Goal: Task Accomplishment & Management: Complete application form

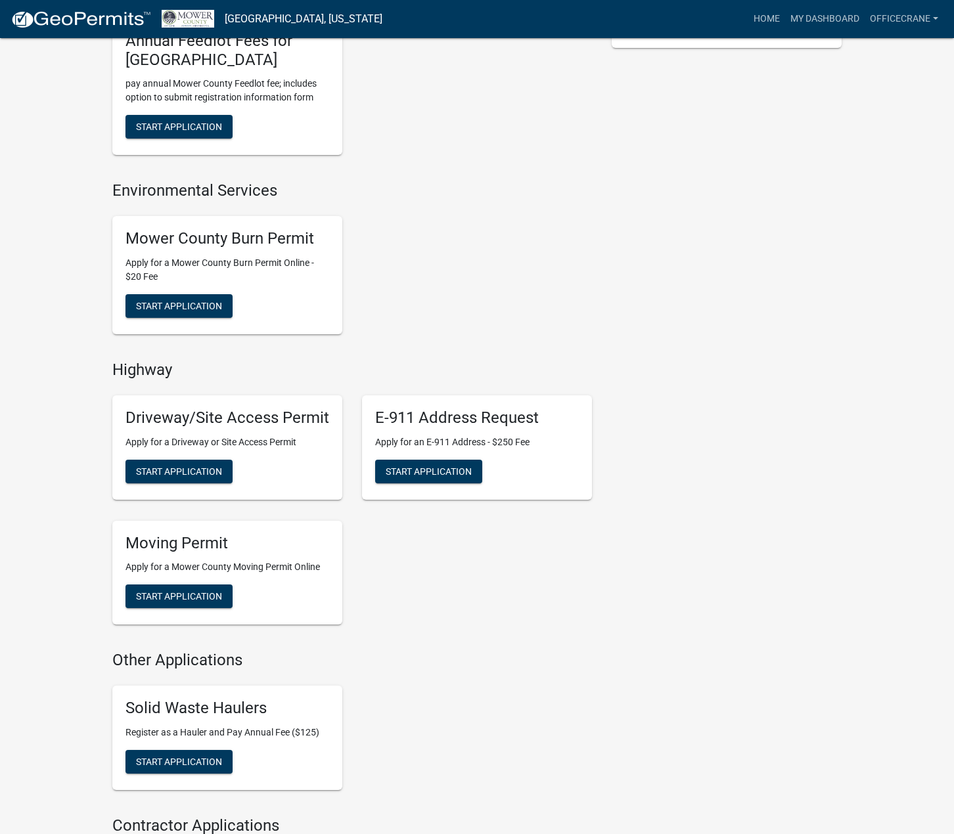
scroll to position [525, 0]
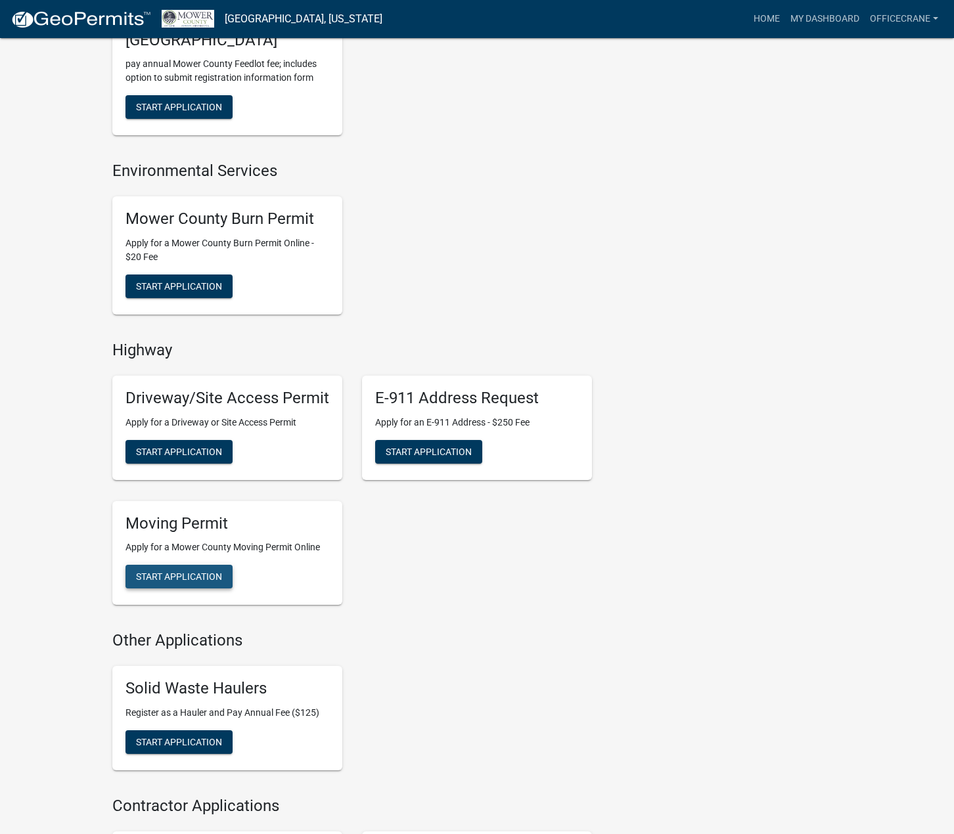
click at [189, 576] on span "Start Application" at bounding box center [179, 576] width 86 height 11
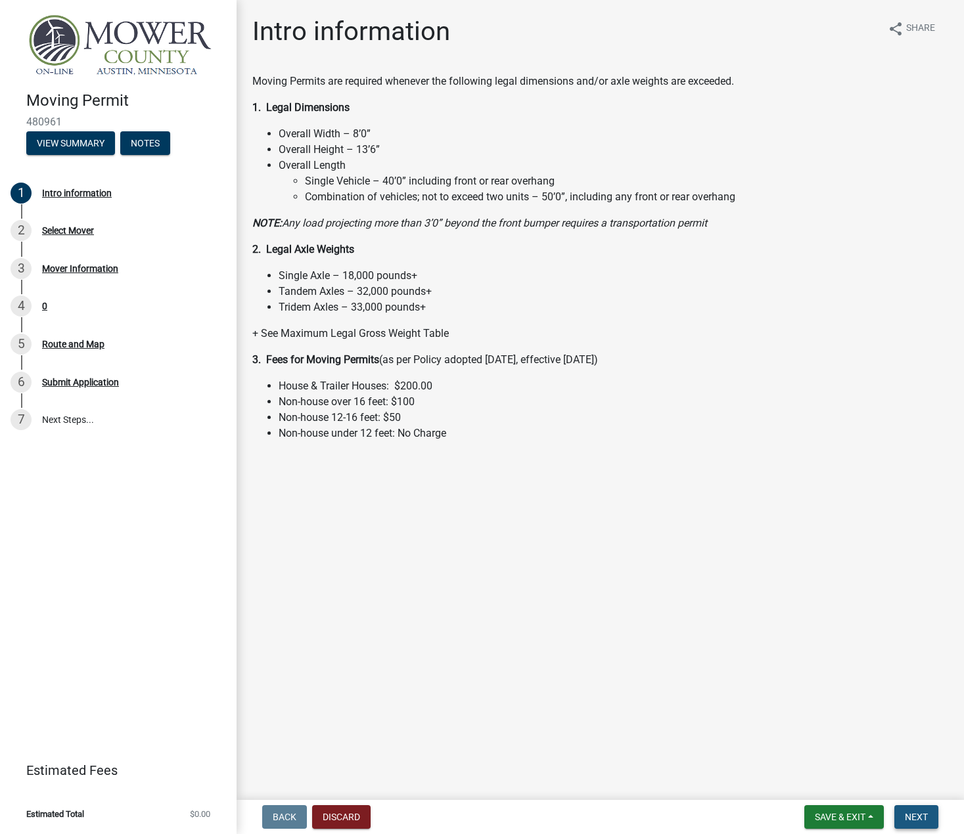
click at [923, 818] on span "Next" at bounding box center [916, 817] width 23 height 11
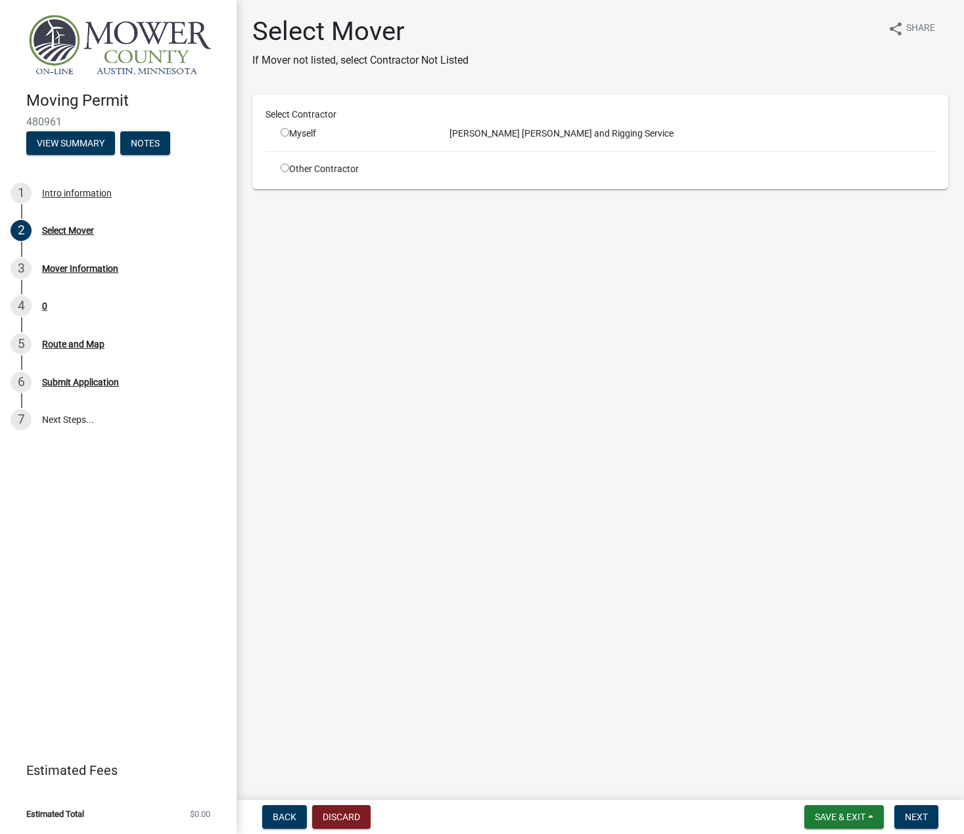
click at [286, 133] on input "radio" at bounding box center [284, 132] width 9 height 9
radio input "true"
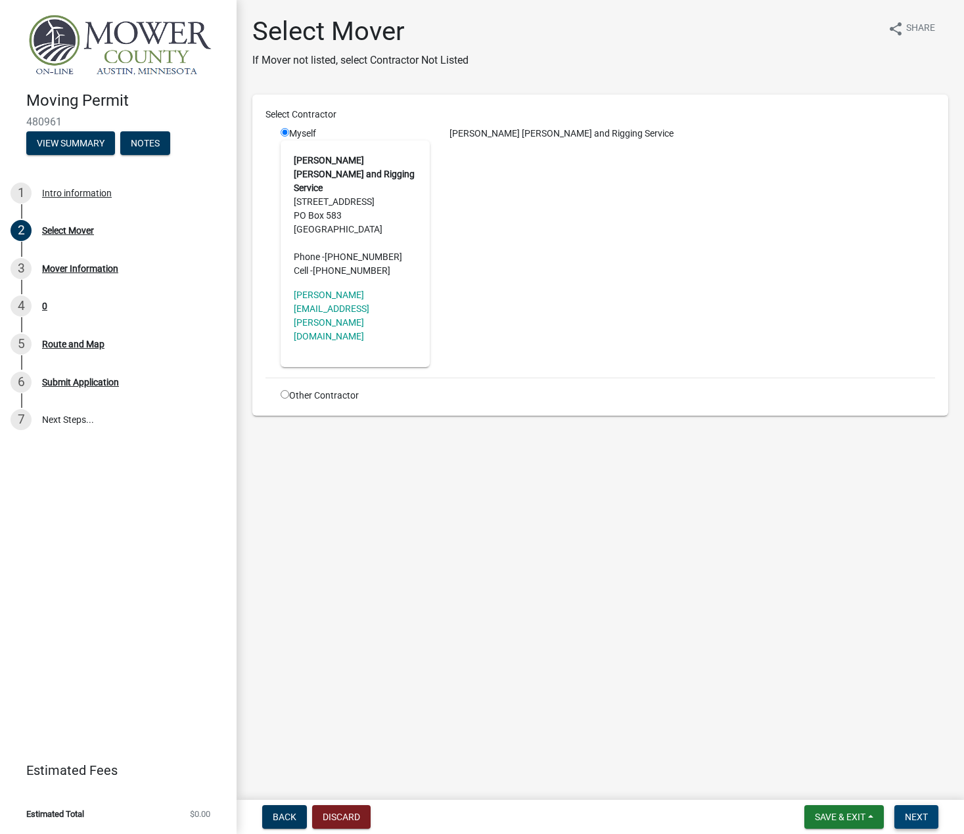
click at [909, 820] on span "Next" at bounding box center [916, 817] width 23 height 11
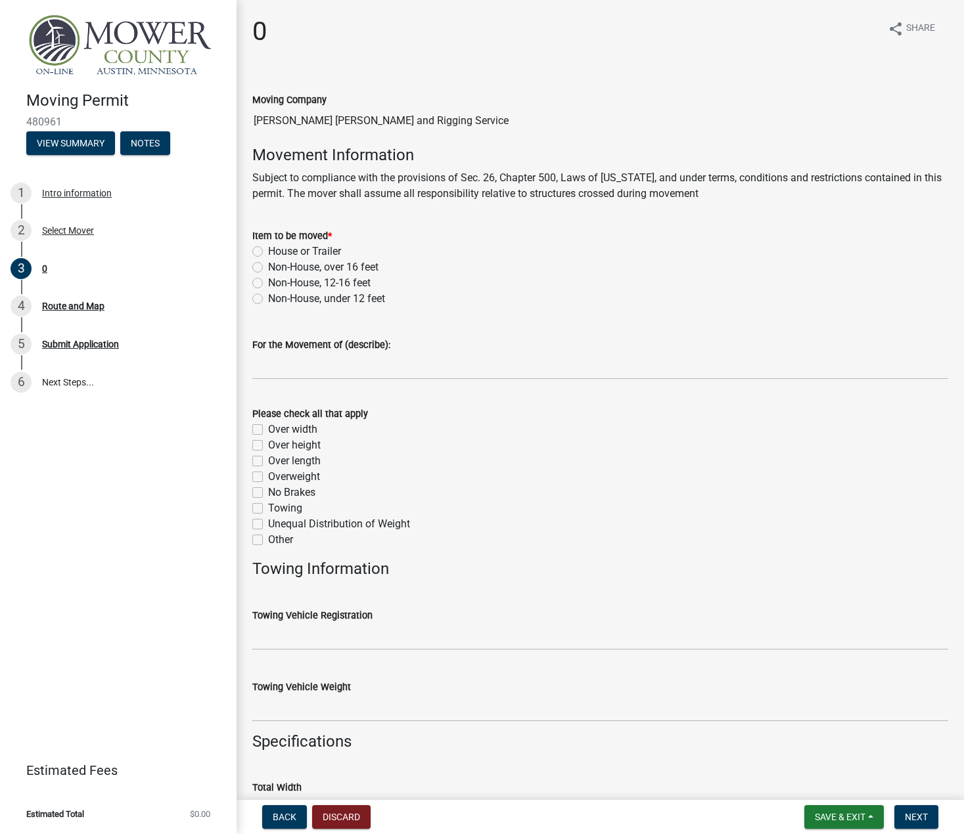
click at [268, 282] on label "Non-House, 12-16 feet" at bounding box center [319, 283] width 102 height 16
click at [268, 282] on input "Non-House, 12-16 feet" at bounding box center [272, 279] width 9 height 9
radio input "true"
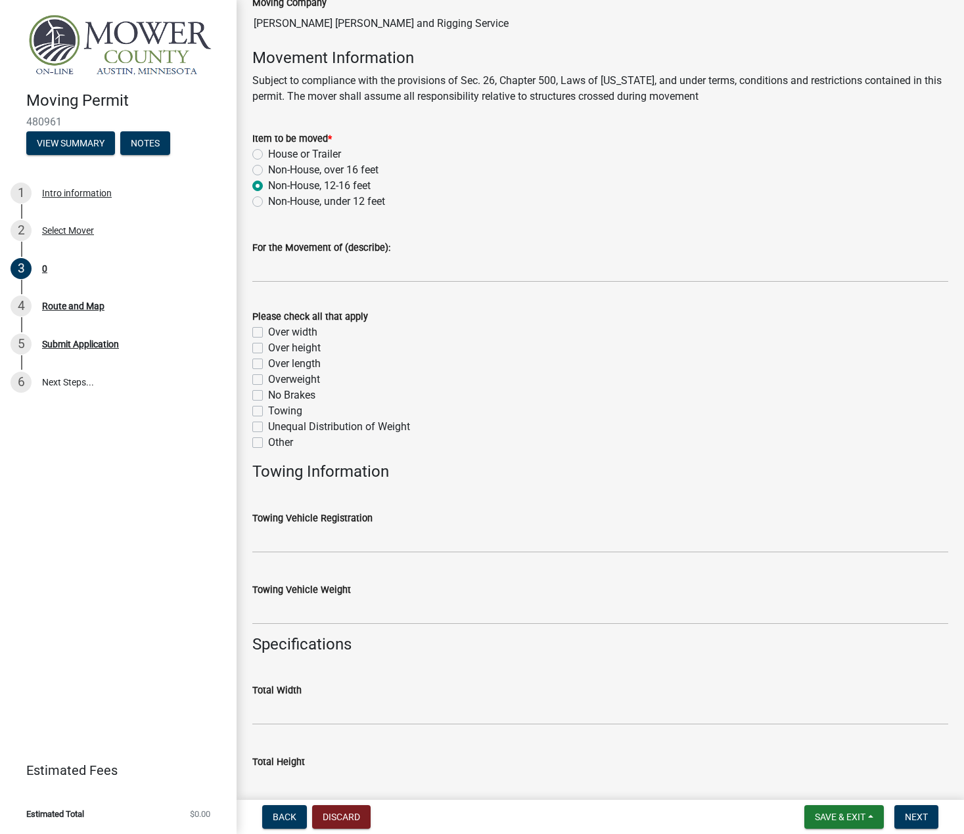
scroll to position [131, 0]
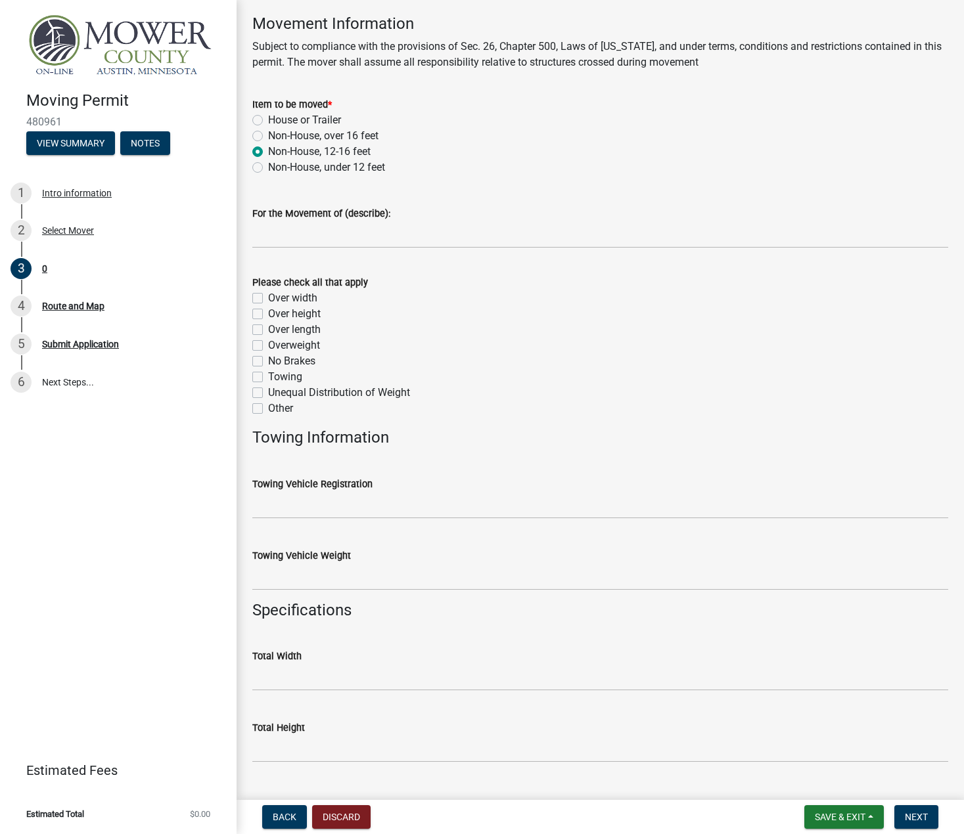
click at [268, 315] on label "Over height" at bounding box center [294, 314] width 53 height 16
click at [268, 315] on input "Over height" at bounding box center [272, 310] width 9 height 9
checkbox input "true"
checkbox input "false"
checkbox input "true"
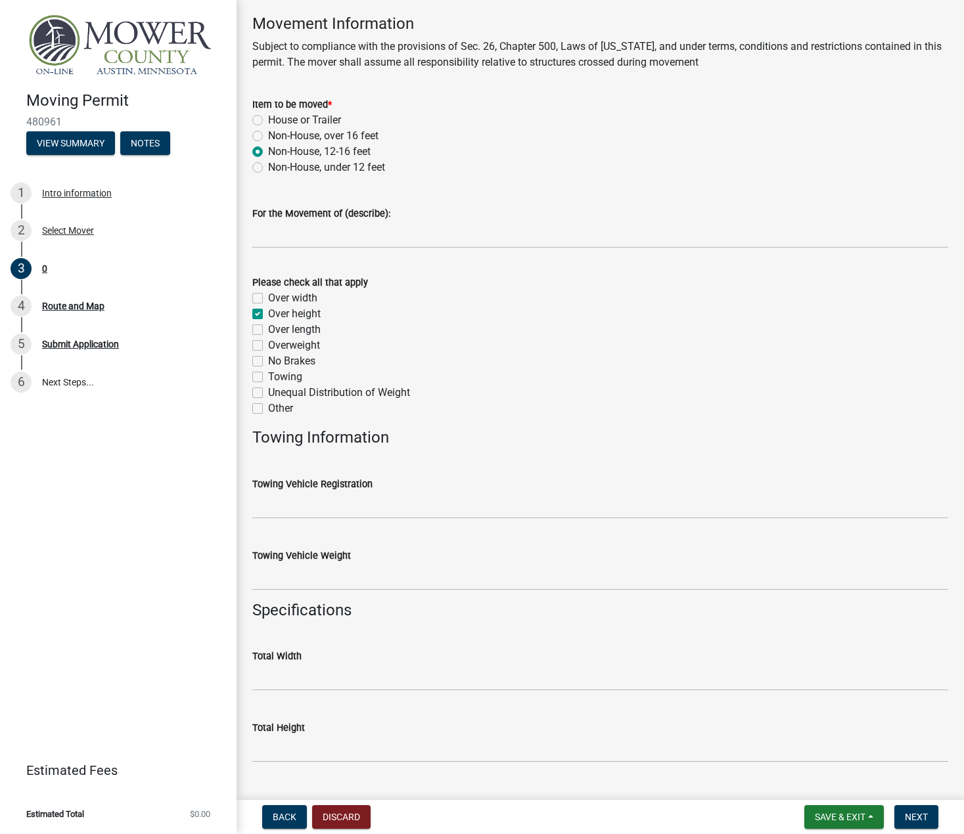
checkbox input "false"
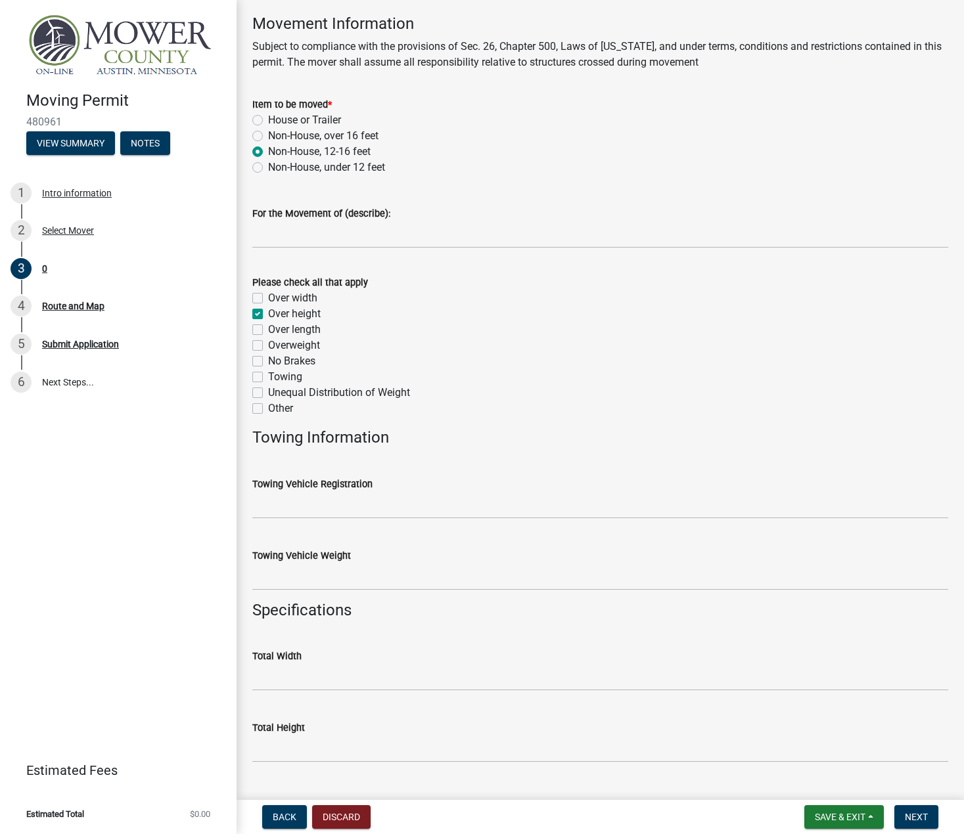
checkbox input "false"
click at [268, 330] on label "Over length" at bounding box center [294, 330] width 53 height 16
click at [268, 330] on input "Over length" at bounding box center [272, 326] width 9 height 9
checkbox input "true"
checkbox input "false"
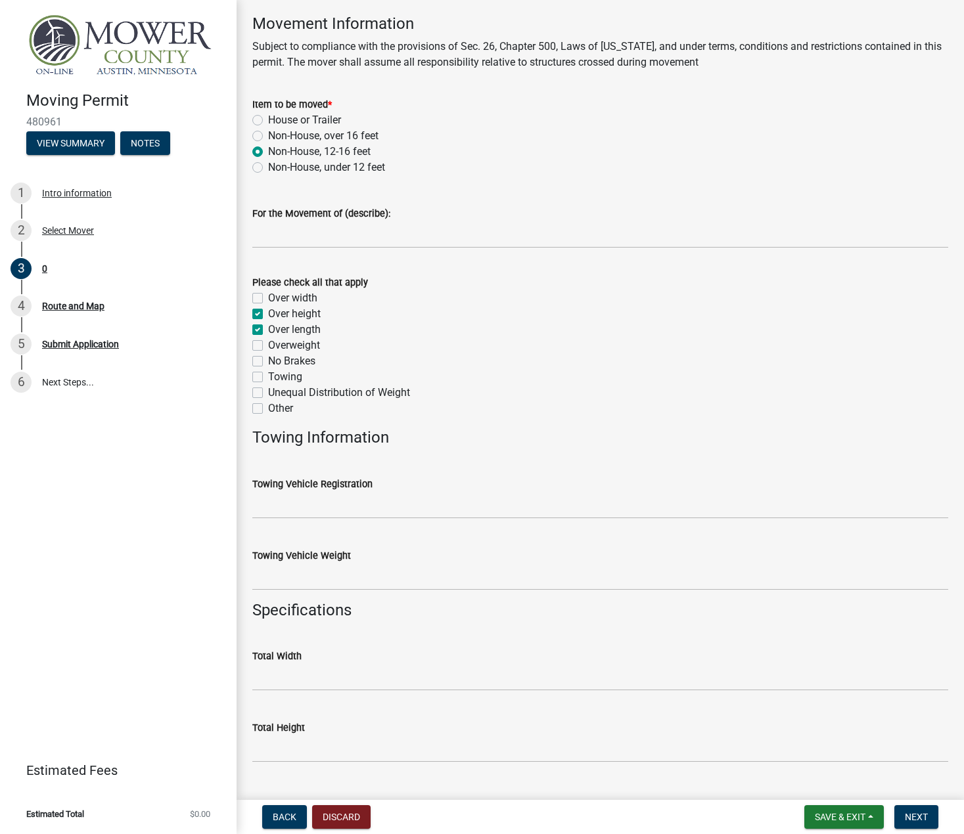
checkbox input "true"
checkbox input "false"
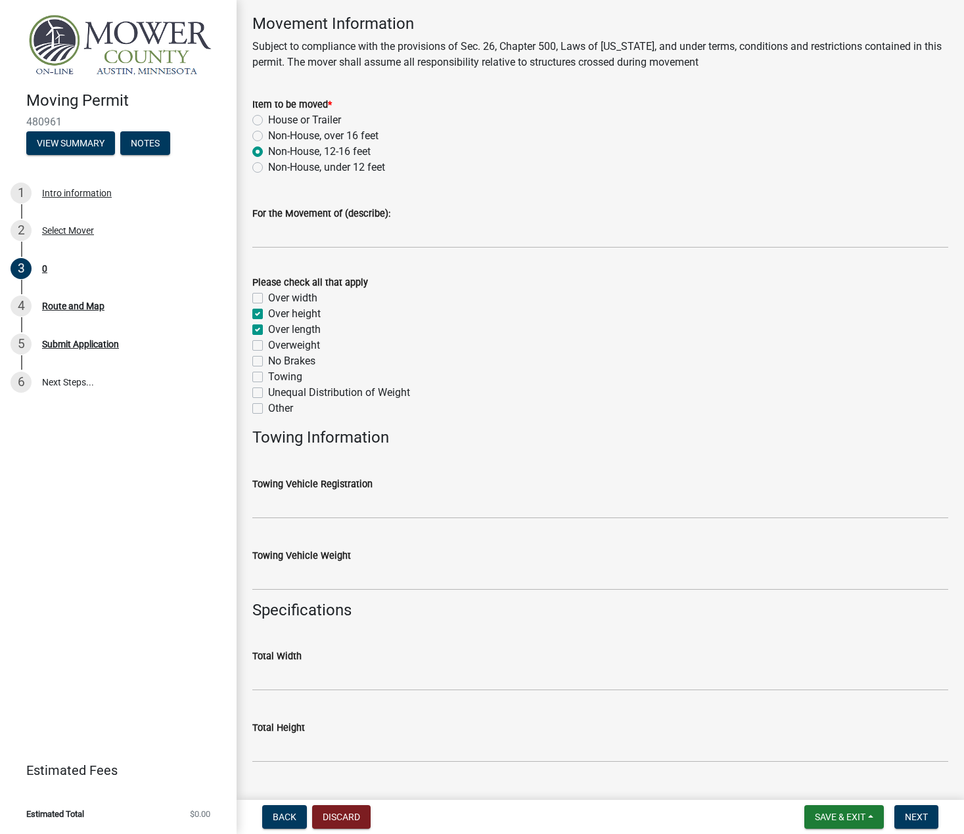
checkbox input "false"
click at [268, 328] on label "Over length" at bounding box center [294, 330] width 53 height 16
click at [268, 328] on input "Over length" at bounding box center [272, 326] width 9 height 9
checkbox input "false"
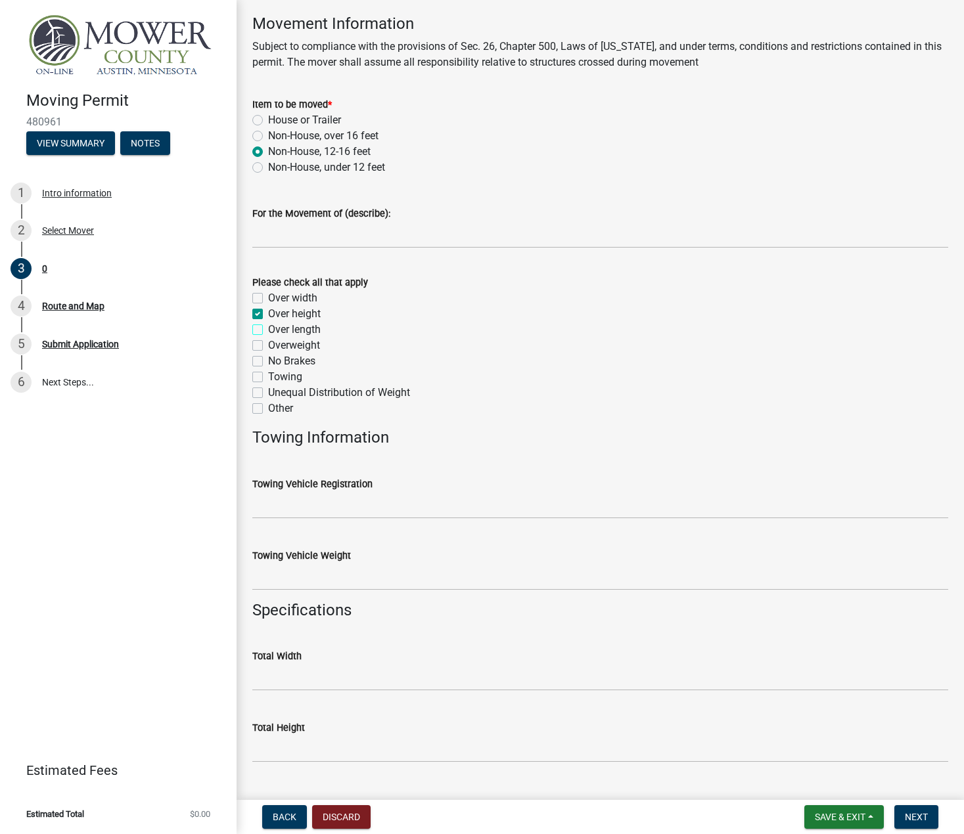
checkbox input "false"
checkbox input "true"
checkbox input "false"
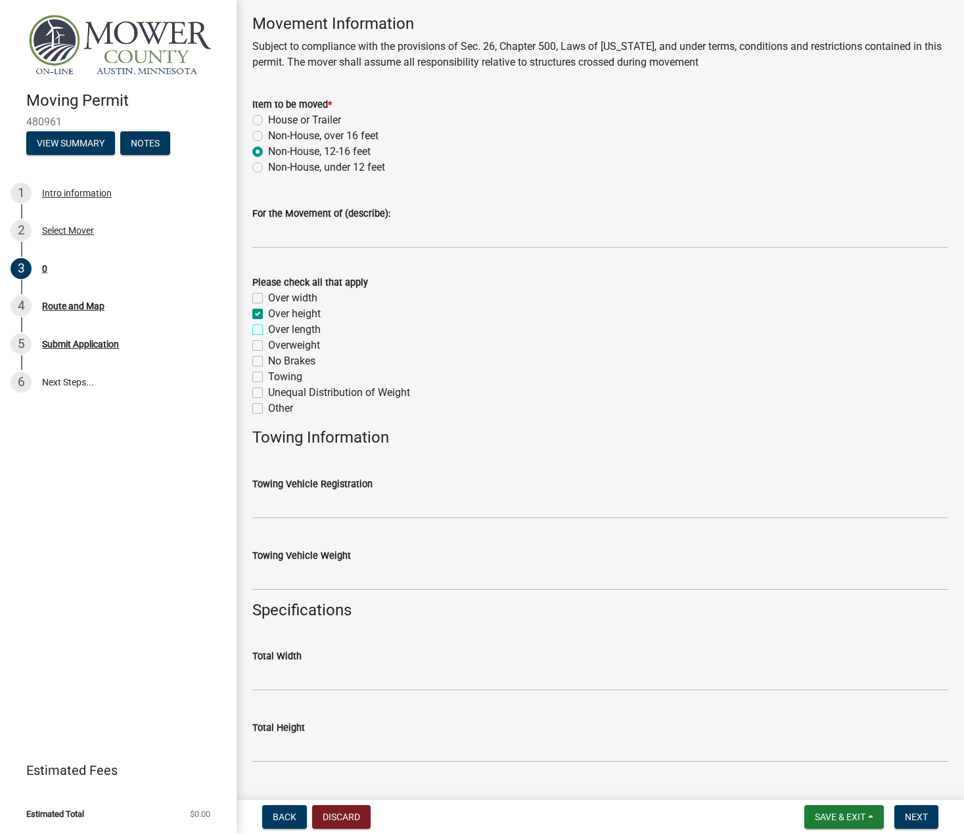
checkbox input "false"
click at [268, 294] on label "Over width" at bounding box center [292, 298] width 49 height 16
click at [268, 294] on input "Over width" at bounding box center [272, 294] width 9 height 9
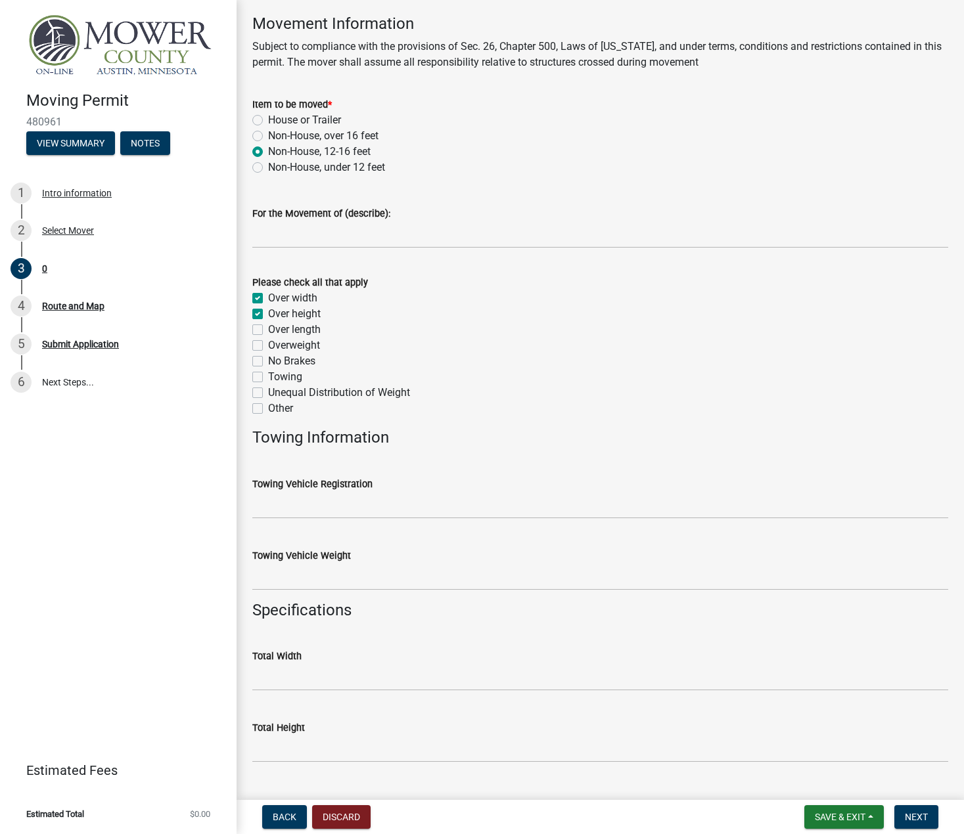
checkbox input "true"
checkbox input "false"
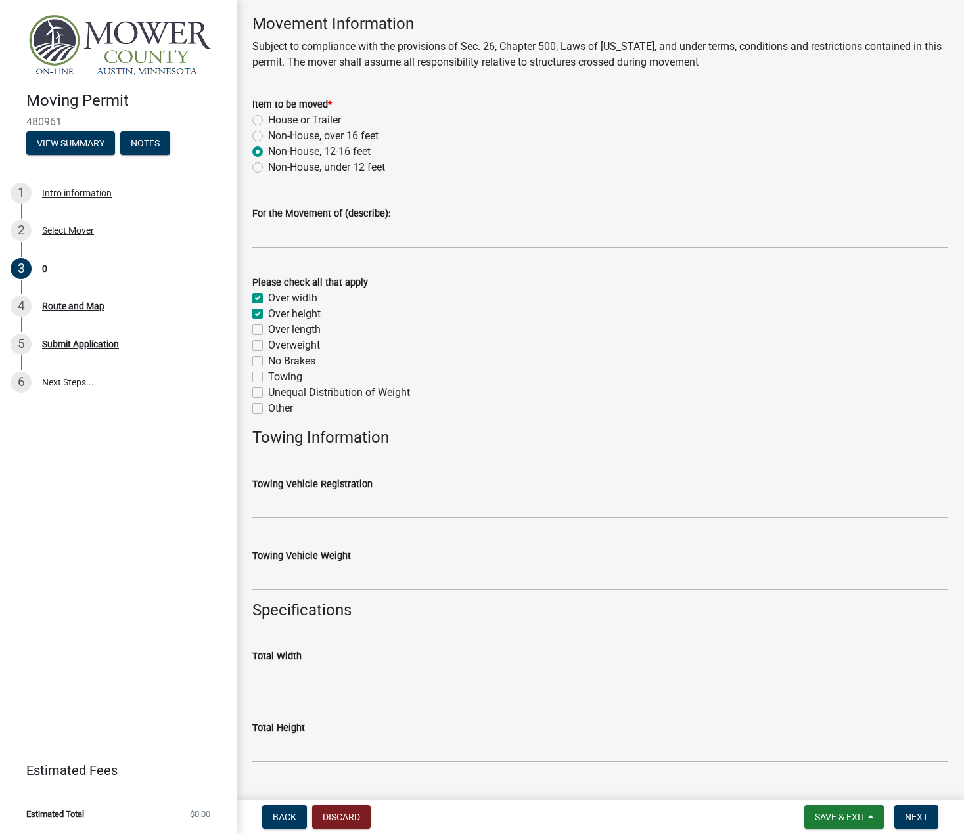
checkbox input "false"
click at [268, 330] on label "Over length" at bounding box center [294, 330] width 53 height 16
click at [268, 330] on input "Over length" at bounding box center [272, 326] width 9 height 9
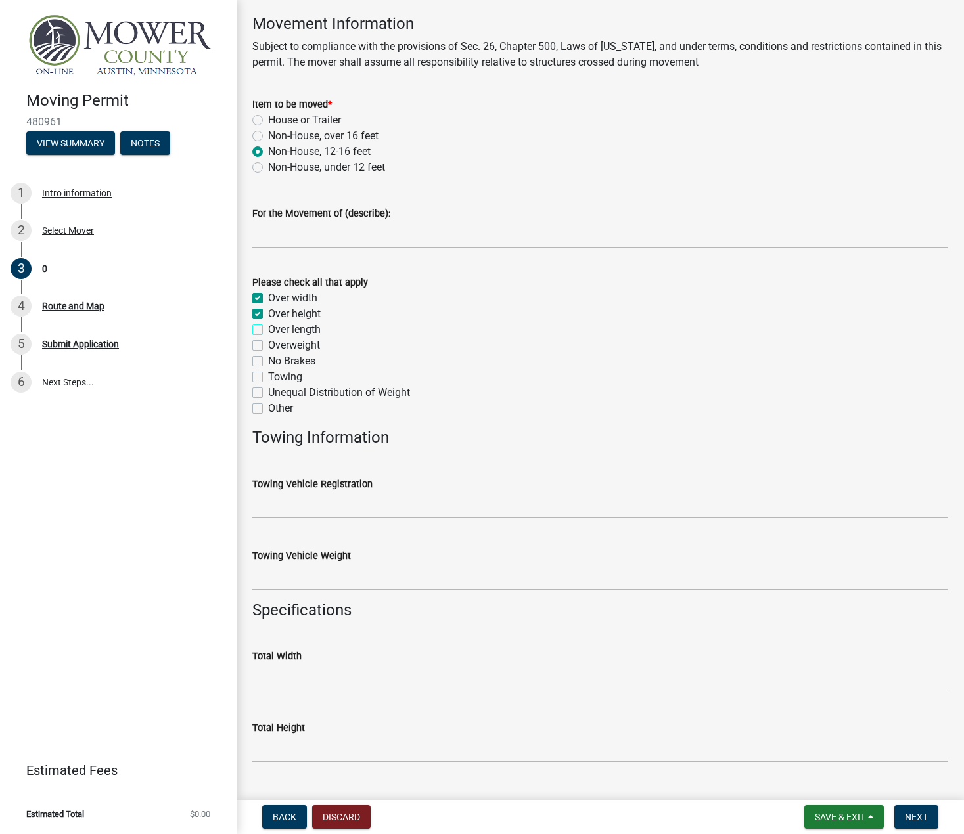
checkbox input "true"
checkbox input "false"
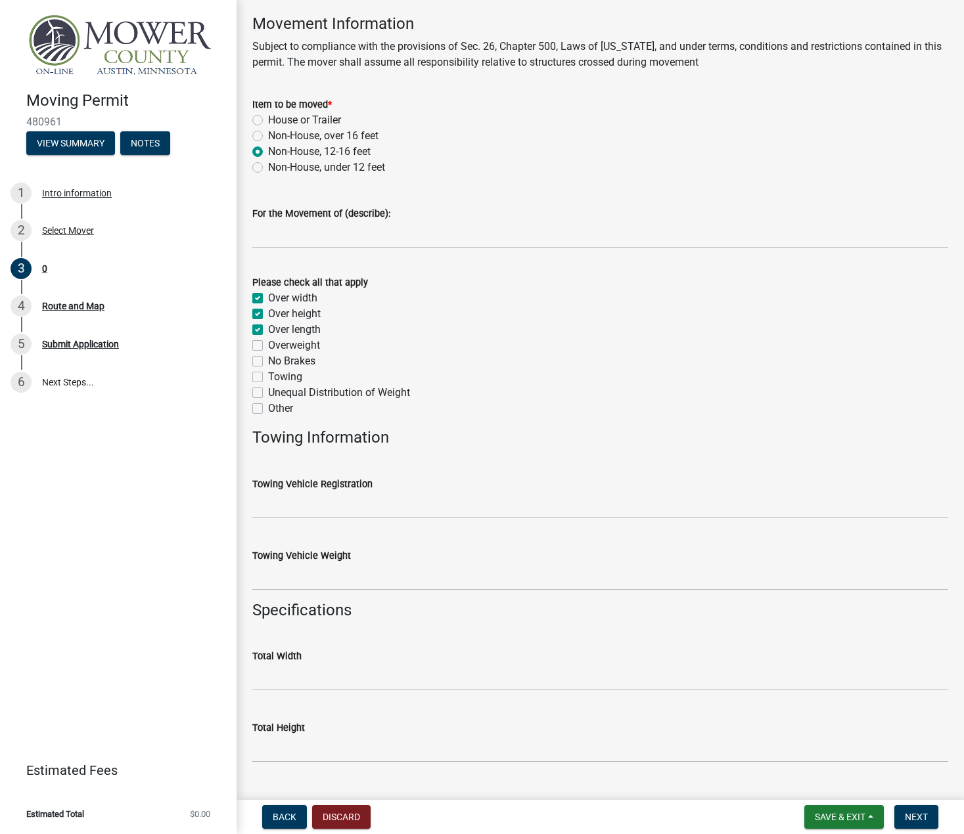
checkbox input "false"
click at [405, 510] on input "Towing Vehicle Registration" at bounding box center [600, 505] width 696 height 27
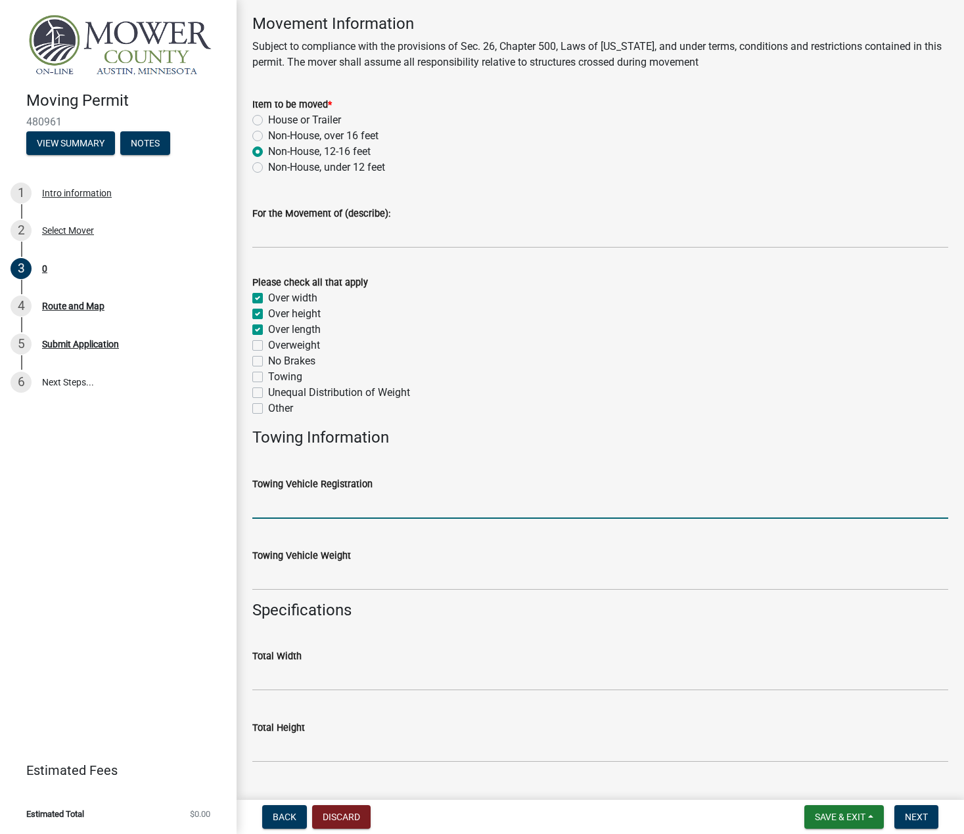
click at [412, 500] on input "Towing Vehicle Registration" at bounding box center [600, 505] width 696 height 27
type input "2007 Kenworth"
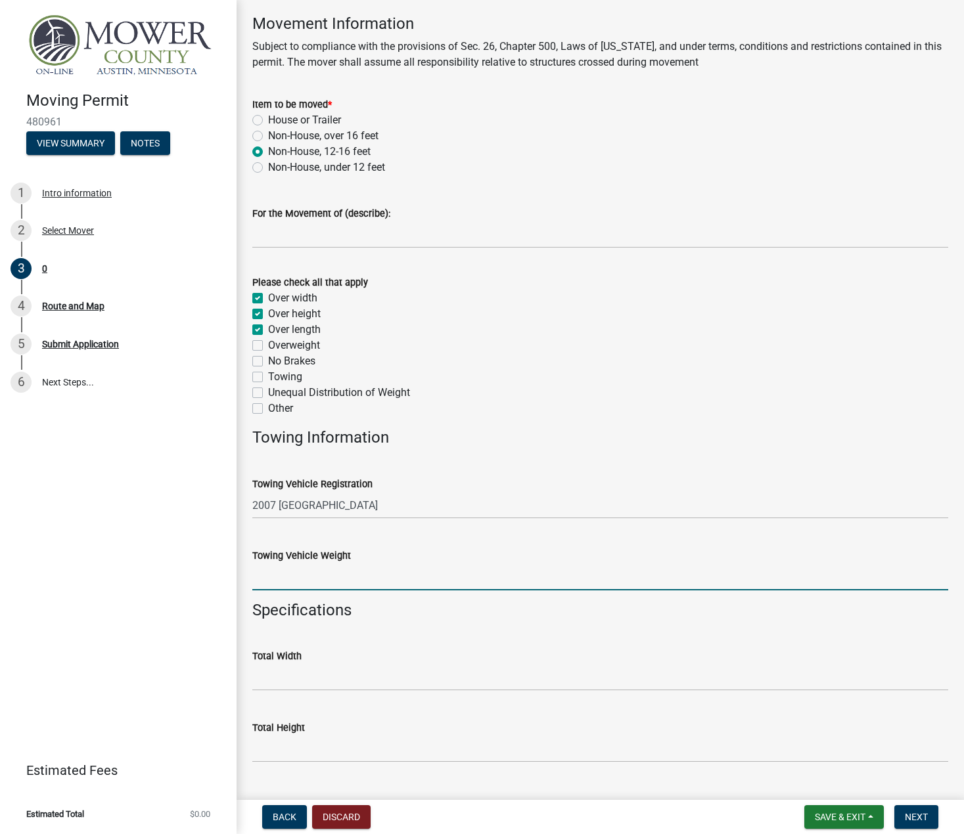
click at [353, 583] on input "Towing Vehicle Weight" at bounding box center [600, 577] width 696 height 27
type input "22420"
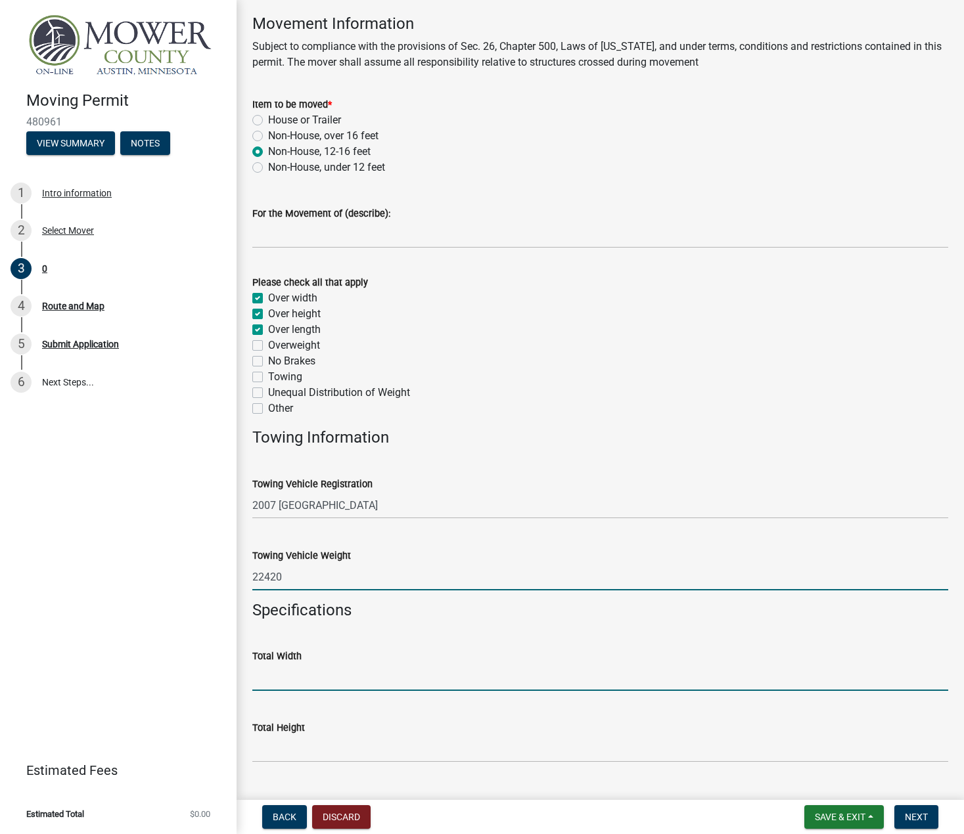
click at [351, 675] on input "Total Width" at bounding box center [600, 677] width 696 height 27
type input "12-6"
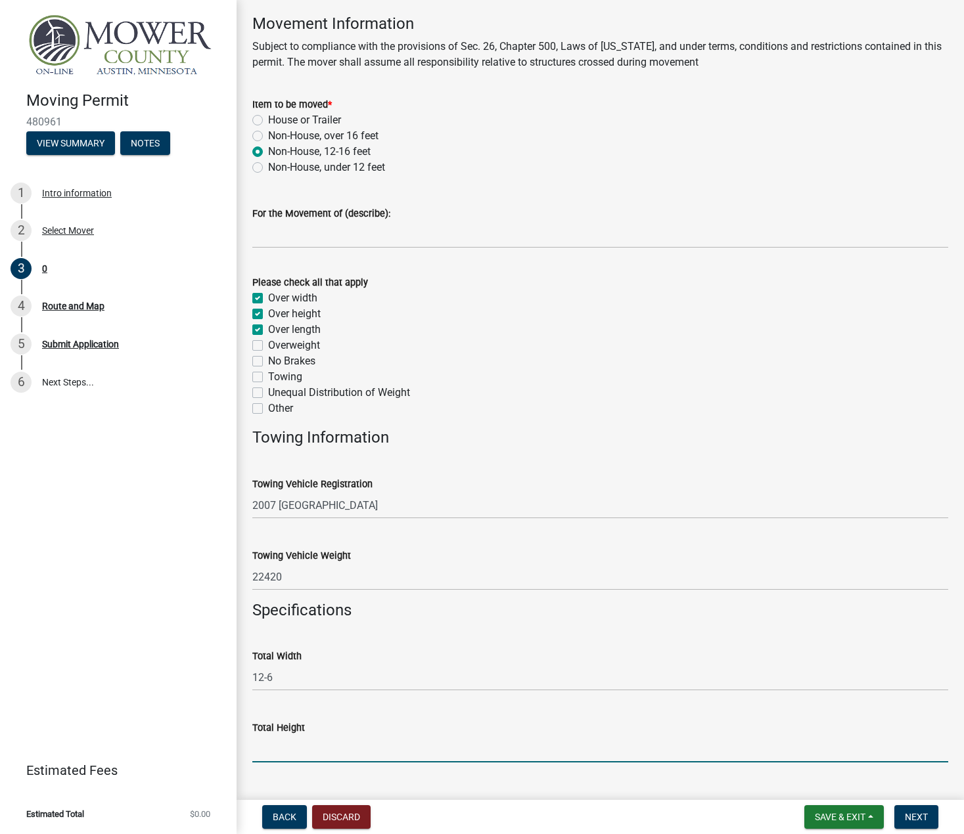
click at [360, 751] on input "Total Height" at bounding box center [600, 749] width 696 height 27
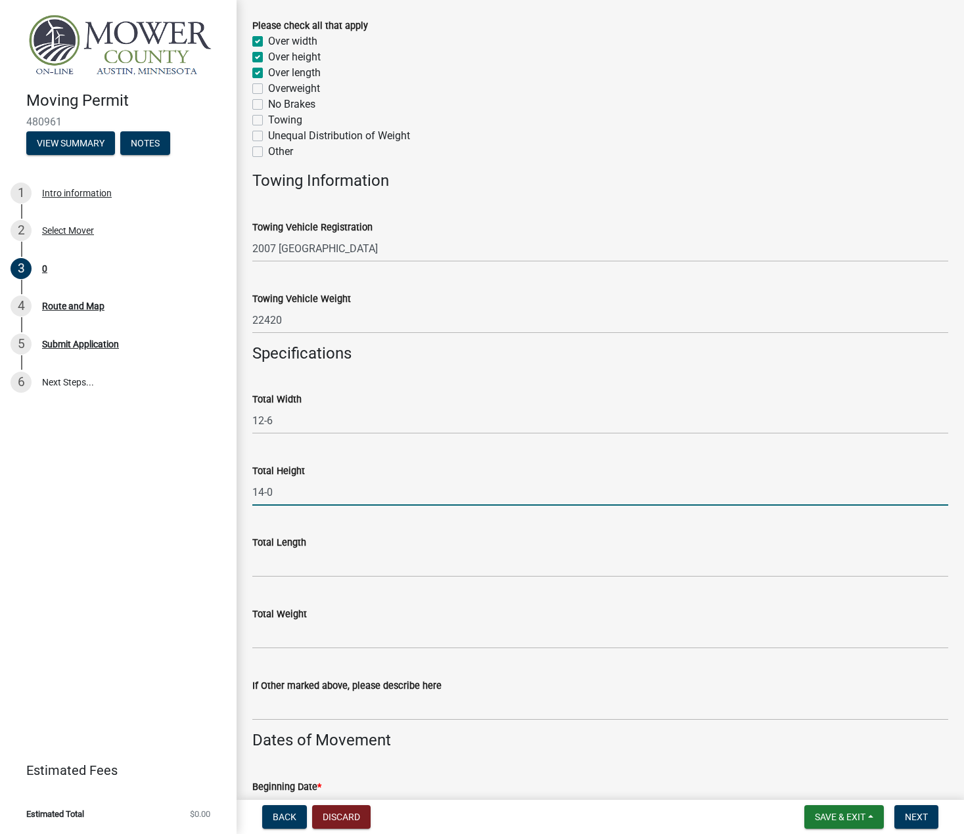
scroll to position [394, 0]
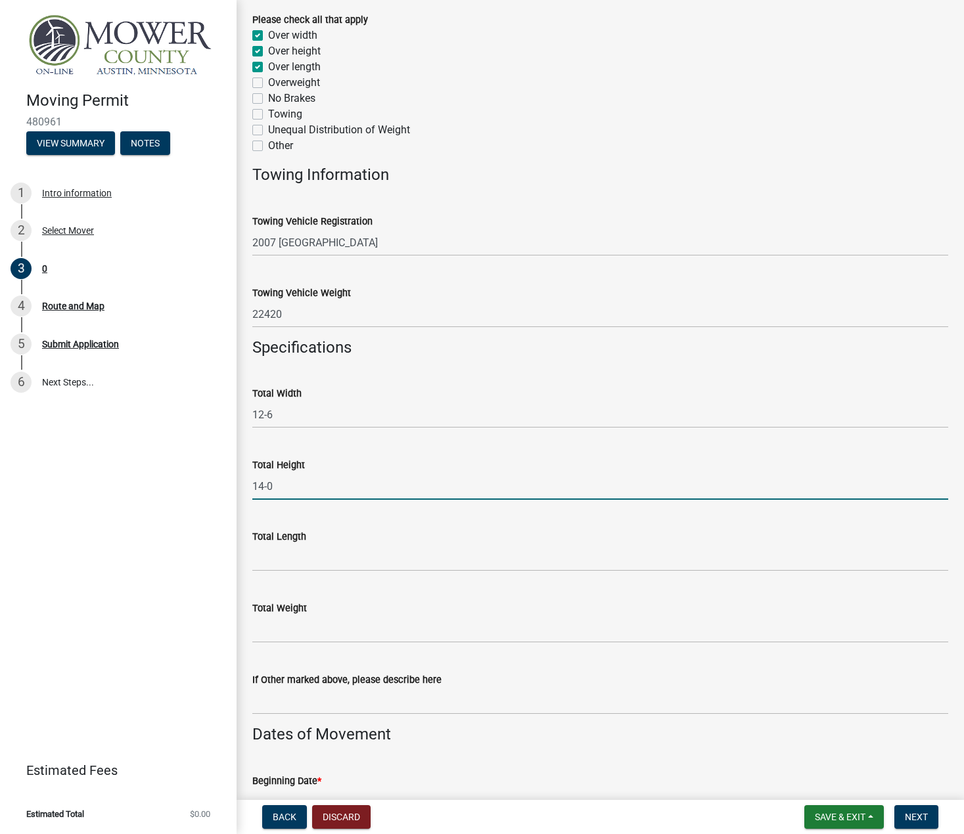
type input "14-0"
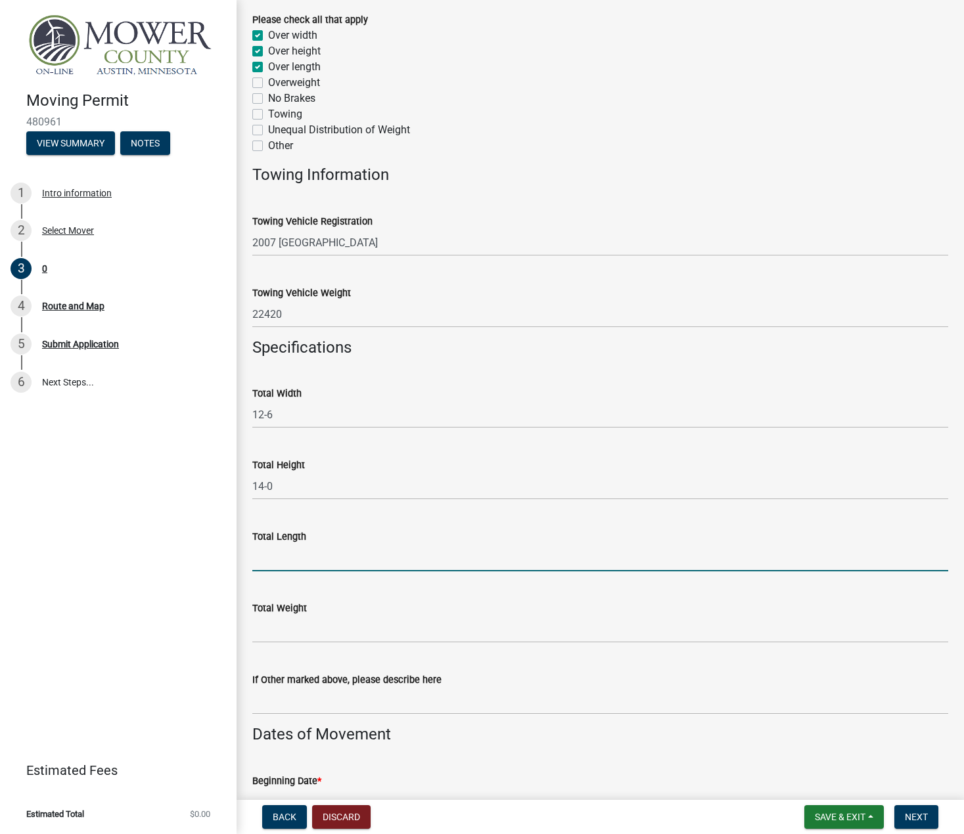
click at [411, 554] on input "Total Length" at bounding box center [600, 558] width 696 height 27
click at [325, 557] on input "Total Length" at bounding box center [600, 558] width 696 height 27
type input "93"
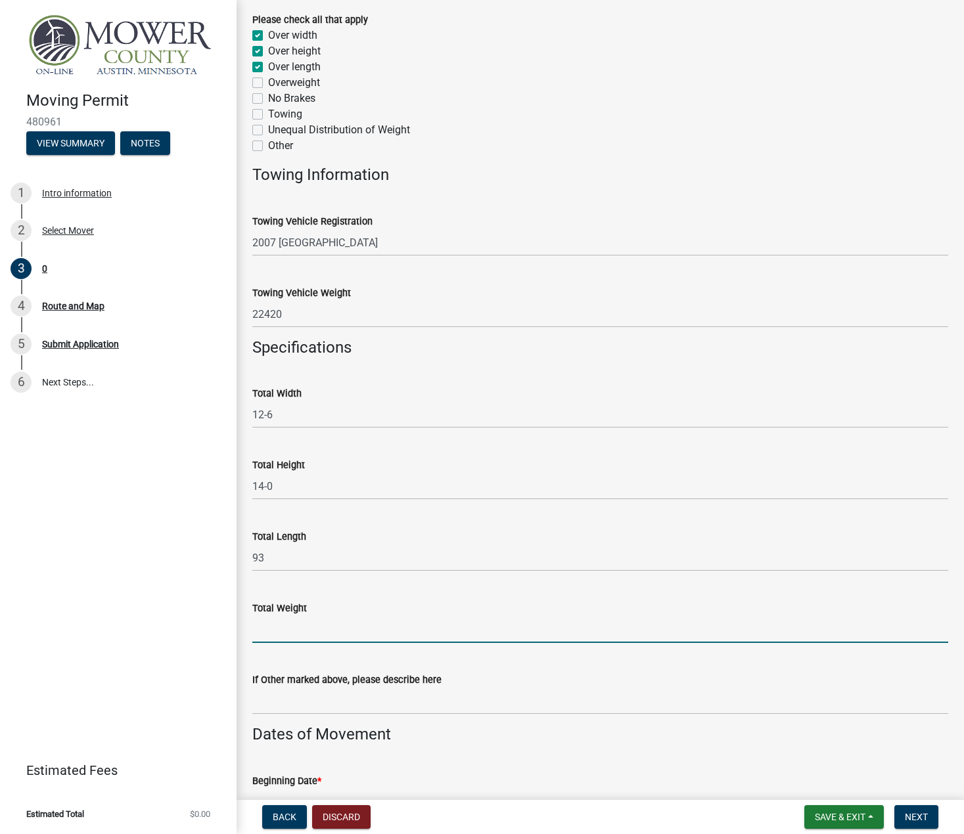
click at [368, 630] on input "Total Weight" at bounding box center [600, 629] width 696 height 27
type input "80000"
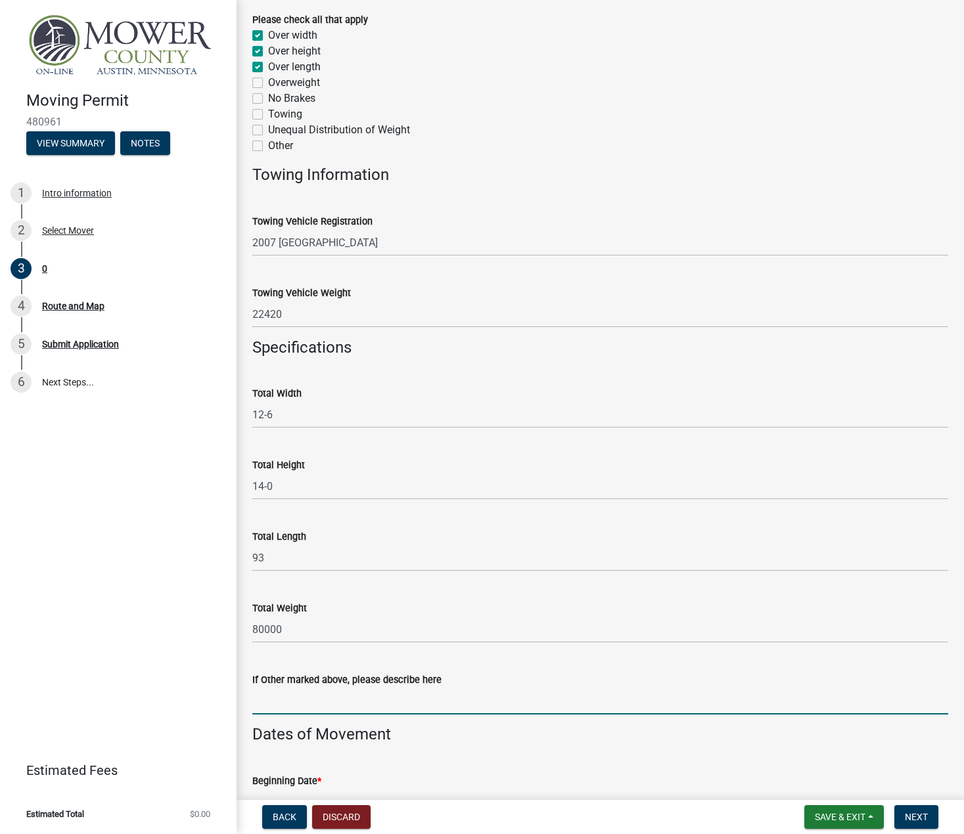
click at [404, 704] on input "If Other marked above, please describe here" at bounding box center [600, 701] width 696 height 27
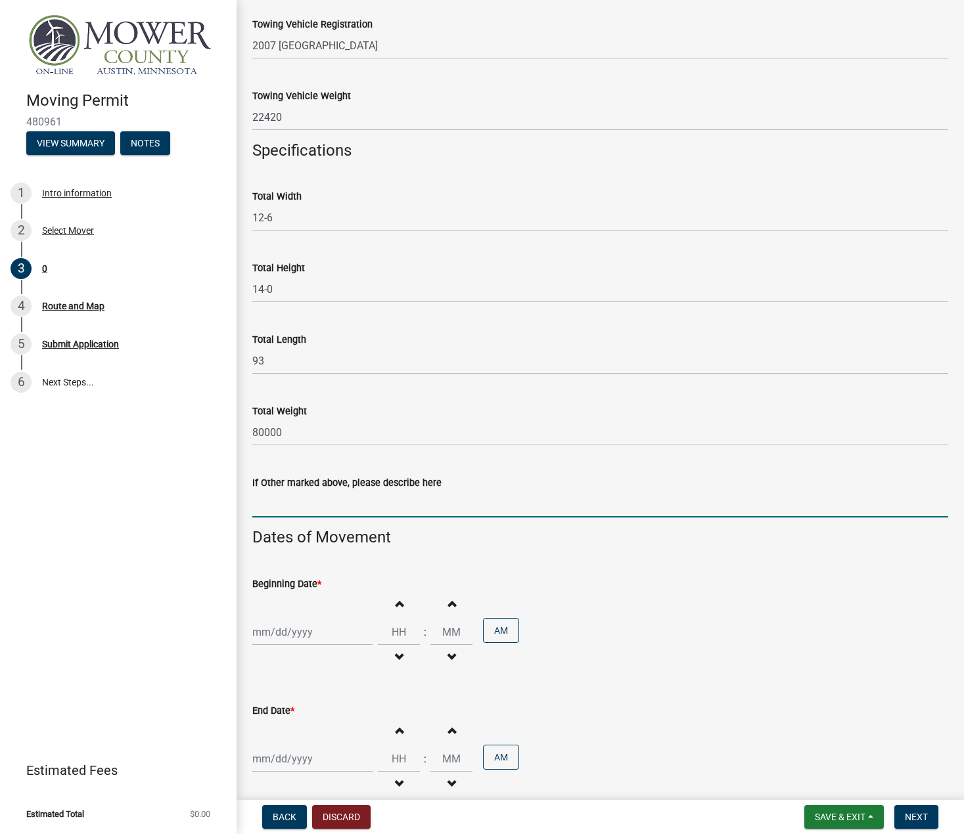
scroll to position [657, 0]
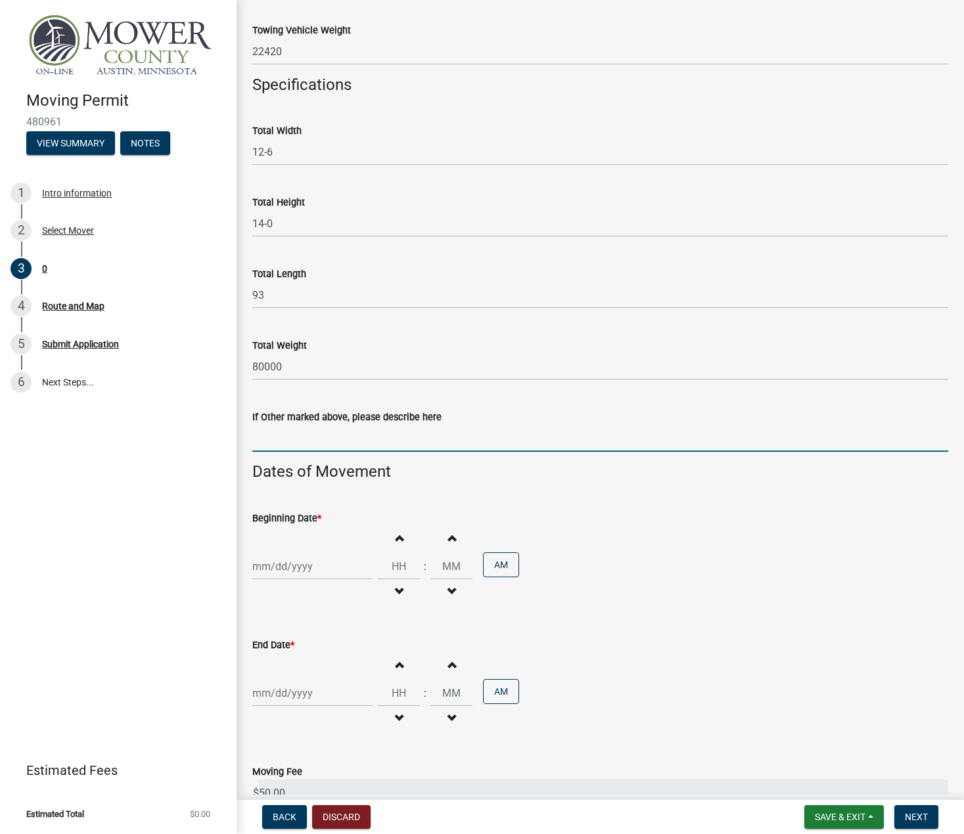
select select "9"
select select "2025"
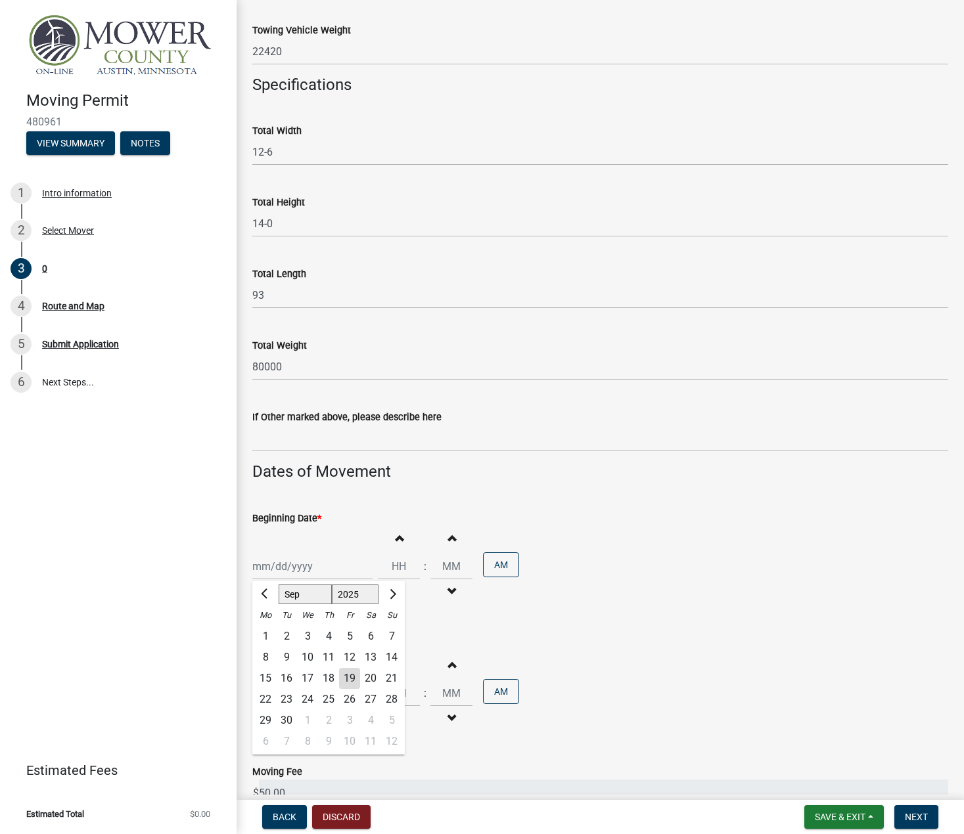
click at [306, 571] on div "Jan Feb Mar Apr May Jun Jul Aug Sep Oct Nov Dec 1525 1526 1527 1528 1529 1530 1…" at bounding box center [312, 566] width 120 height 27
click at [349, 681] on div "19" at bounding box center [349, 678] width 21 height 21
type input "[DATE]"
select select "9"
select select "2025"
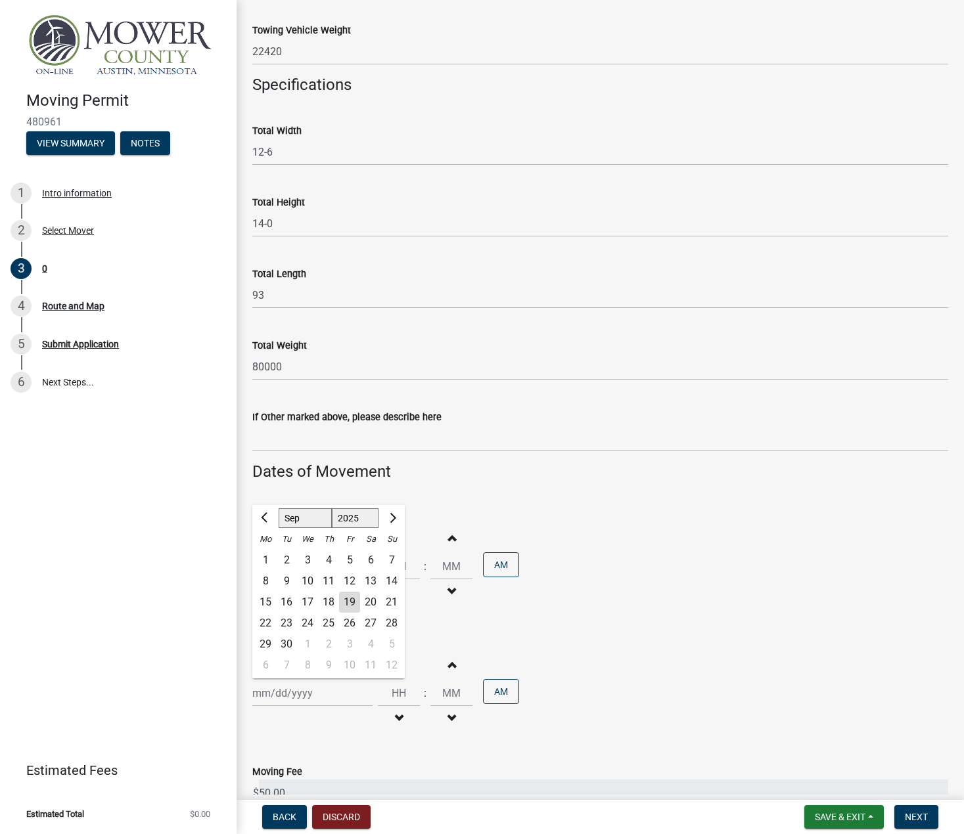
click at [293, 701] on div "Jan Feb Mar Apr May Jun Jul Aug Sep Oct Nov Dec 1525 1526 1527 1528 1529 1530 1…" at bounding box center [312, 693] width 120 height 27
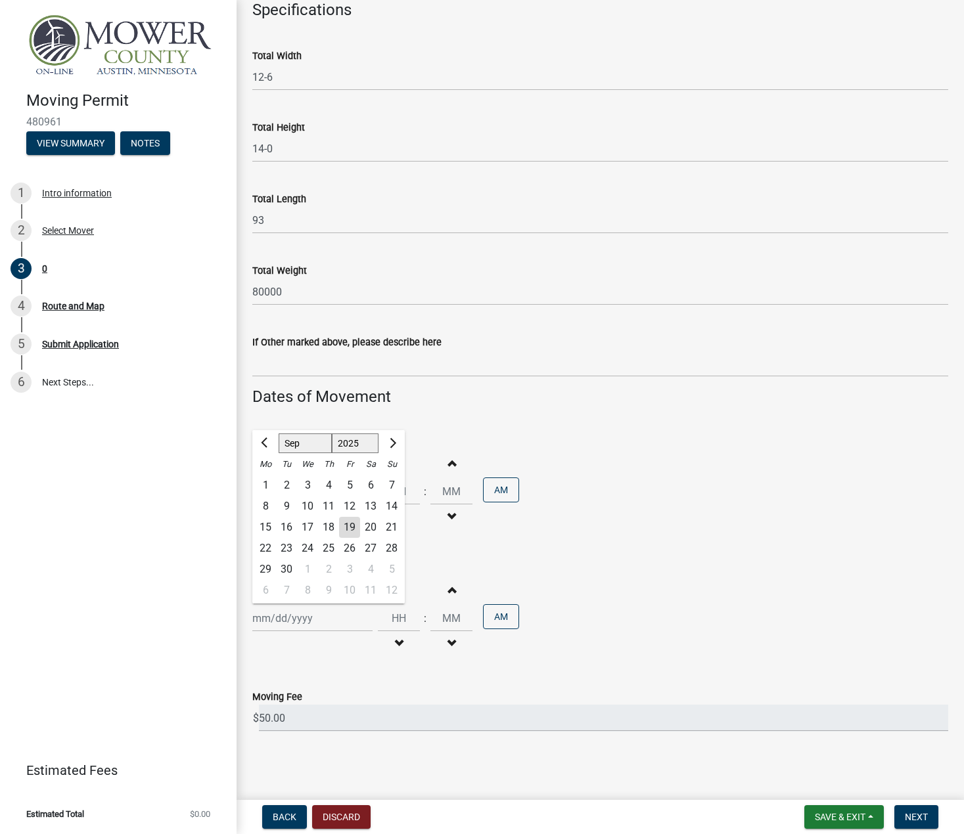
click at [357, 519] on div "19" at bounding box center [349, 527] width 21 height 21
type input "[DATE]"
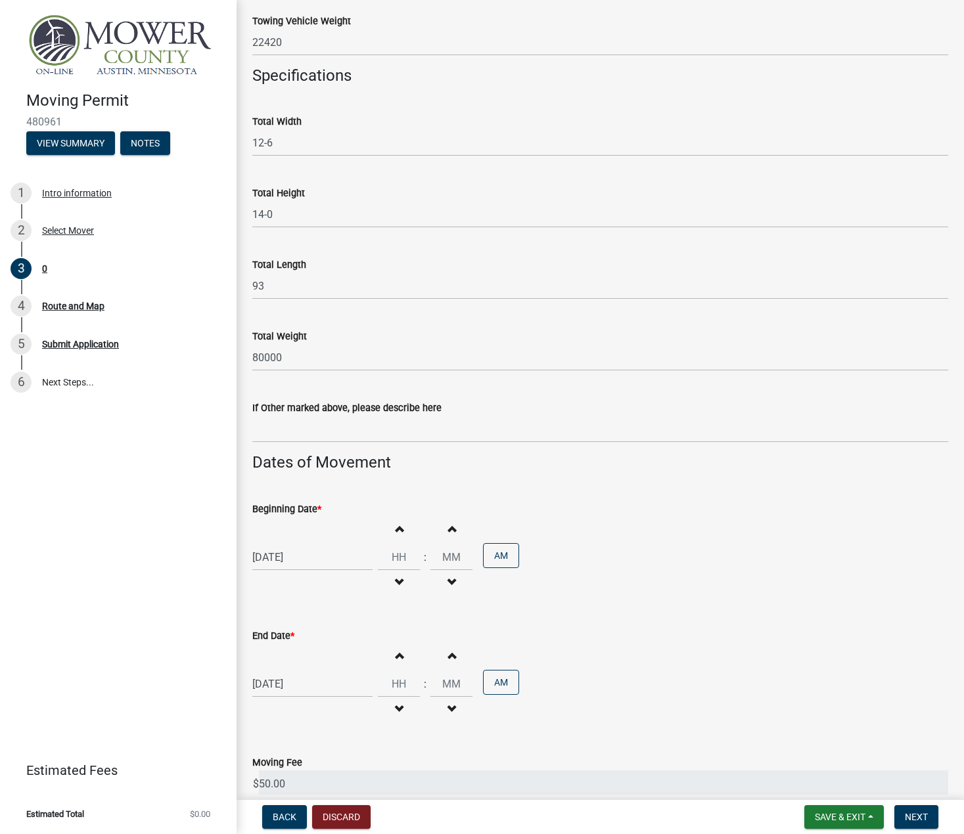
scroll to position [600, 0]
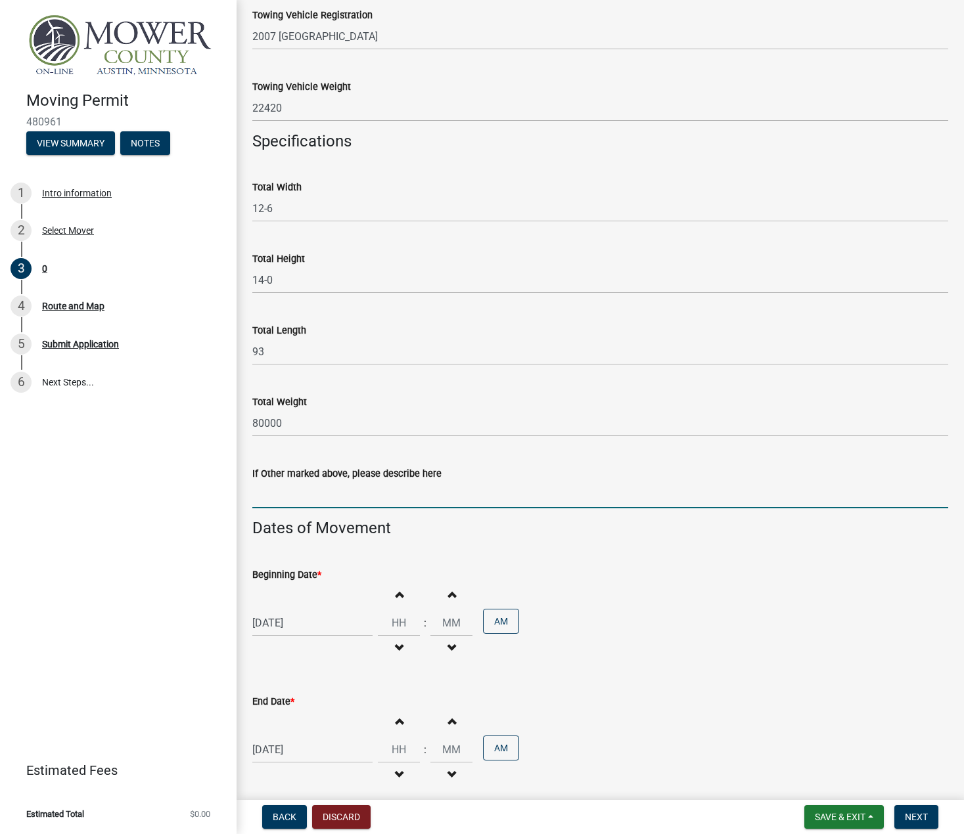
click at [637, 485] on input "If Other marked above, please describe here" at bounding box center [600, 494] width 696 height 27
click at [391, 625] on input "Hours" at bounding box center [399, 623] width 42 height 27
click at [396, 629] on input "Hours" at bounding box center [399, 623] width 42 height 27
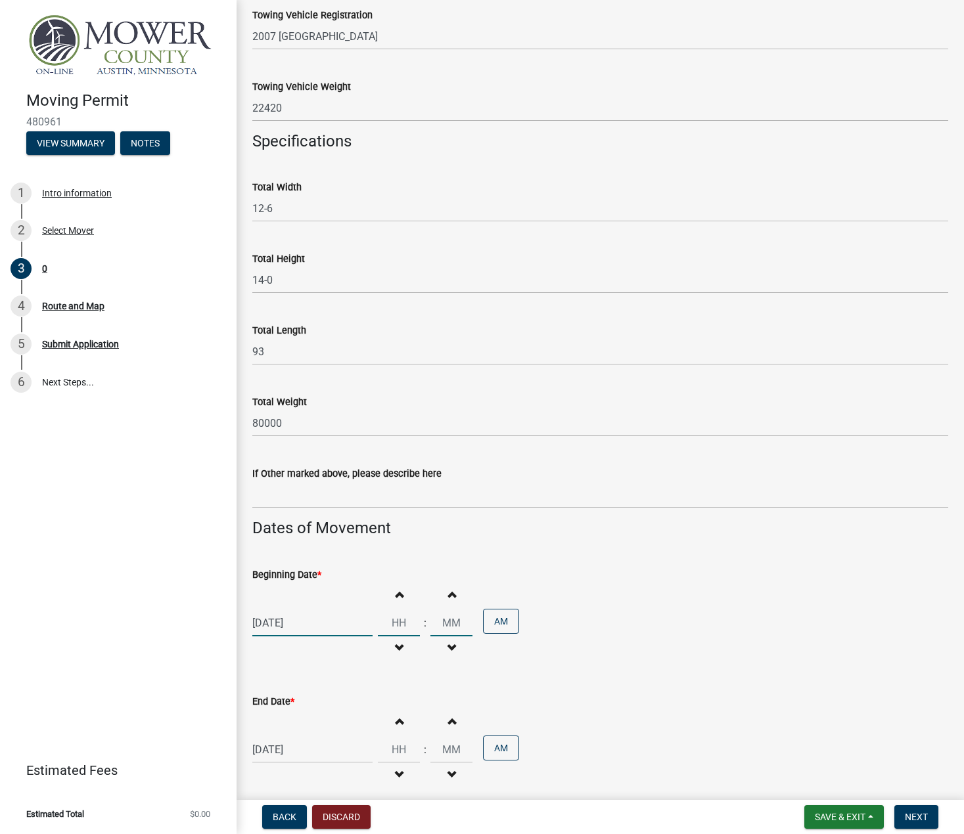
click at [396, 629] on input "Hours" at bounding box center [399, 623] width 42 height 27
type input "09"
type input "00"
click at [453, 621] on input "00" at bounding box center [451, 623] width 42 height 27
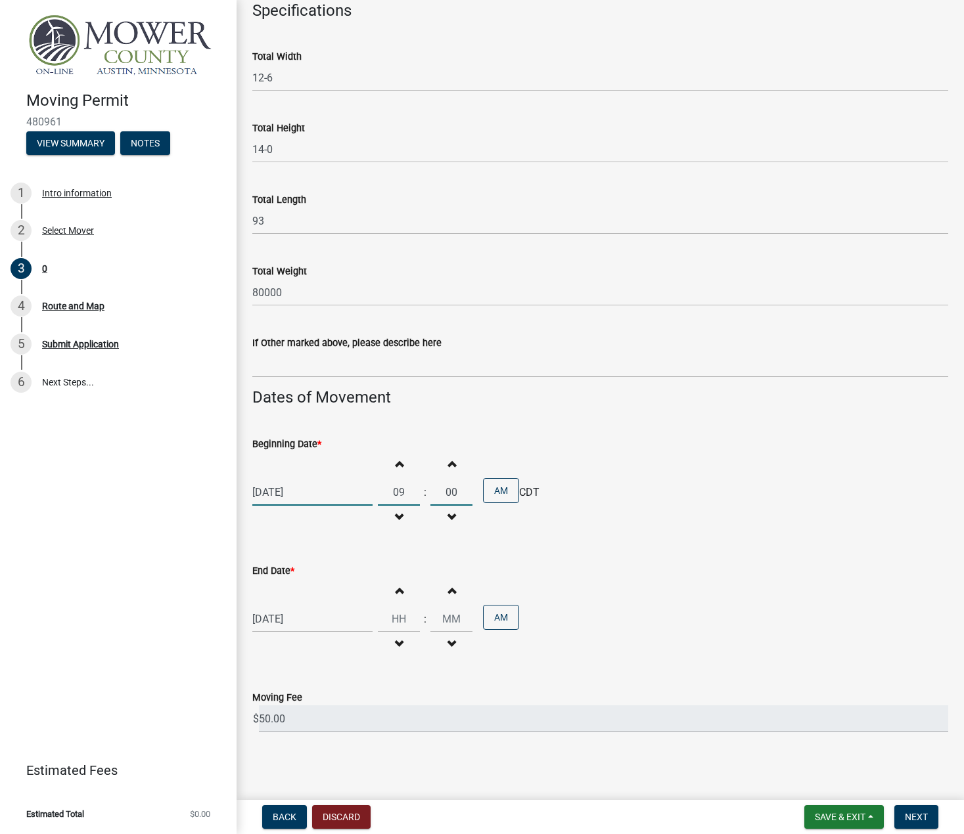
scroll to position [732, 0]
click at [399, 617] on input "Hours" at bounding box center [399, 618] width 42 height 27
type input "04"
type input "00"
click at [450, 615] on input "00" at bounding box center [451, 618] width 42 height 27
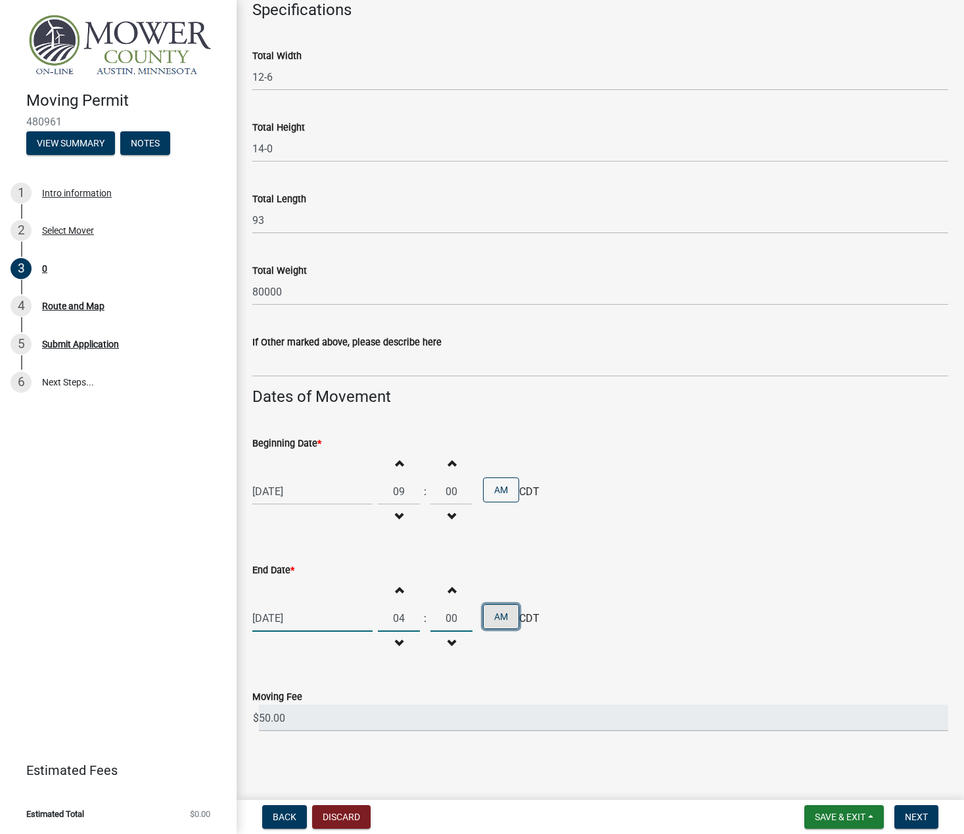
click at [502, 617] on button "AM" at bounding box center [501, 616] width 36 height 25
click at [922, 813] on span "Next" at bounding box center [916, 817] width 23 height 11
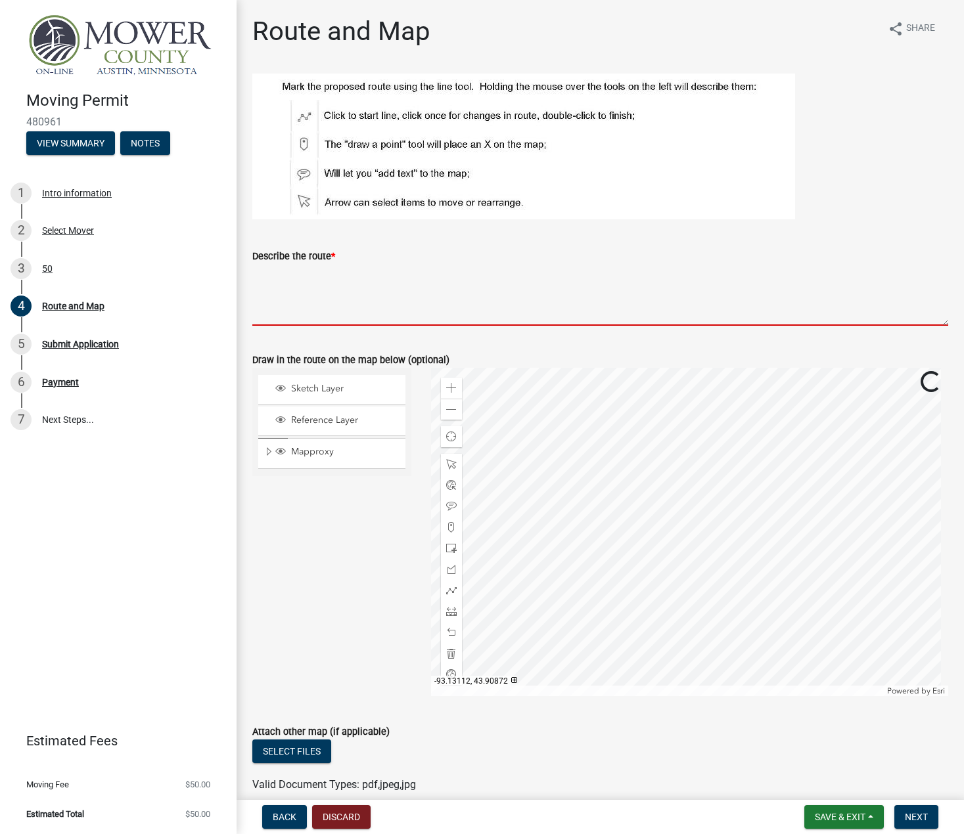
click at [346, 284] on textarea "Describe the route *" at bounding box center [600, 295] width 696 height 62
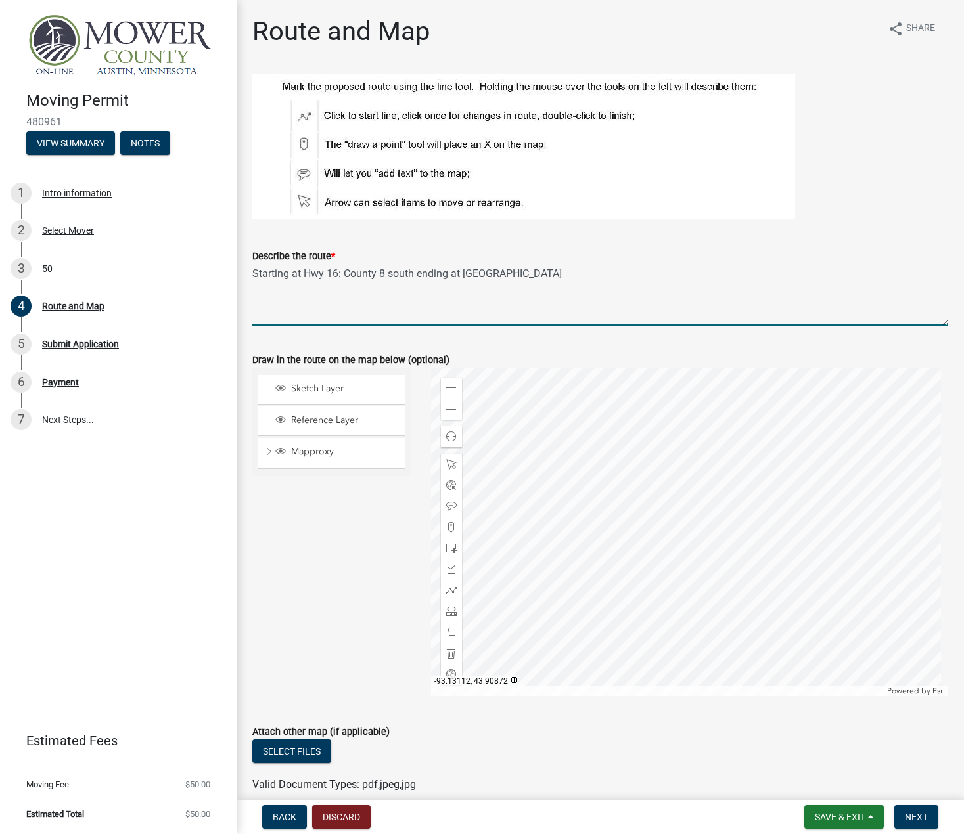
click at [414, 305] on textarea "Starting at Hwy 16: County 8 south ending at Hwy 56" at bounding box center [600, 295] width 696 height 62
type textarea "Starting at Hwy 16: County 8 south ending at Hwy 56"
click at [447, 390] on span at bounding box center [451, 388] width 11 height 11
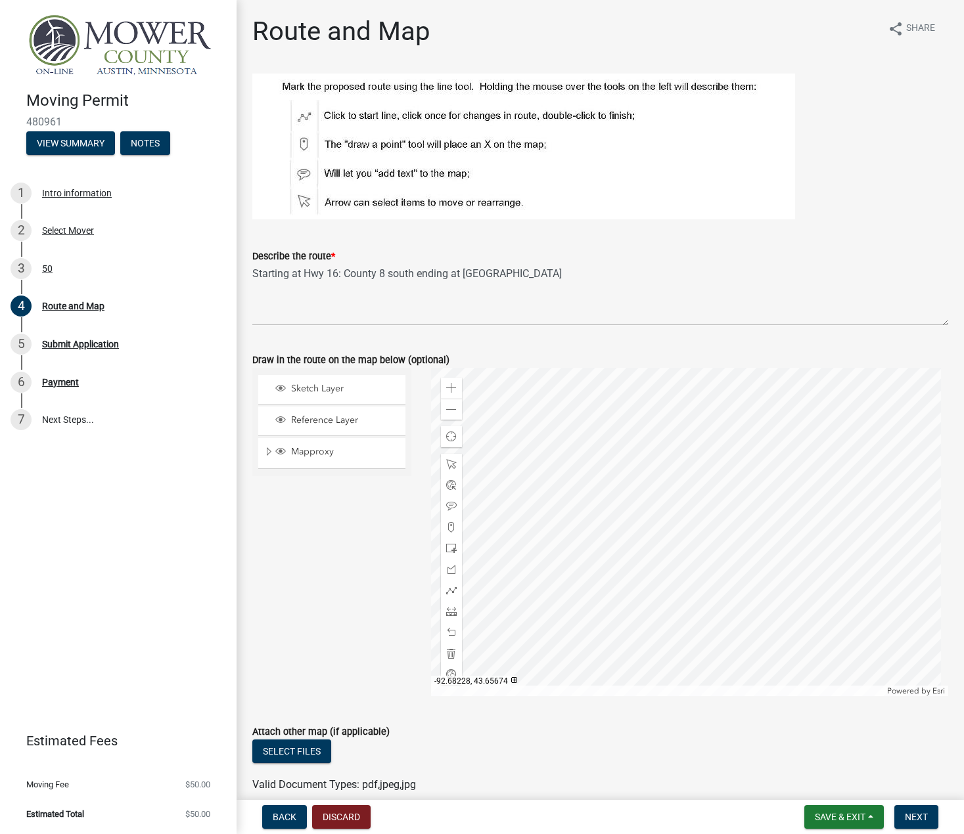
click at [554, 645] on div at bounding box center [689, 532] width 517 height 328
click at [483, 518] on div at bounding box center [689, 532] width 517 height 328
click at [612, 468] on div at bounding box center [689, 532] width 517 height 328
click at [444, 416] on div "Zoom out" at bounding box center [451, 409] width 21 height 21
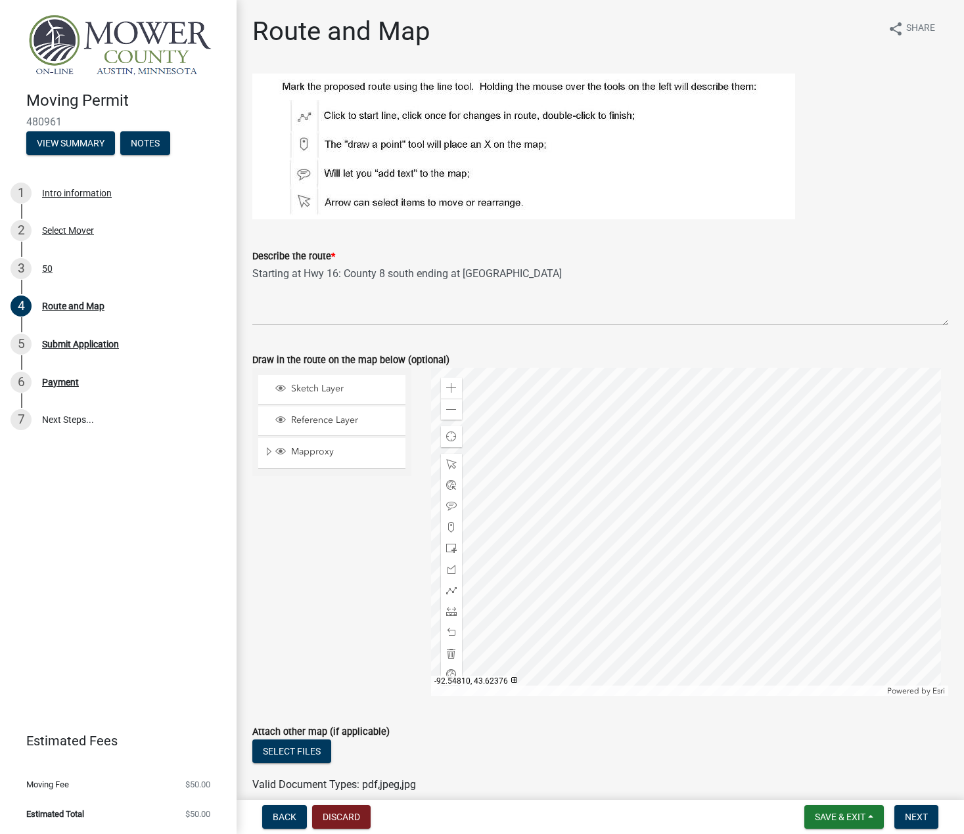
click at [665, 544] on div at bounding box center [689, 532] width 517 height 328
click at [451, 596] on div at bounding box center [451, 590] width 21 height 21
click at [644, 431] on div at bounding box center [689, 532] width 517 height 328
click at [647, 658] on div at bounding box center [689, 532] width 517 height 328
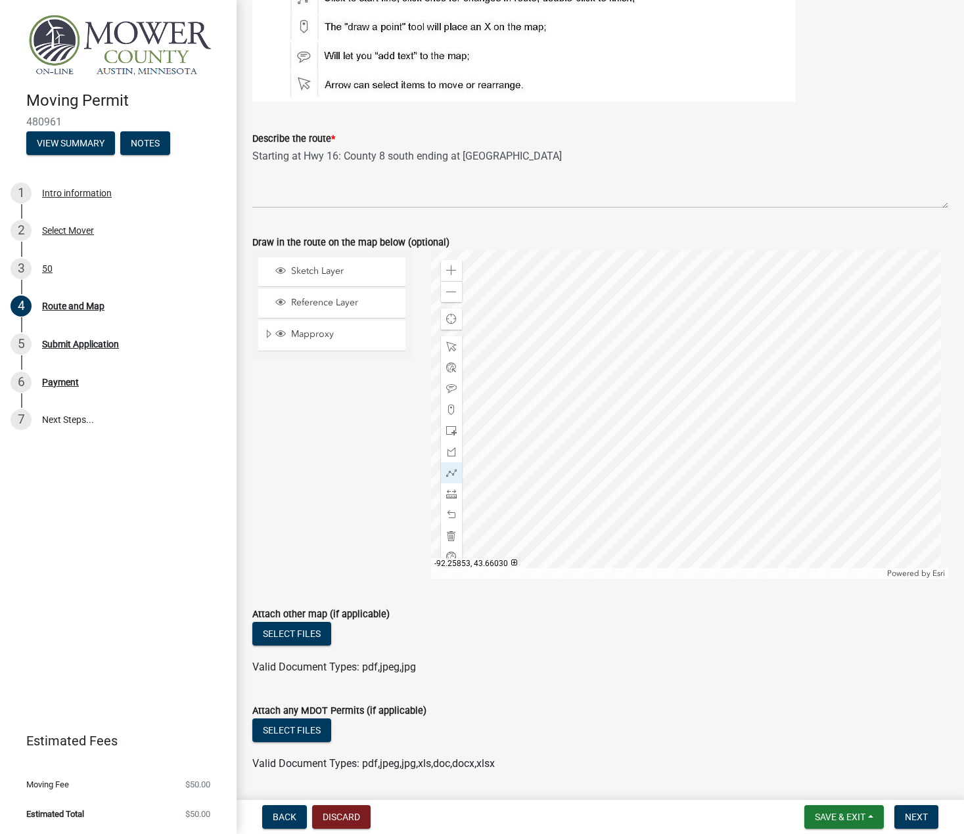
scroll to position [120, 0]
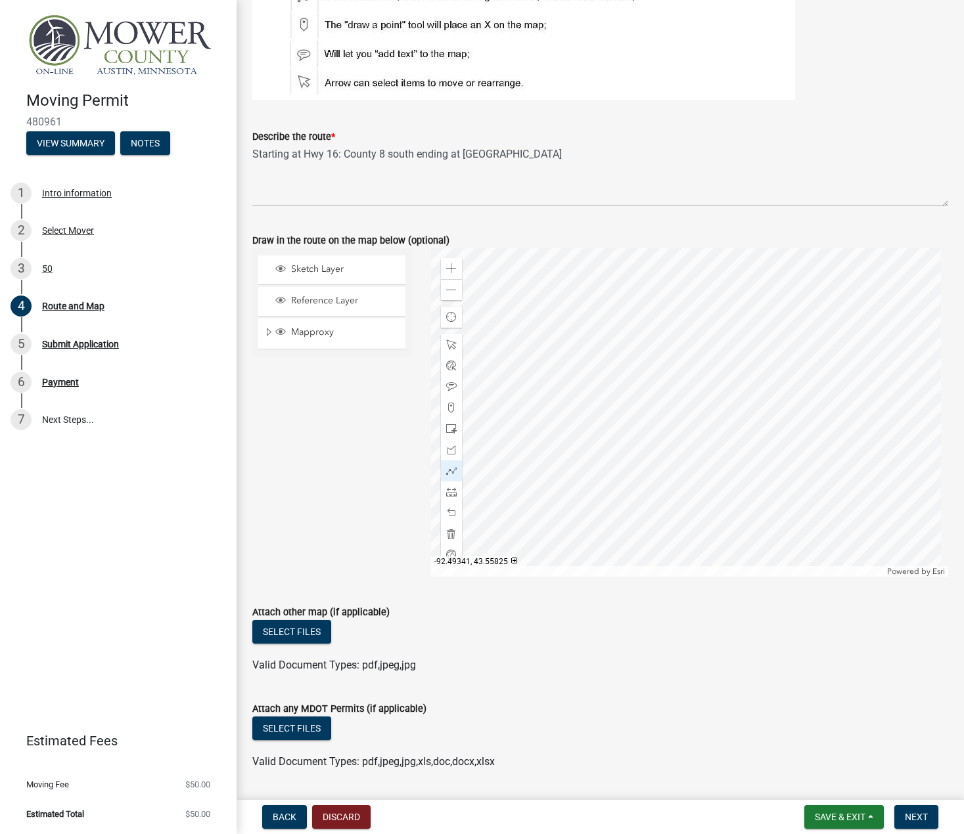
click at [649, 391] on div at bounding box center [689, 412] width 517 height 328
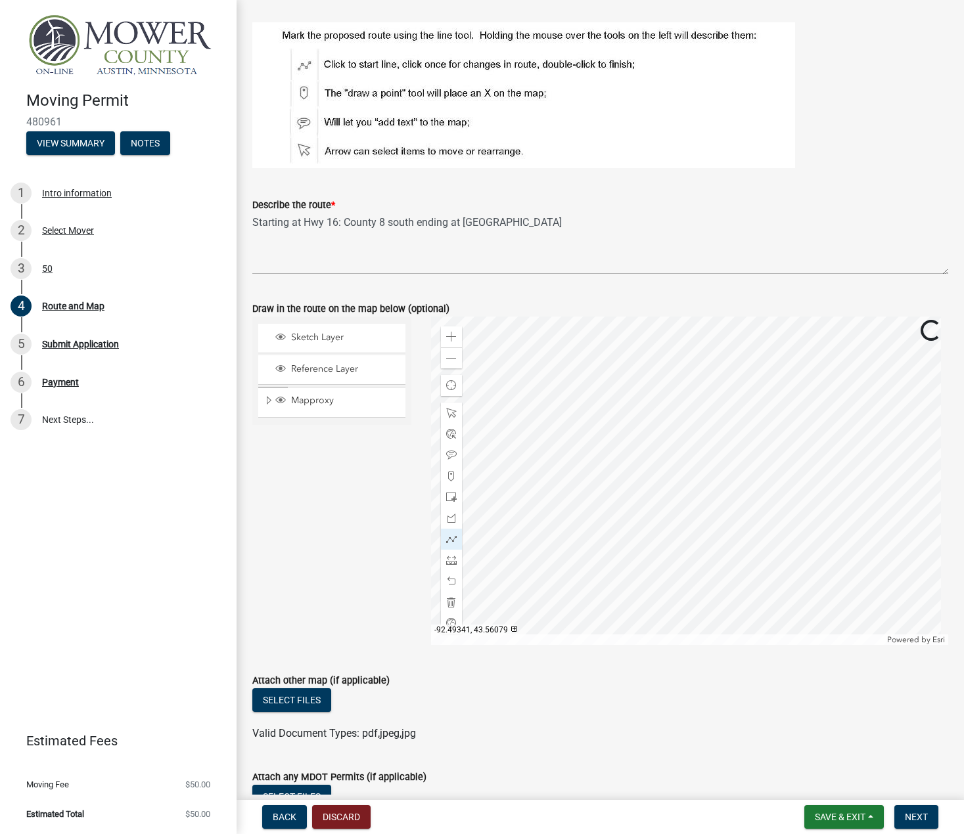
scroll to position [0, 0]
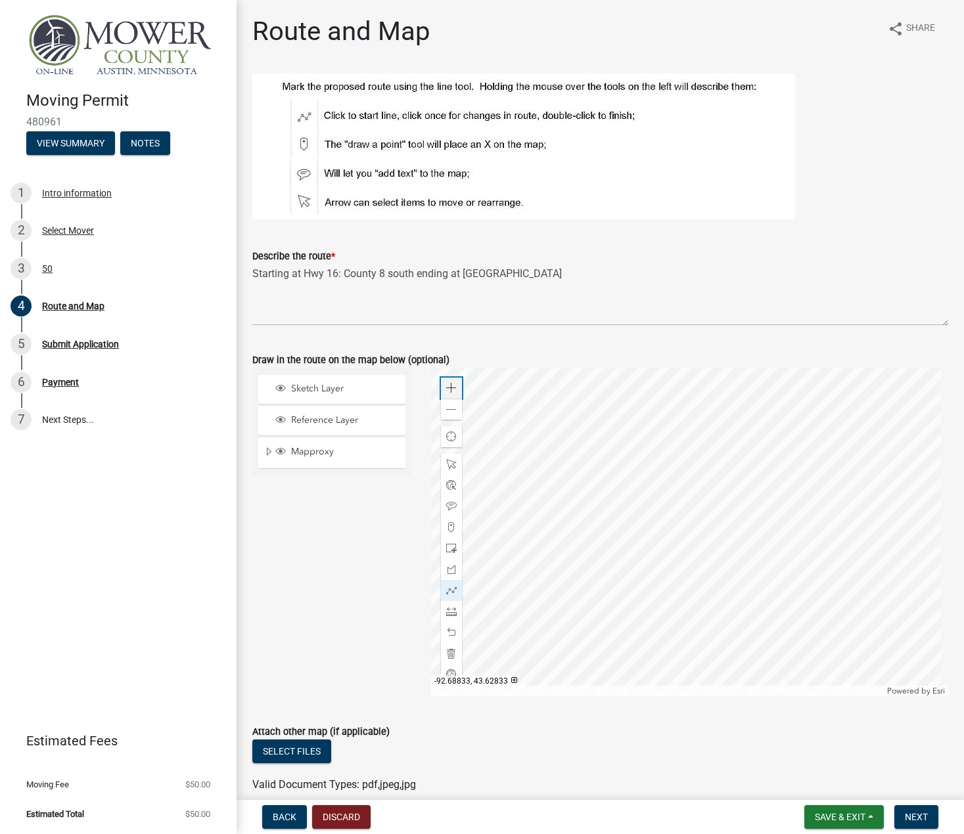
click at [450, 386] on span at bounding box center [451, 388] width 11 height 11
click at [924, 368] on div at bounding box center [689, 532] width 517 height 328
click at [754, 476] on div at bounding box center [689, 532] width 517 height 328
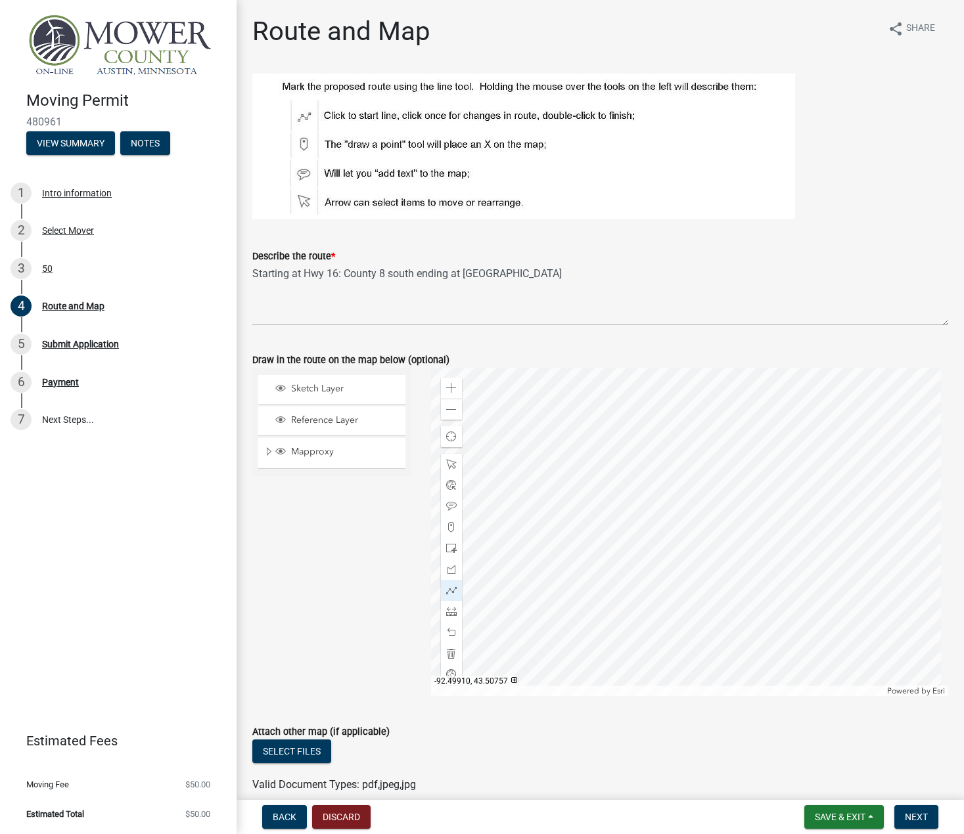
click at [673, 432] on div at bounding box center [689, 532] width 517 height 328
click at [676, 506] on div at bounding box center [689, 532] width 517 height 328
click at [691, 507] on div at bounding box center [689, 532] width 517 height 328
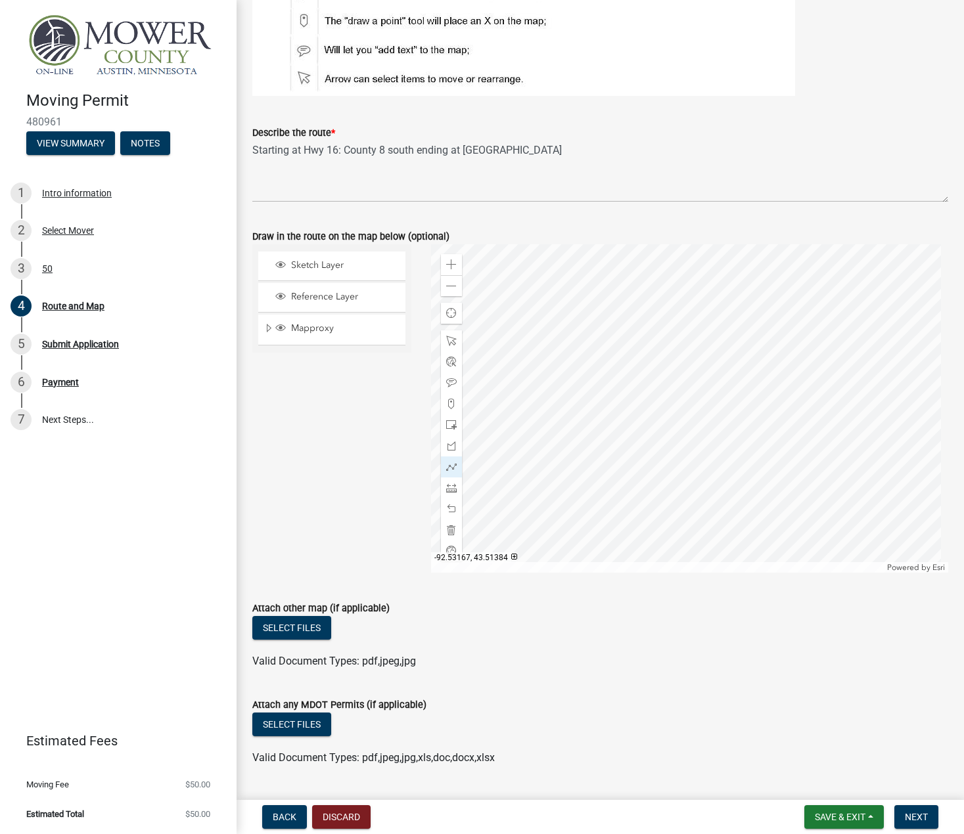
scroll to position [131, 0]
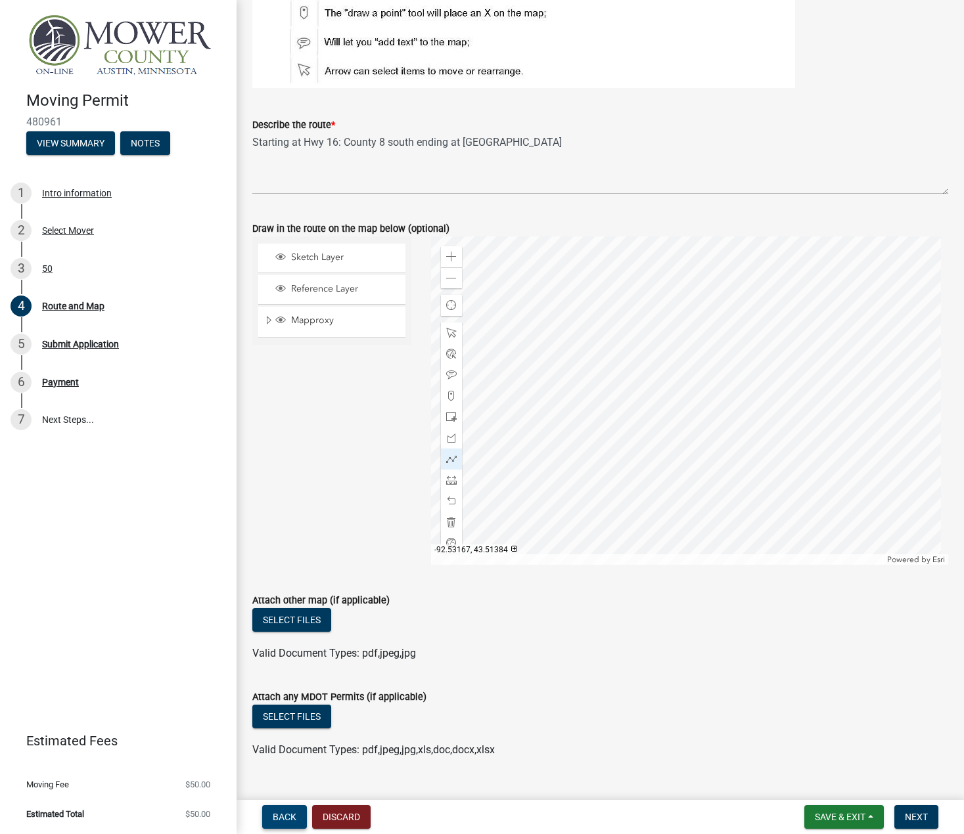
click at [288, 819] on span "Back" at bounding box center [285, 817] width 24 height 11
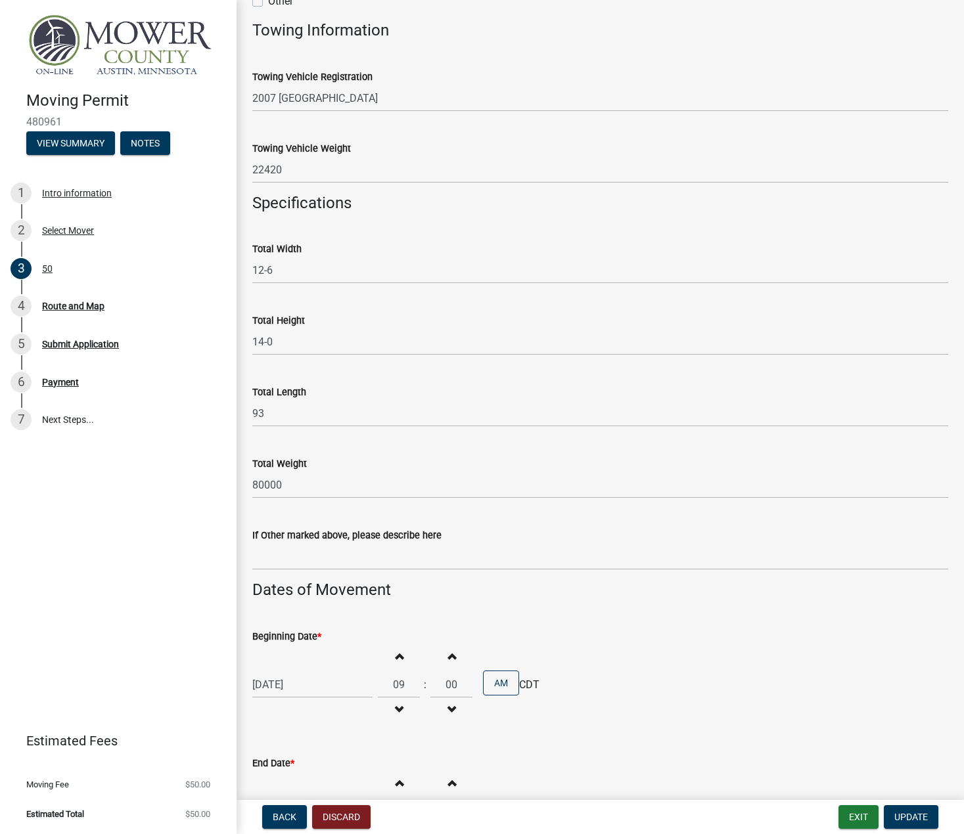
scroll to position [732, 0]
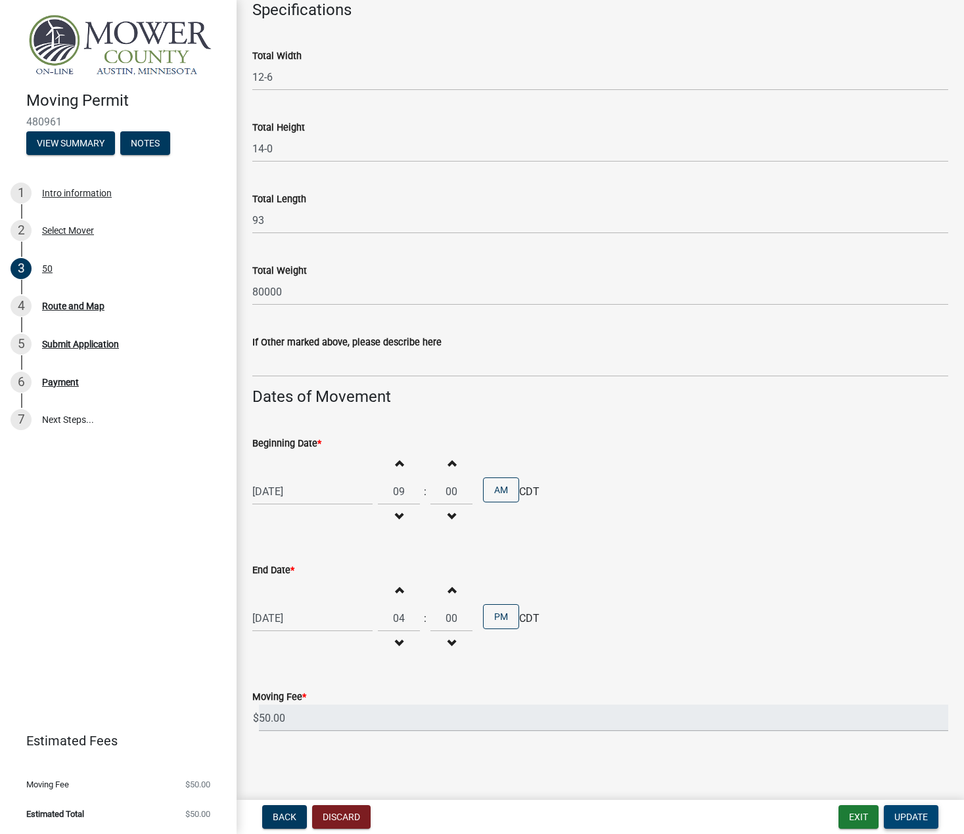
click at [911, 824] on button "Update" at bounding box center [910, 817] width 55 height 24
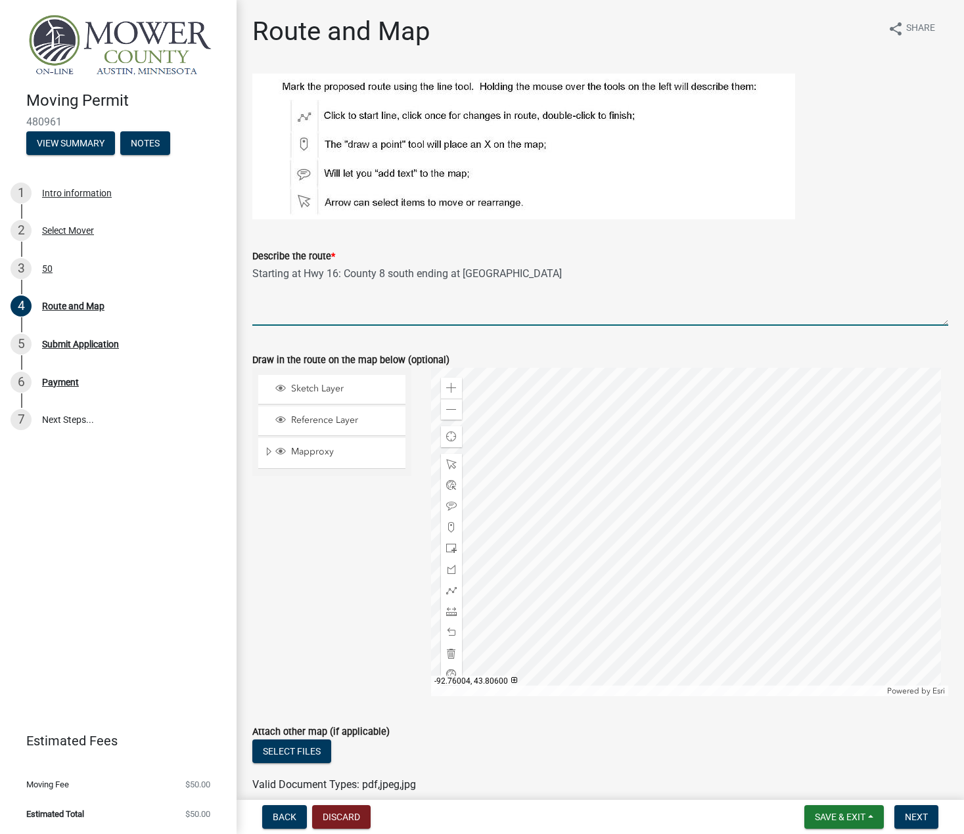
click at [536, 273] on textarea "Starting at Hwy 16: County 8 south ending at Hwy 56" at bounding box center [600, 295] width 696 height 62
type textarea "S"
click at [771, 296] on textarea "County 8 between Hwy 16 and Hwy 56. County 12 between Hwy56 and IA border" at bounding box center [600, 295] width 696 height 62
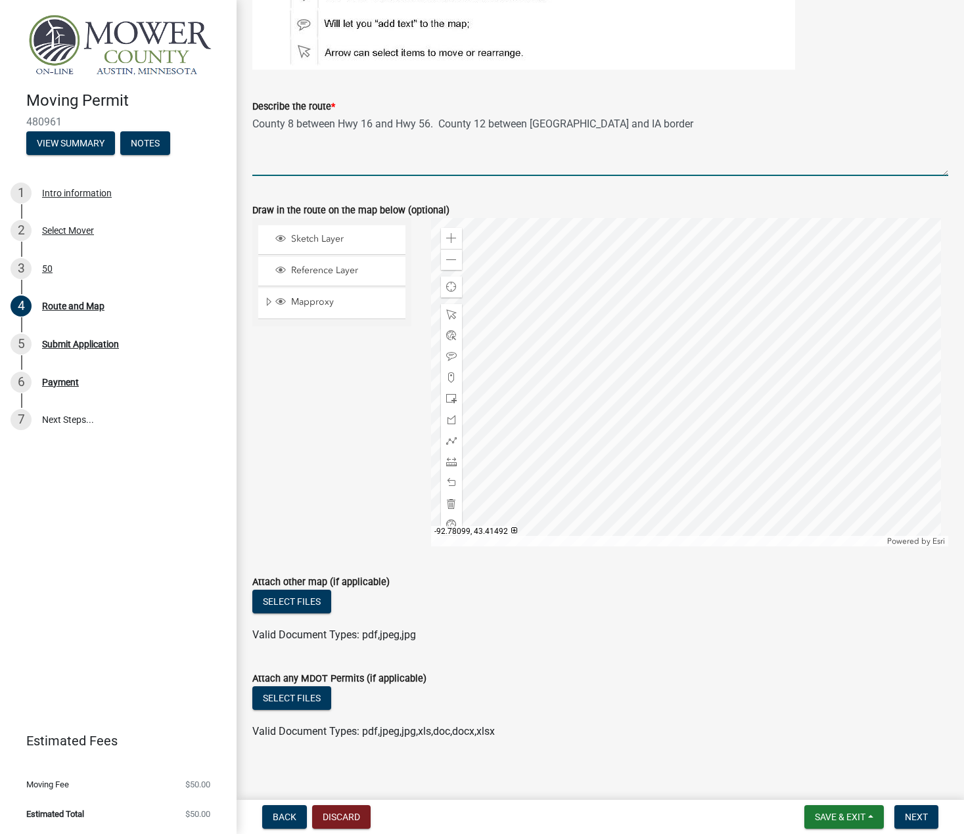
scroll to position [158, 0]
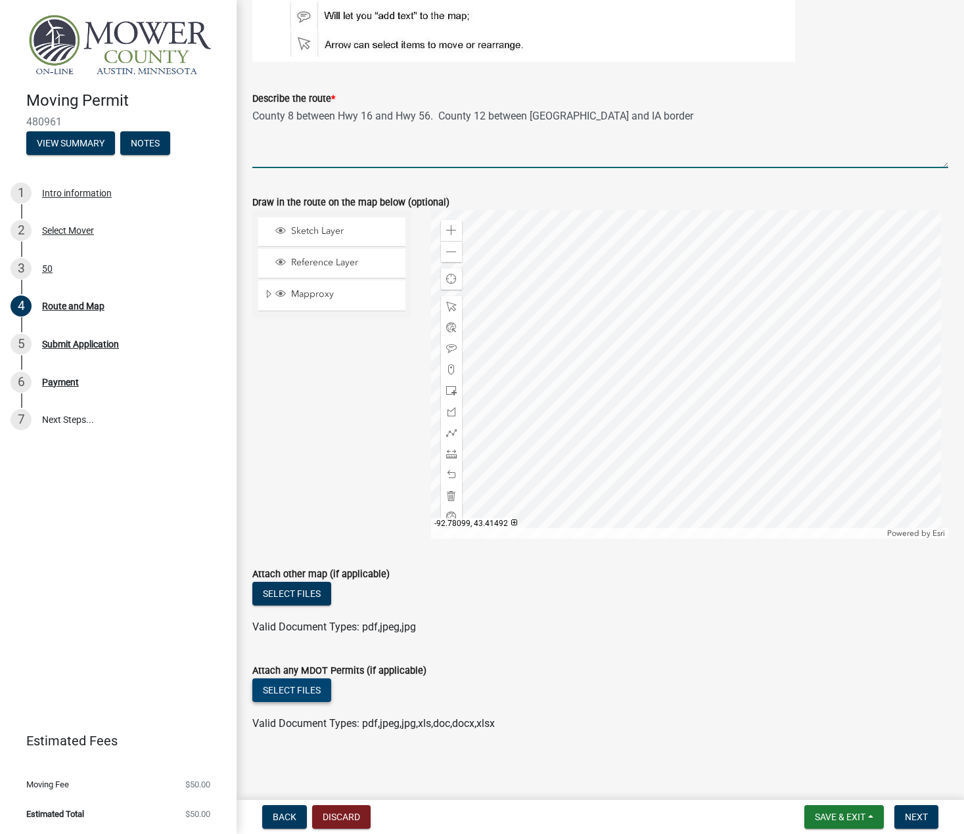
type textarea "County 8 between Hwy 16 and Hwy 56. County 12 between Hwy56 and IA border"
click at [303, 686] on button "Select files" at bounding box center [291, 691] width 79 height 24
click at [306, 685] on button "Select files" at bounding box center [291, 691] width 79 height 24
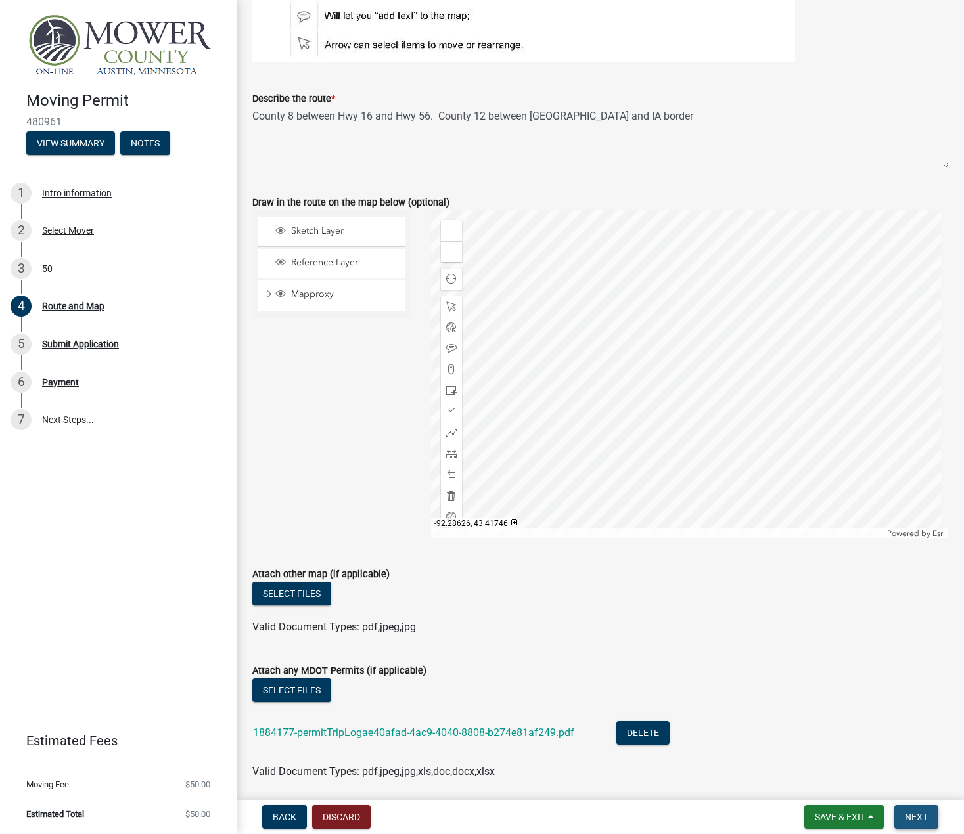
click at [913, 817] on span "Next" at bounding box center [916, 817] width 23 height 11
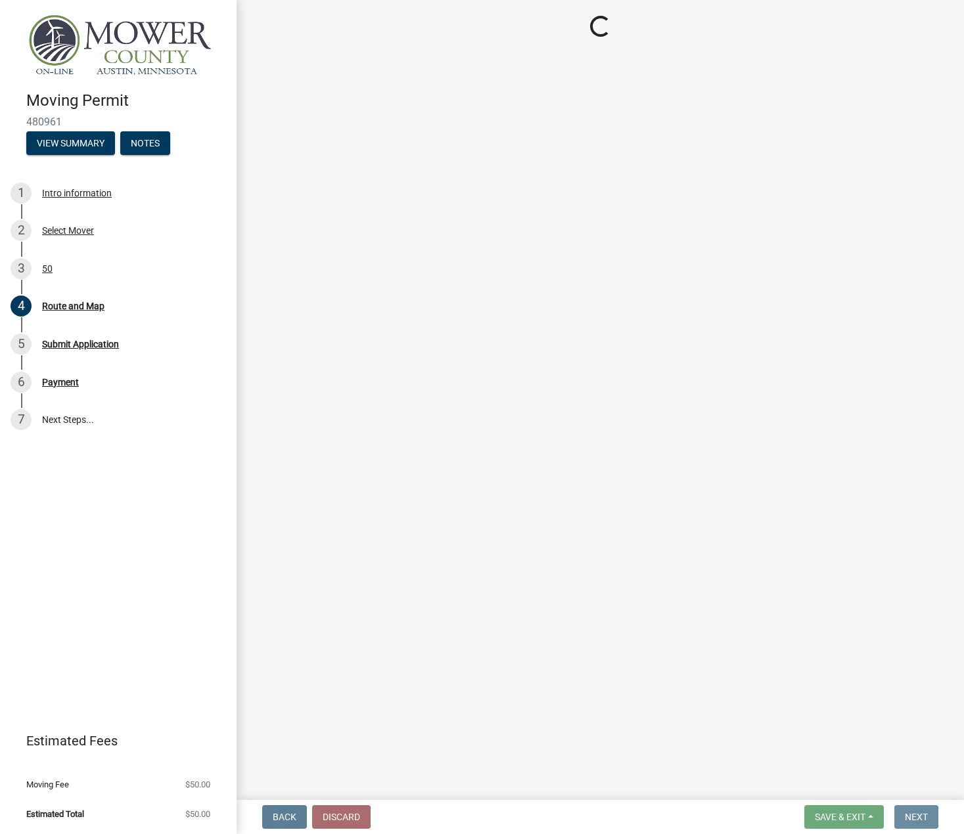
scroll to position [0, 0]
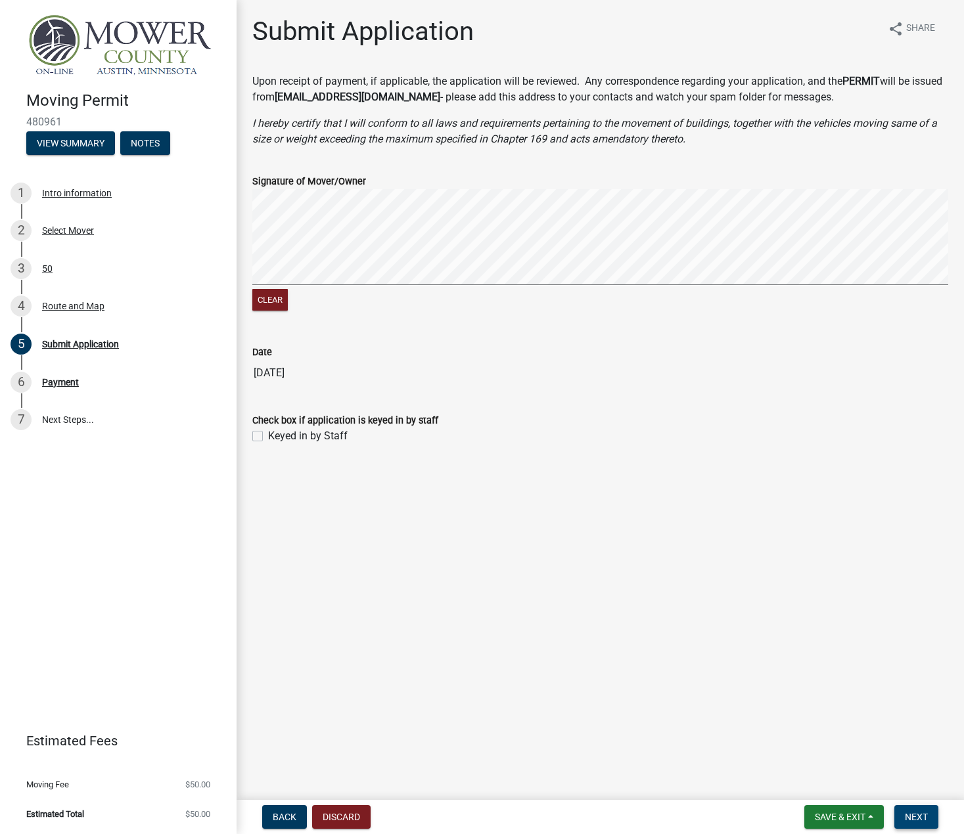
click at [916, 818] on span "Next" at bounding box center [916, 817] width 23 height 11
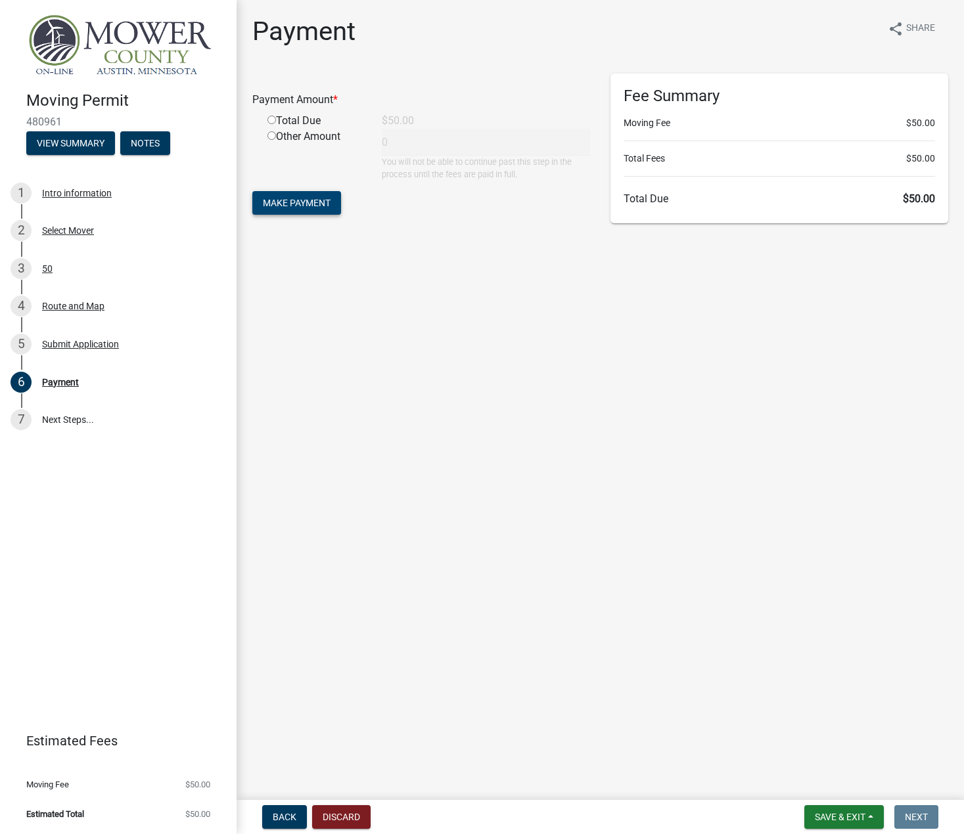
click at [306, 205] on span "Make Payment" at bounding box center [297, 203] width 68 height 11
click at [414, 251] on div "Payment share Share Payment Amount * Required Total Due $50.00 Other Amount 0 Y…" at bounding box center [599, 137] width 715 height 242
click at [274, 133] on input "radio" at bounding box center [271, 135] width 9 height 9
radio input "true"
type input "50"
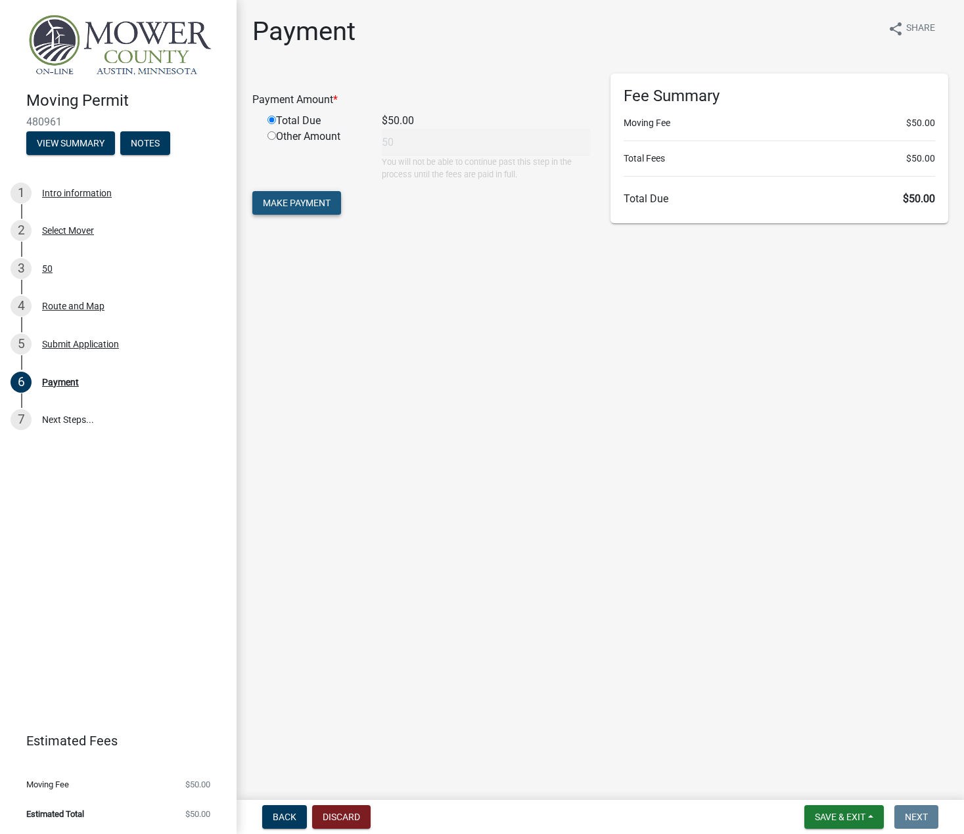
click at [305, 199] on span "Make Payment" at bounding box center [297, 203] width 68 height 11
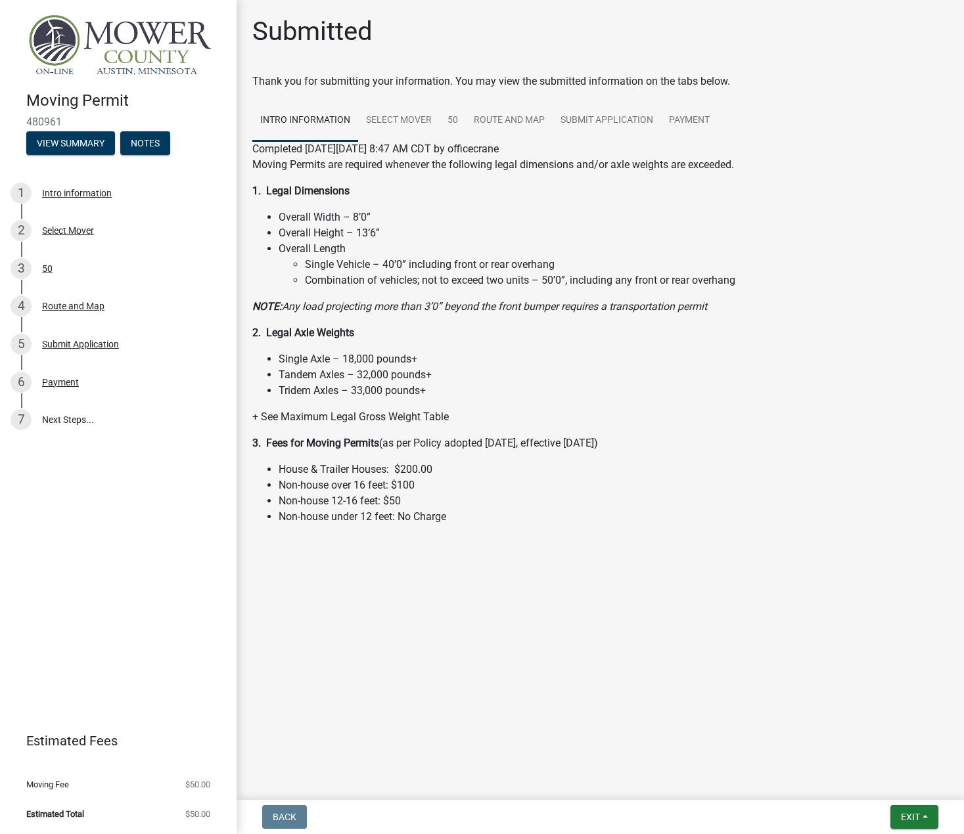
click at [137, 45] on img at bounding box center [120, 46] width 189 height 64
click at [907, 816] on span "Exit" at bounding box center [910, 817] width 19 height 11
click at [874, 784] on button "Save & Exit" at bounding box center [885, 783] width 105 height 32
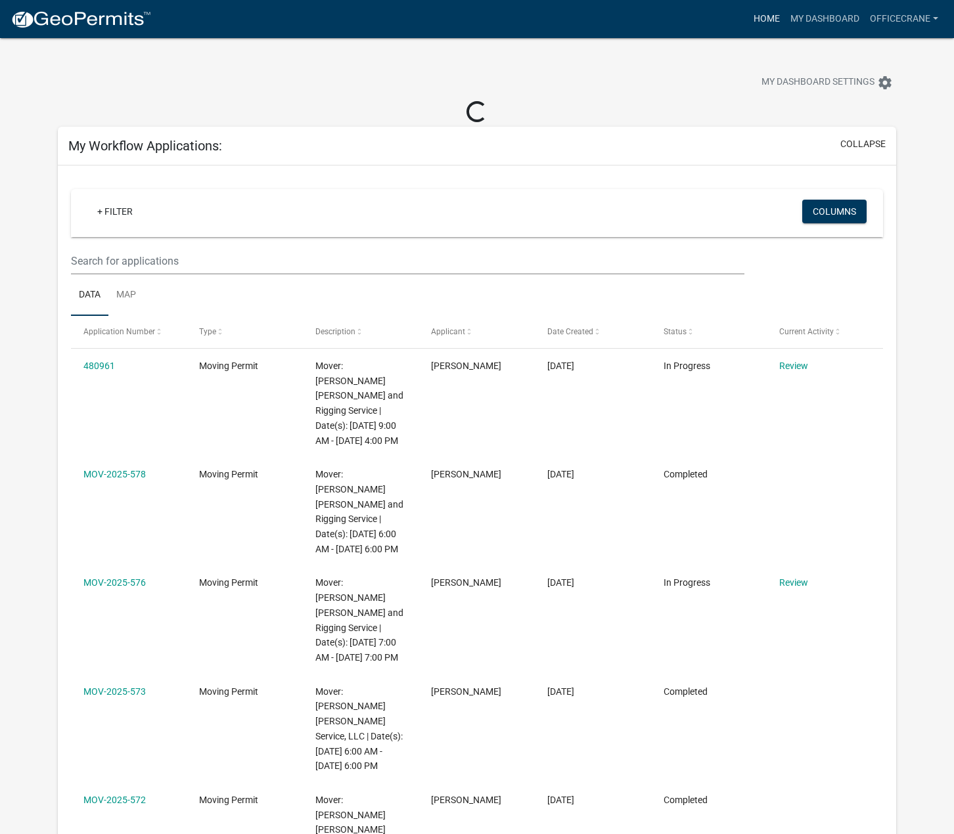
click at [761, 16] on link "Home" at bounding box center [766, 19] width 37 height 25
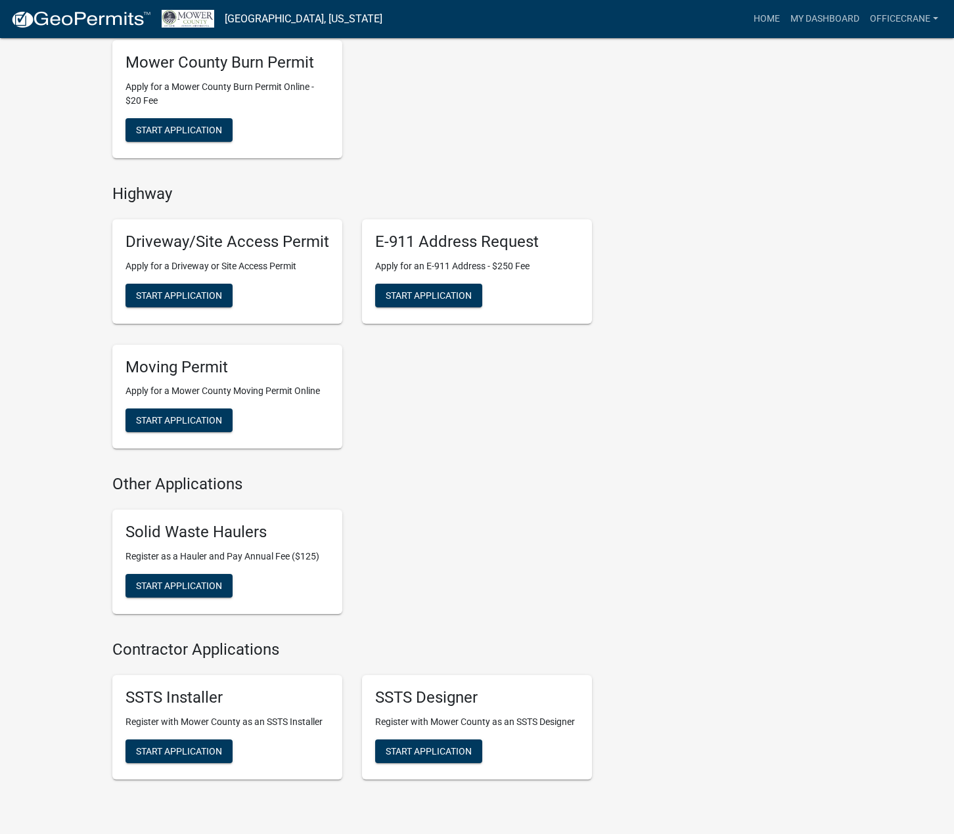
scroll to position [761, 0]
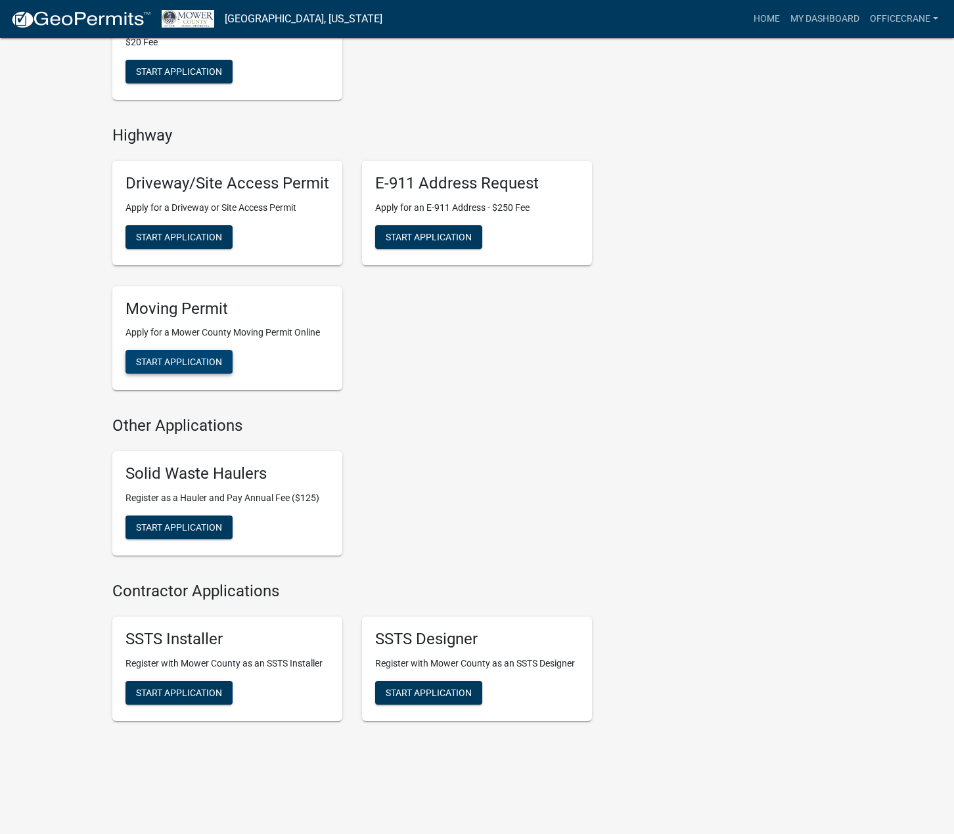
click at [210, 357] on span "Start Application" at bounding box center [179, 362] width 86 height 11
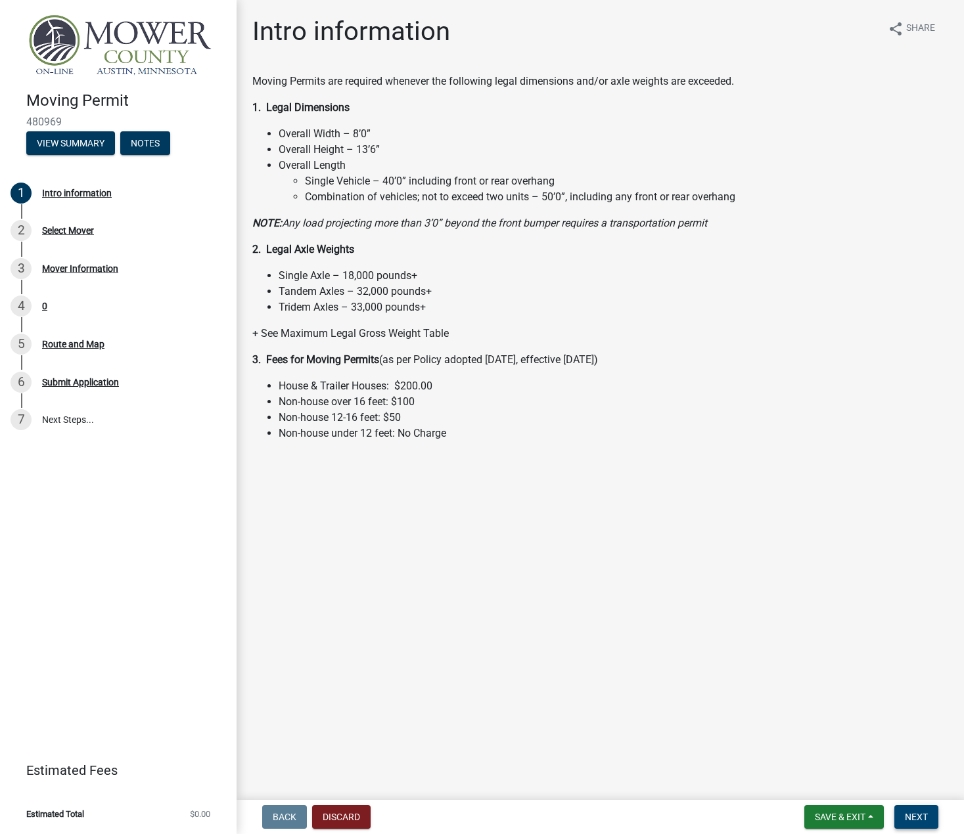
click at [916, 816] on span "Next" at bounding box center [916, 817] width 23 height 11
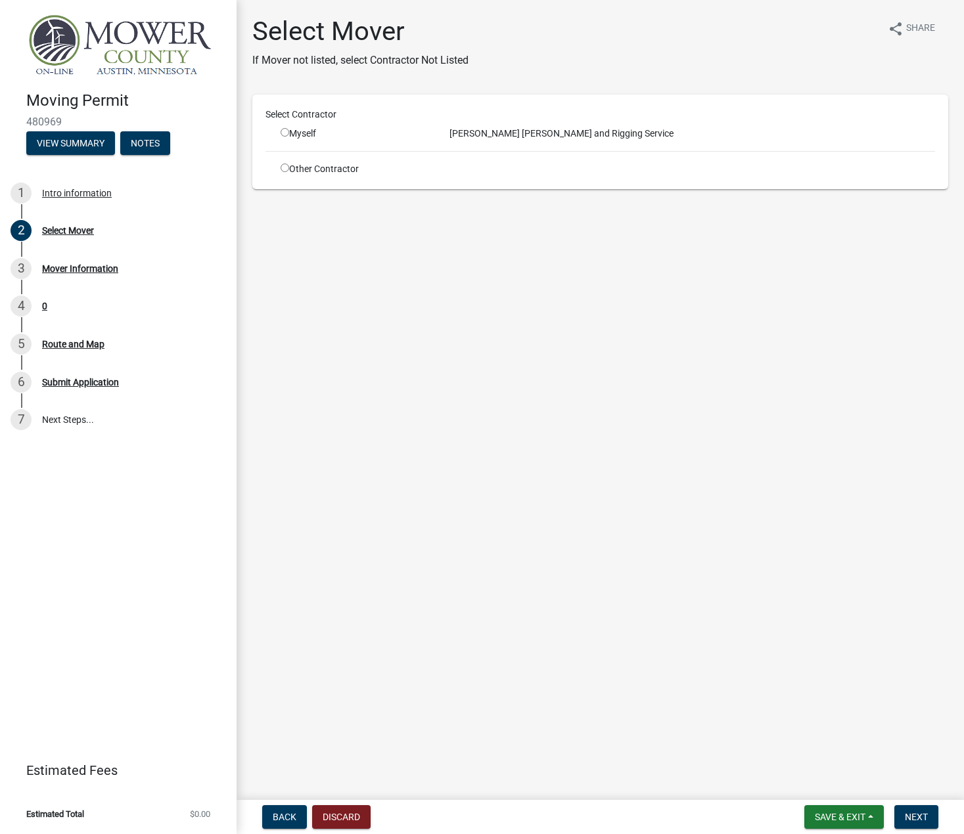
click at [284, 135] on input "radio" at bounding box center [284, 132] width 9 height 9
radio input "true"
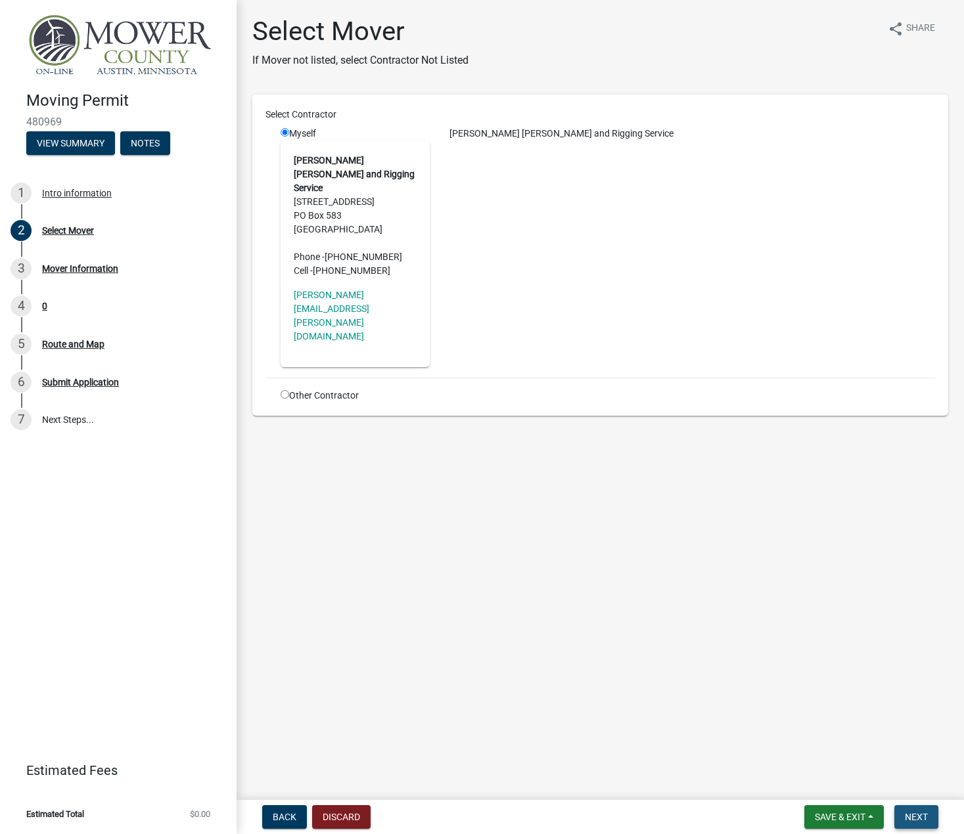
click at [911, 816] on span "Next" at bounding box center [916, 817] width 23 height 11
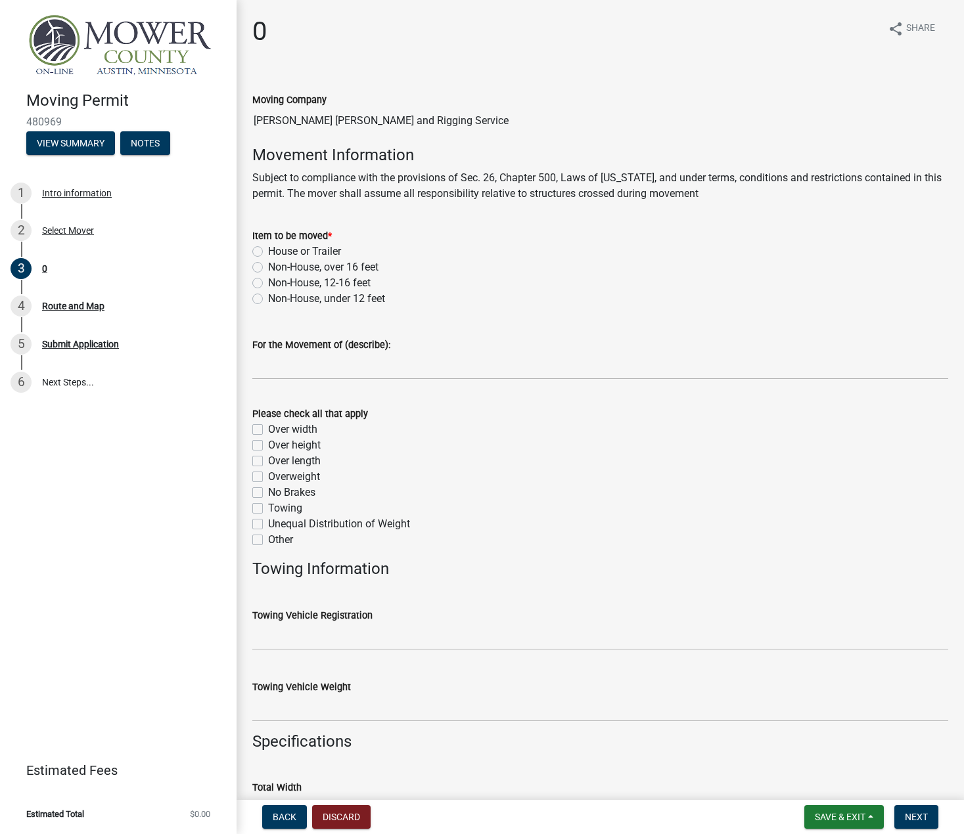
click at [268, 281] on label "Non-House, 12-16 feet" at bounding box center [319, 283] width 102 height 16
click at [268, 281] on input "Non-House, 12-16 feet" at bounding box center [272, 279] width 9 height 9
radio input "true"
click at [268, 425] on label "Over width" at bounding box center [292, 430] width 49 height 16
click at [268, 425] on input "Over width" at bounding box center [272, 426] width 9 height 9
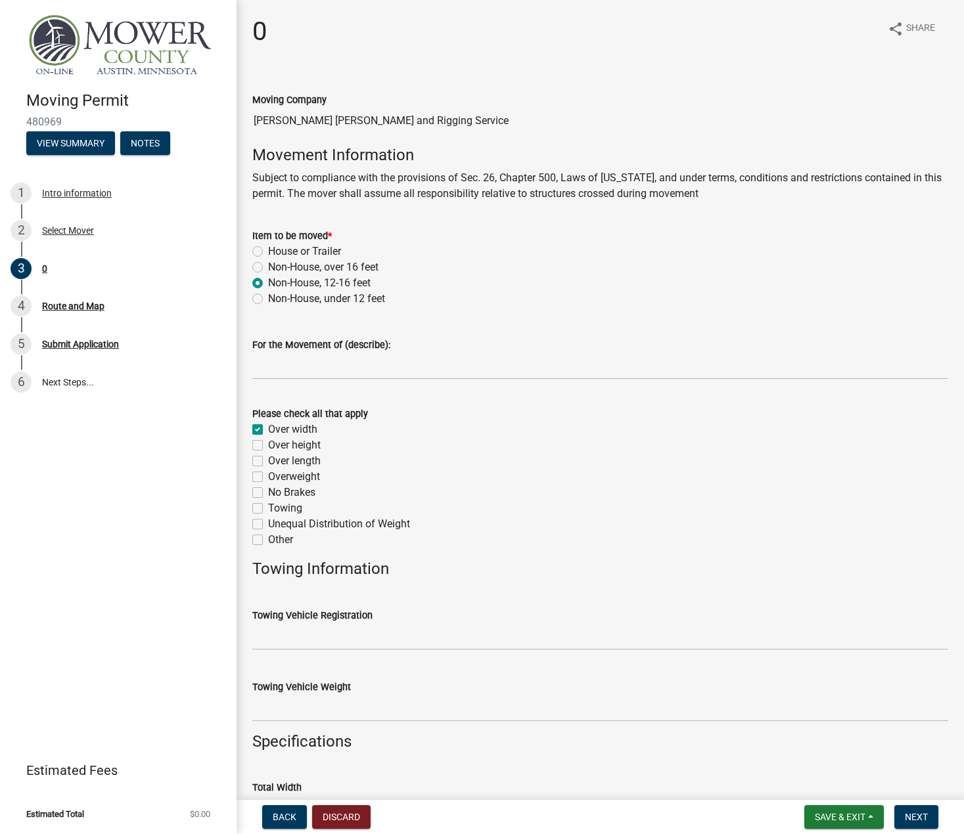
checkbox input "true"
checkbox input "false"
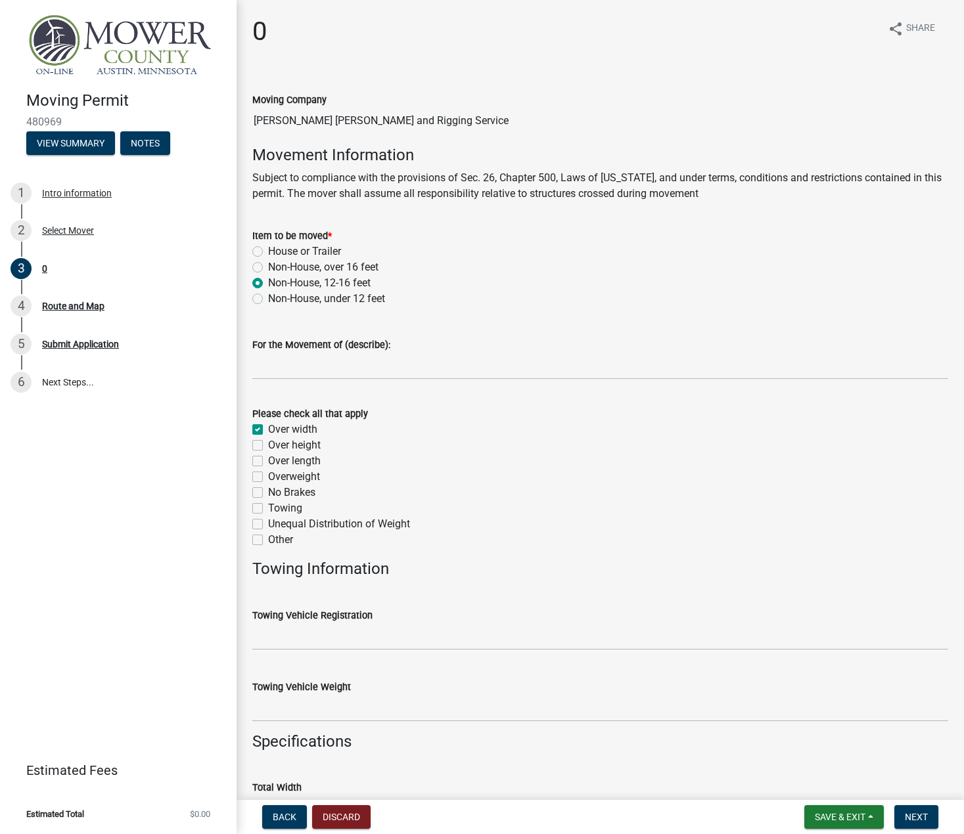
checkbox input "false"
drag, startPoint x: 258, startPoint y: 445, endPoint x: 261, endPoint y: 465, distance: 19.9
click at [260, 452] on div "Over height" at bounding box center [600, 445] width 696 height 16
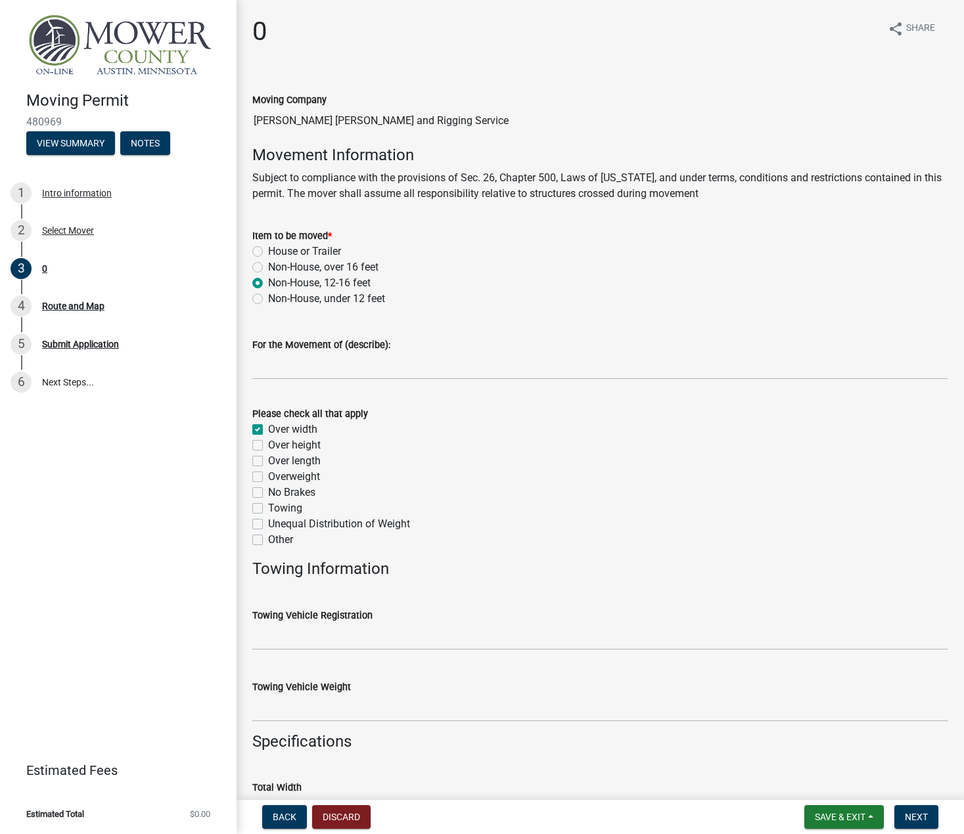
click at [268, 462] on label "Over length" at bounding box center [294, 461] width 53 height 16
click at [268, 462] on input "Over length" at bounding box center [272, 457] width 9 height 9
checkbox input "true"
checkbox input "false"
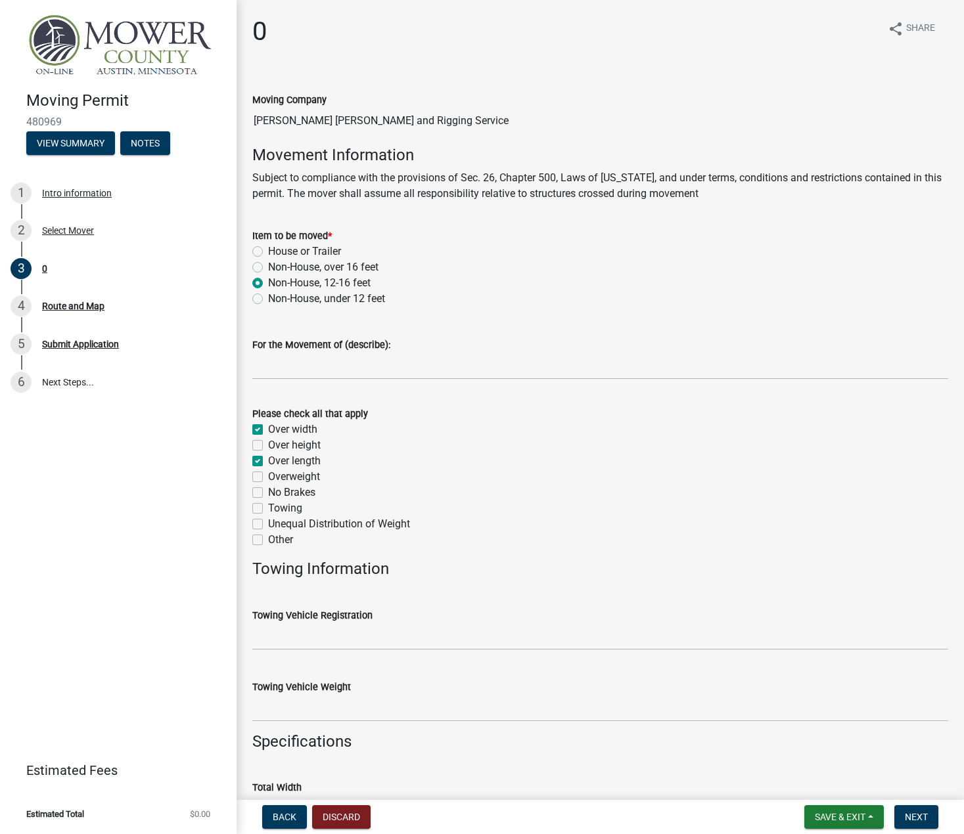
checkbox input "true"
checkbox input "false"
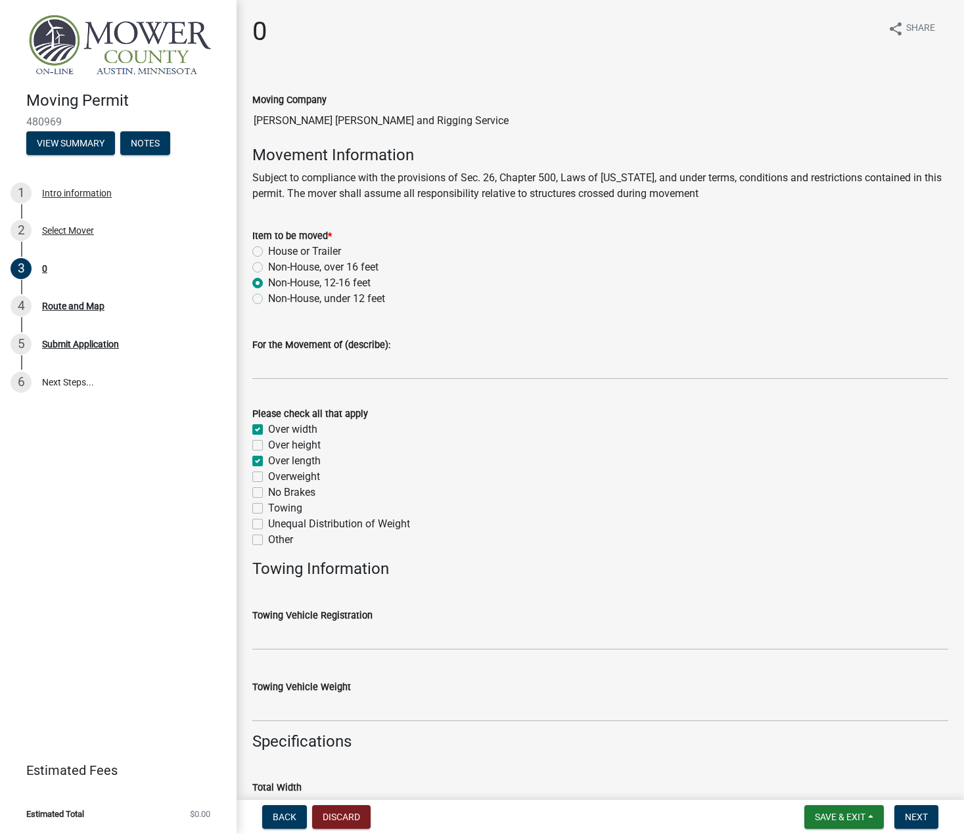
checkbox input "false"
drag, startPoint x: 256, startPoint y: 443, endPoint x: 420, endPoint y: 457, distance: 164.2
click at [263, 445] on div "Over height" at bounding box center [600, 445] width 696 height 16
click at [268, 443] on label "Over height" at bounding box center [294, 445] width 53 height 16
click at [268, 443] on input "Over height" at bounding box center [272, 441] width 9 height 9
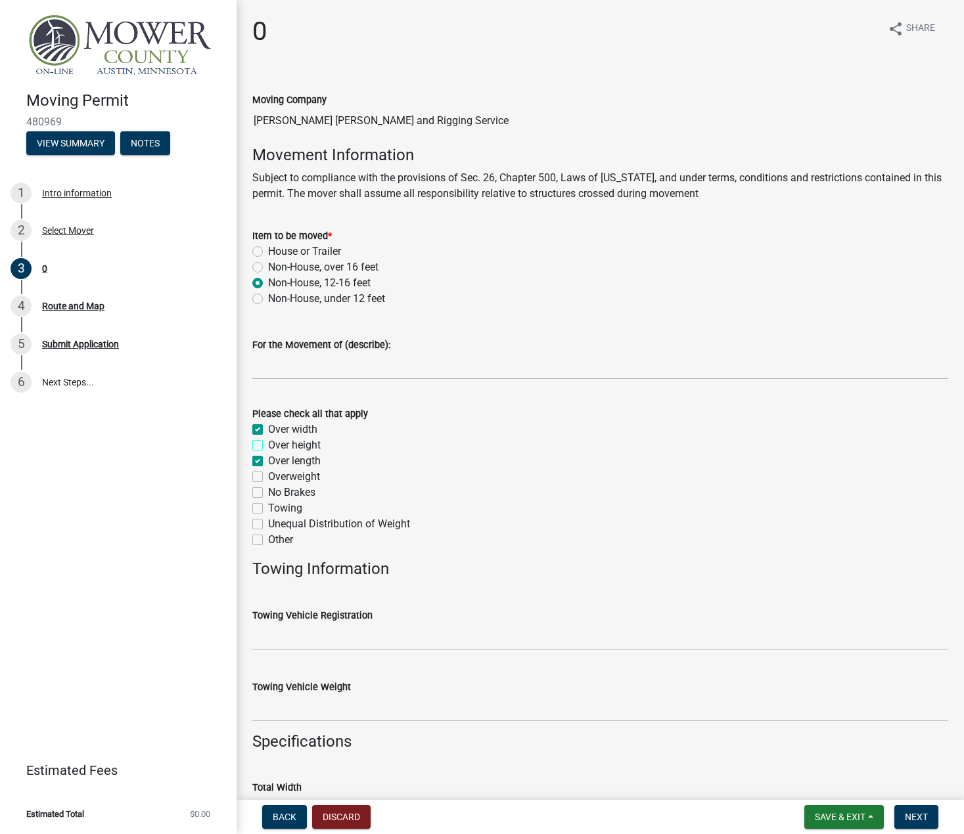
checkbox input "true"
checkbox input "false"
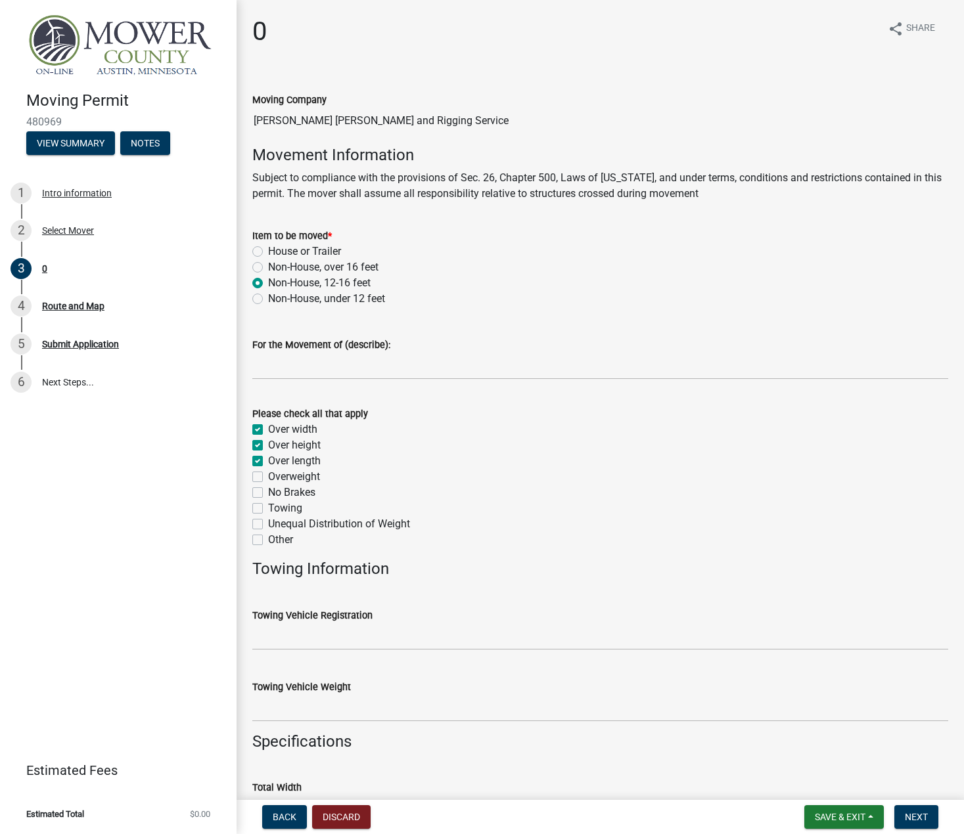
checkbox input "false"
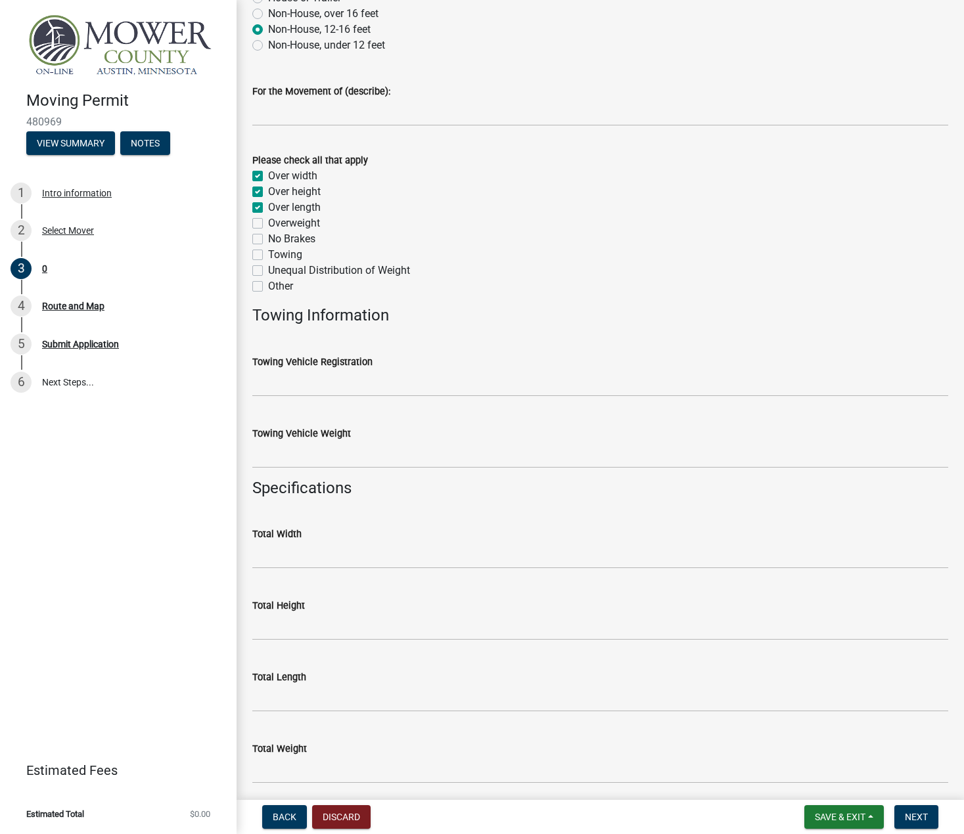
scroll to position [263, 0]
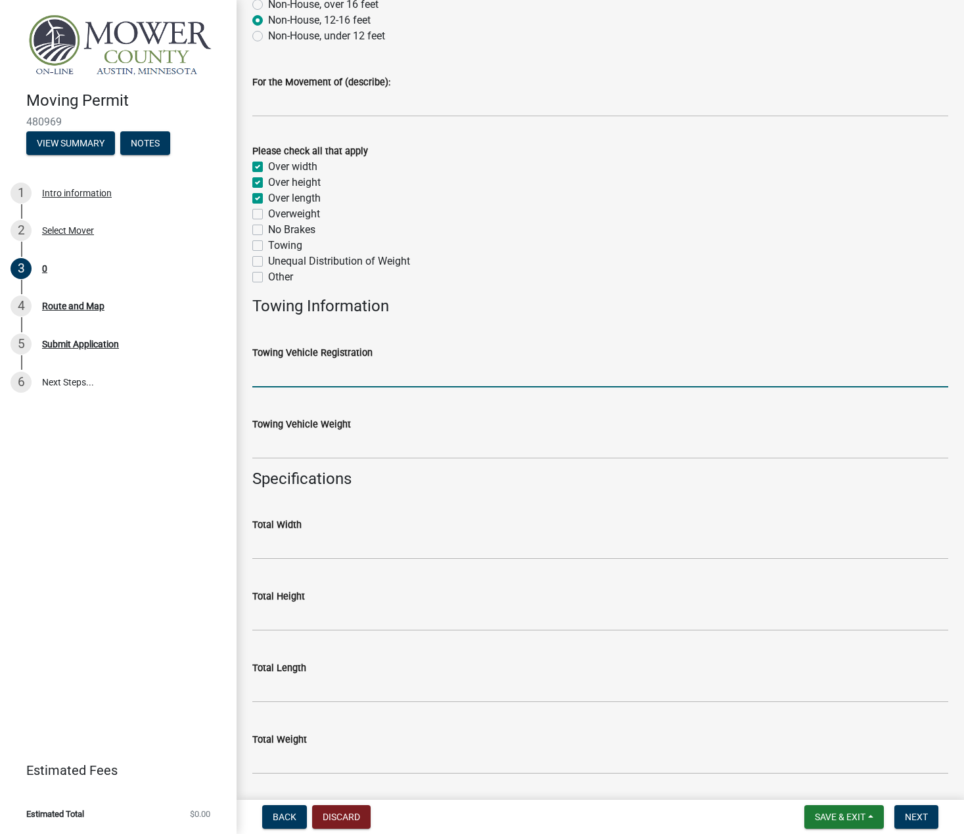
click at [356, 378] on input "Towing Vehicle Registration" at bounding box center [600, 374] width 696 height 27
click at [324, 376] on input "Towing Vehicle Registration" at bounding box center [600, 374] width 696 height 27
click at [384, 382] on input "Towing Vehicle Registration" at bounding box center [600, 374] width 696 height 27
click at [384, 380] on input "Towing Vehicle Registration" at bounding box center [600, 374] width 696 height 27
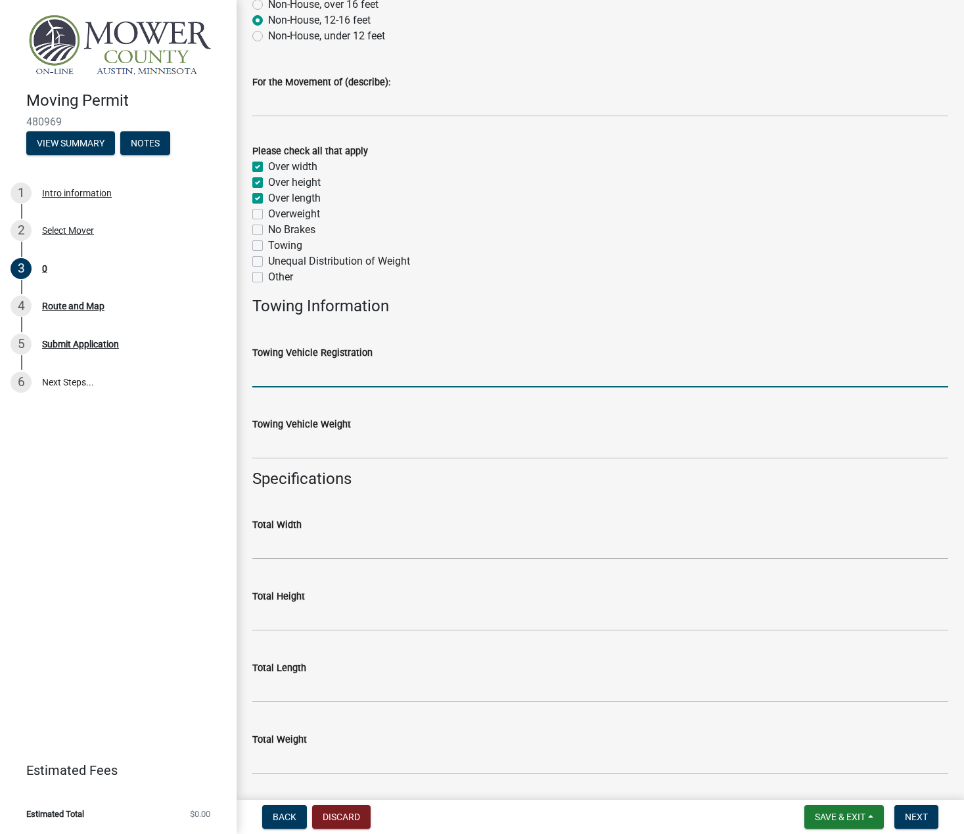
click at [384, 380] on input "Towing Vehicle Registration" at bounding box center [600, 374] width 696 height 27
click at [504, 405] on div "Towing Vehicle Weight" at bounding box center [600, 428] width 696 height 61
click at [304, 372] on input "Towing Vehicle Registration" at bounding box center [600, 374] width 696 height 27
type input "2007 Freightliner"
click at [372, 451] on input "Towing Vehicle Weight" at bounding box center [600, 445] width 696 height 27
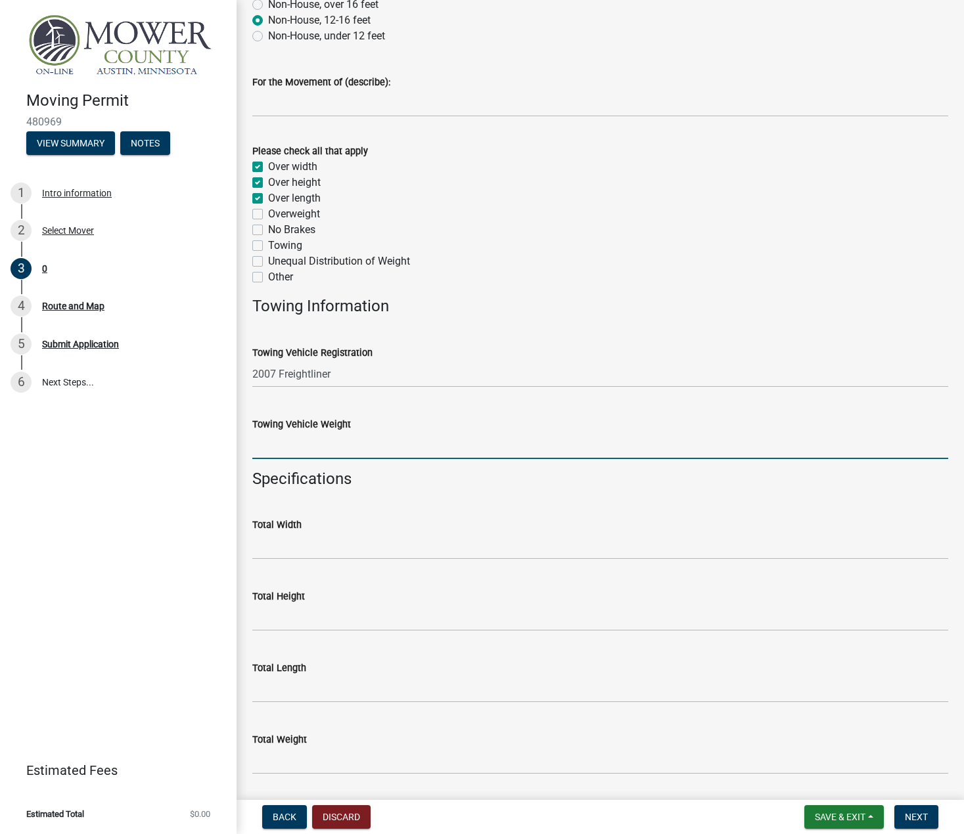
type input "20000"
click at [336, 541] on input "Total Width" at bounding box center [600, 546] width 696 height 27
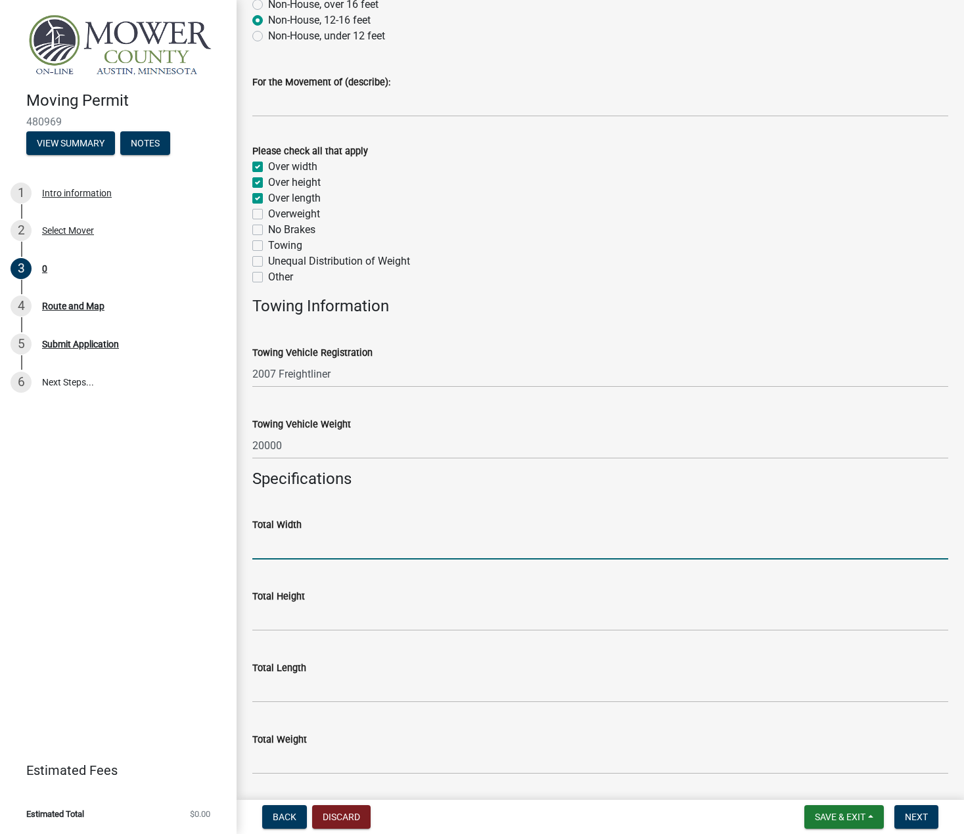
click at [365, 549] on input "Total Width" at bounding box center [600, 546] width 696 height 27
click at [501, 597] on div "Total Height" at bounding box center [600, 597] width 696 height 16
click at [458, 546] on input "-" at bounding box center [600, 546] width 696 height 27
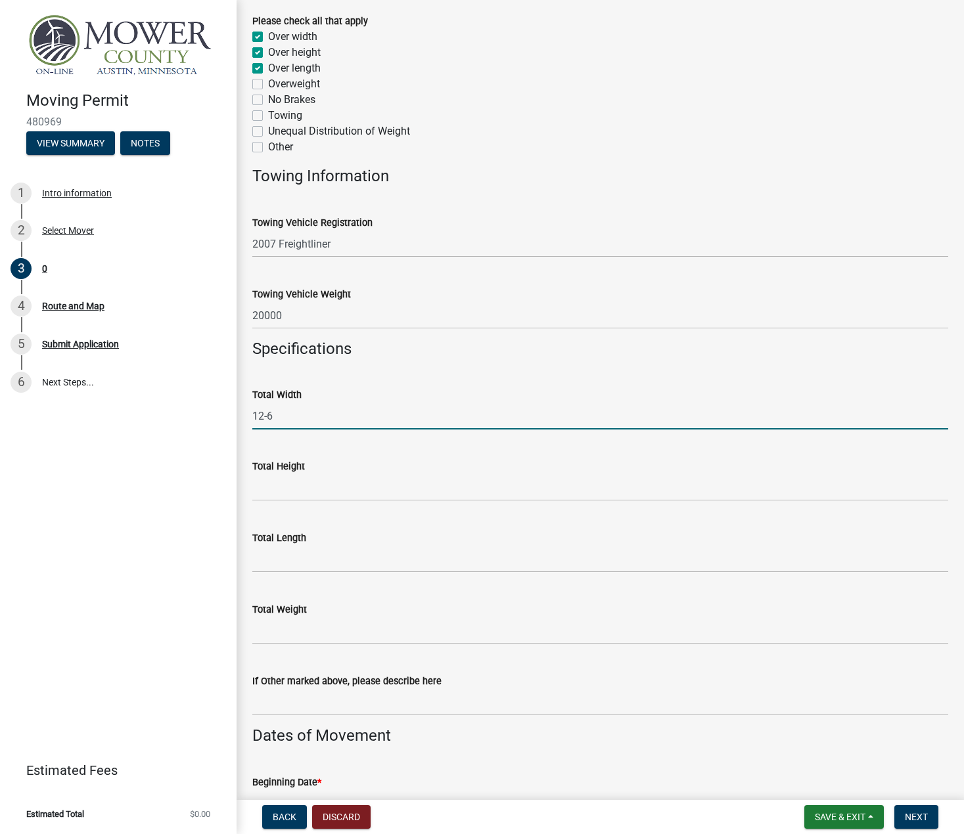
scroll to position [394, 0]
type input "12-6"
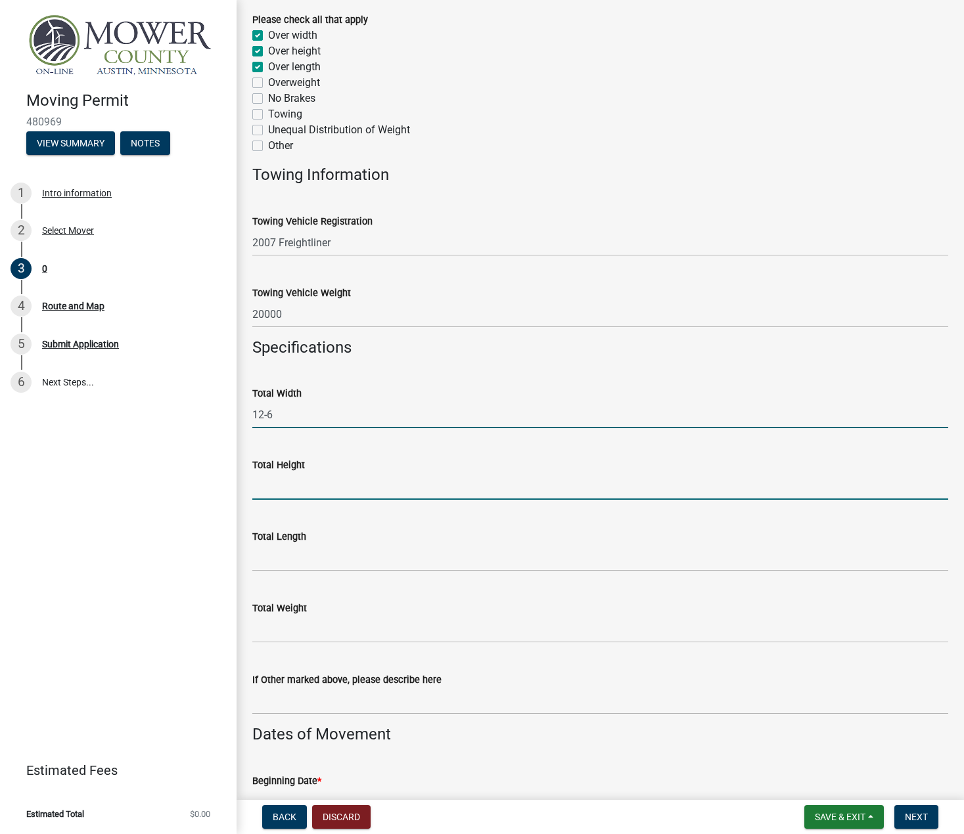
click at [369, 483] on input "Total Height" at bounding box center [600, 486] width 696 height 27
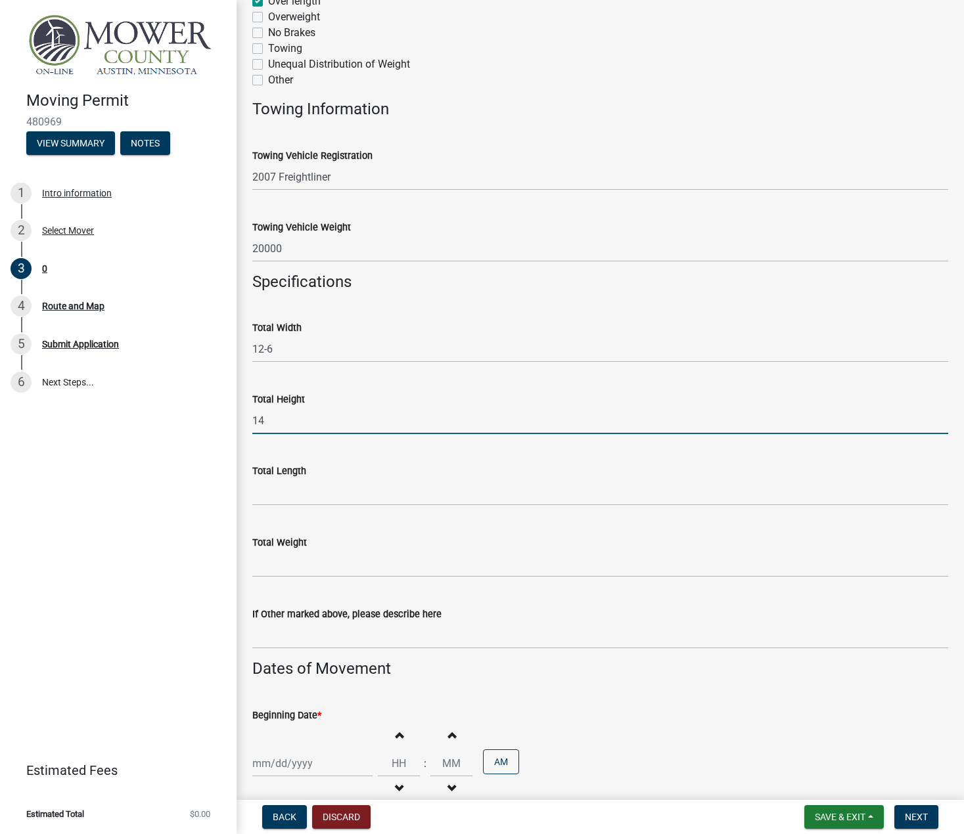
type input "14"
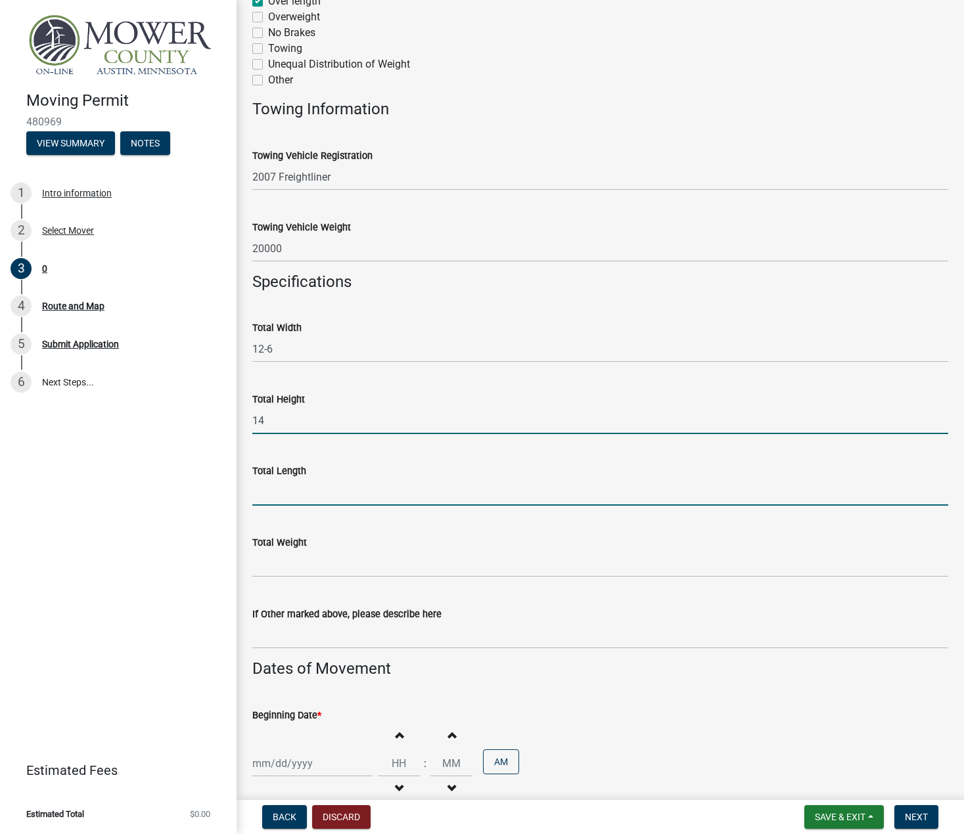
click at [285, 497] on input "Total Length" at bounding box center [600, 492] width 696 height 27
type input "93"
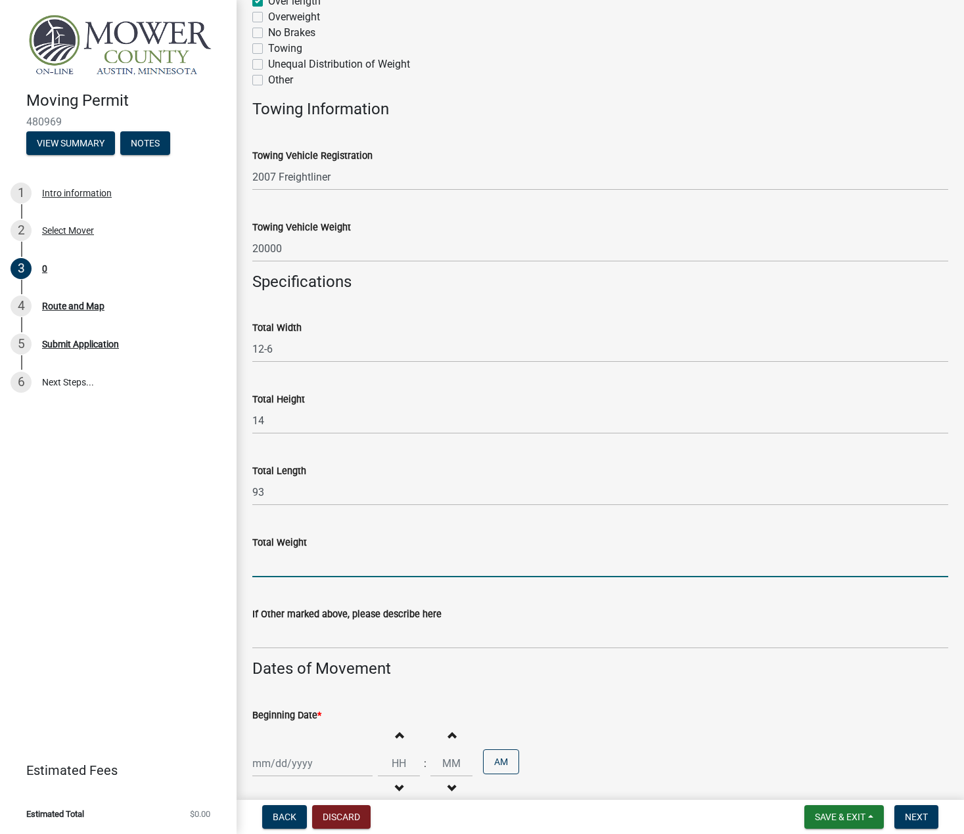
click at [346, 567] on input "Total Weight" at bounding box center [600, 563] width 696 height 27
type input "80000"
click at [501, 608] on div "If Other marked above, please describe here" at bounding box center [600, 614] width 696 height 16
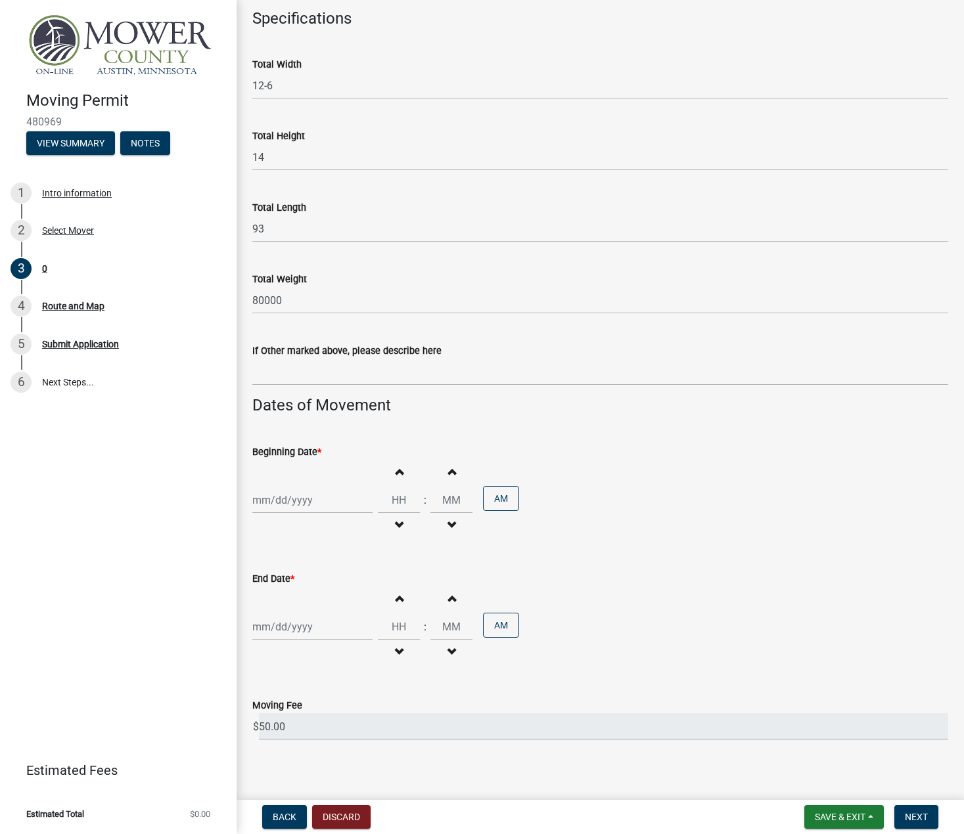
scroll to position [732, 0]
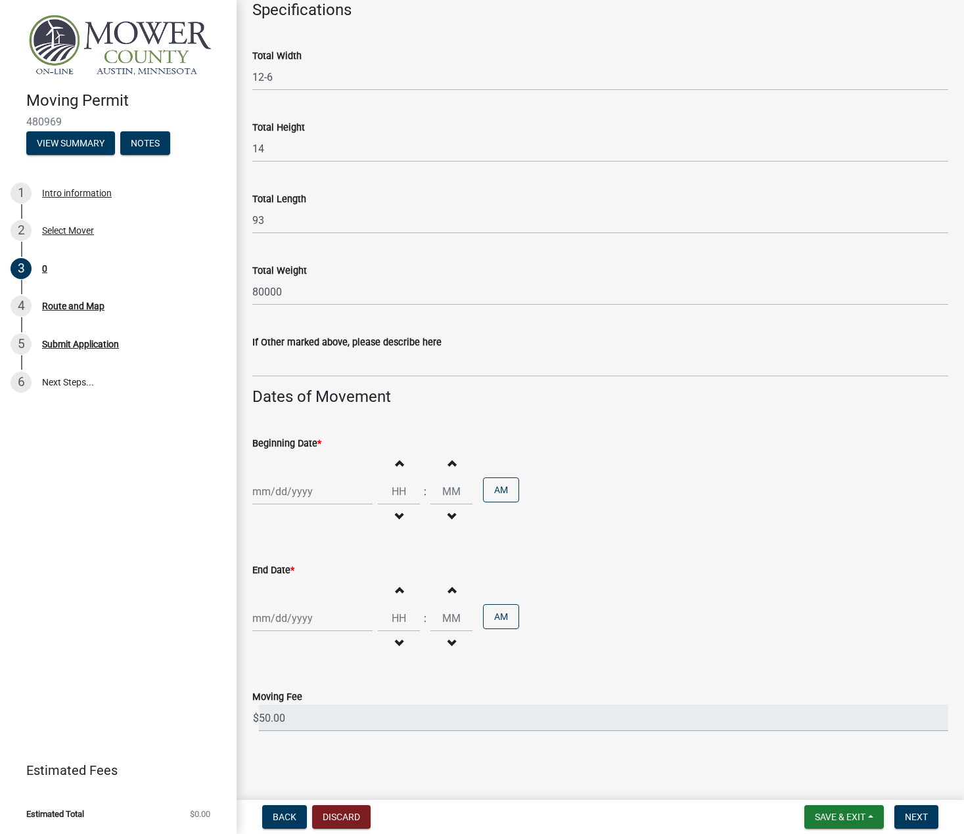
click at [304, 485] on div at bounding box center [312, 491] width 120 height 27
select select "9"
select select "2025"
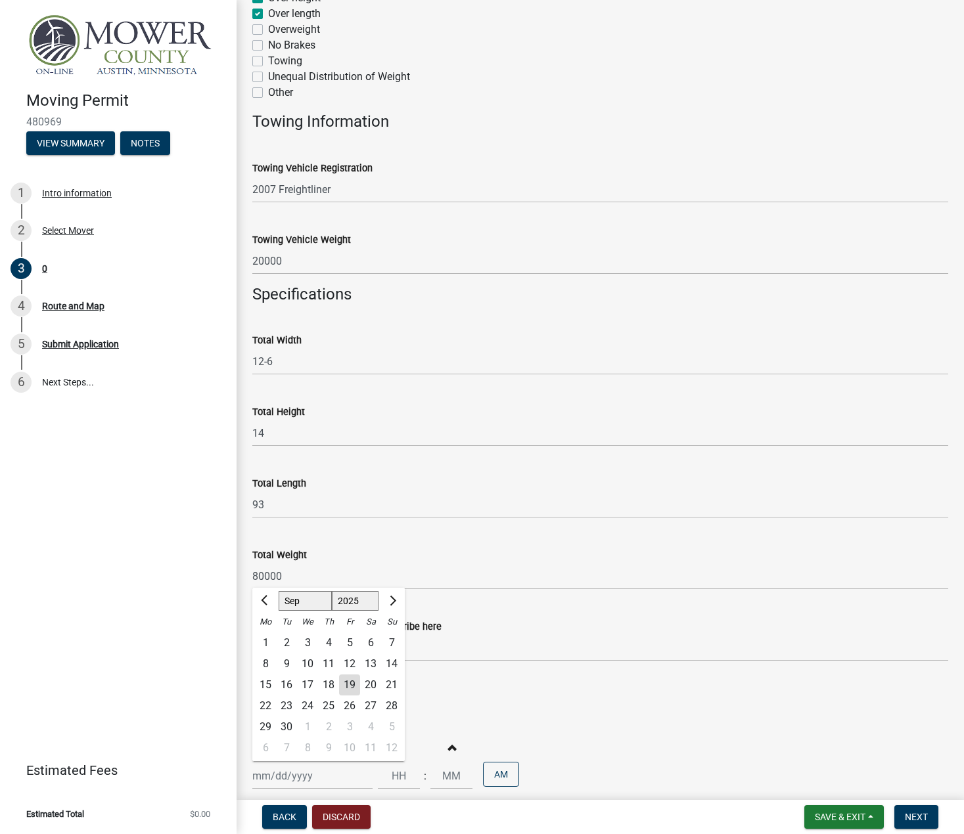
scroll to position [469, 0]
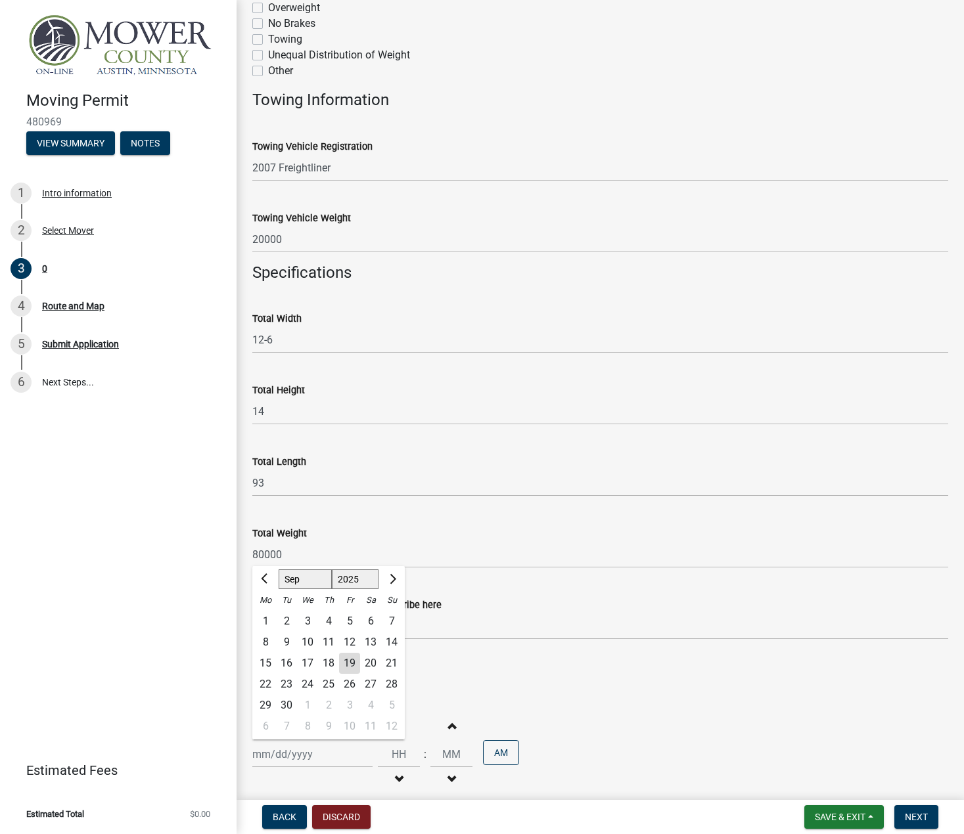
click at [347, 668] on div "19" at bounding box center [349, 663] width 21 height 21
type input "[DATE]"
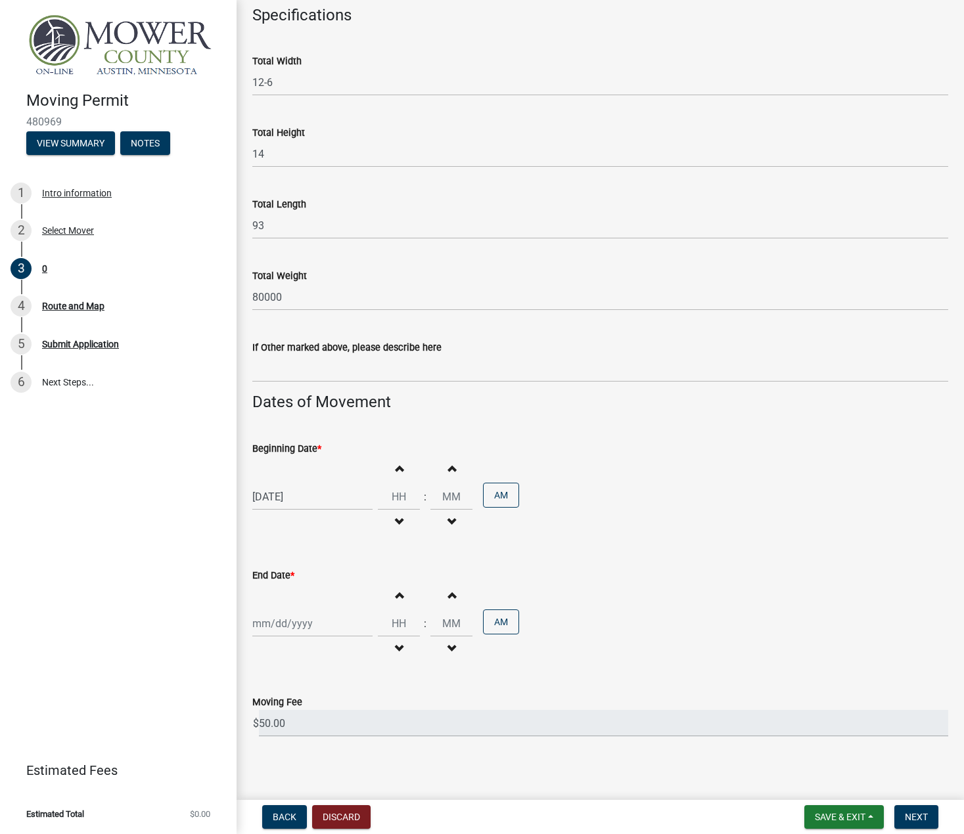
scroll to position [732, 0]
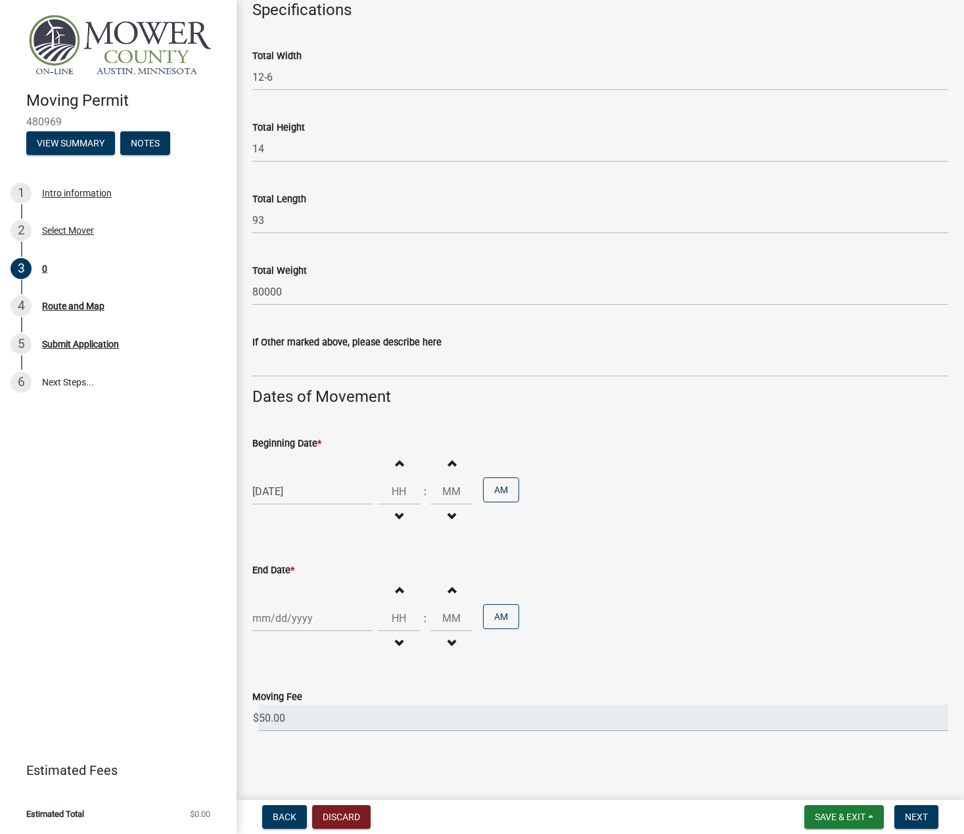
click at [623, 546] on div "End Date * Increment hours Decrement hours : Increment minutes Decrement minute…" at bounding box center [600, 601] width 696 height 115
click at [273, 663] on wm-data-entity-input "End Date * Increment hours Decrement hours : Increment minutes Decrement minute…" at bounding box center [600, 607] width 696 height 127
click at [261, 621] on div at bounding box center [312, 618] width 120 height 27
select select "9"
select select "2025"
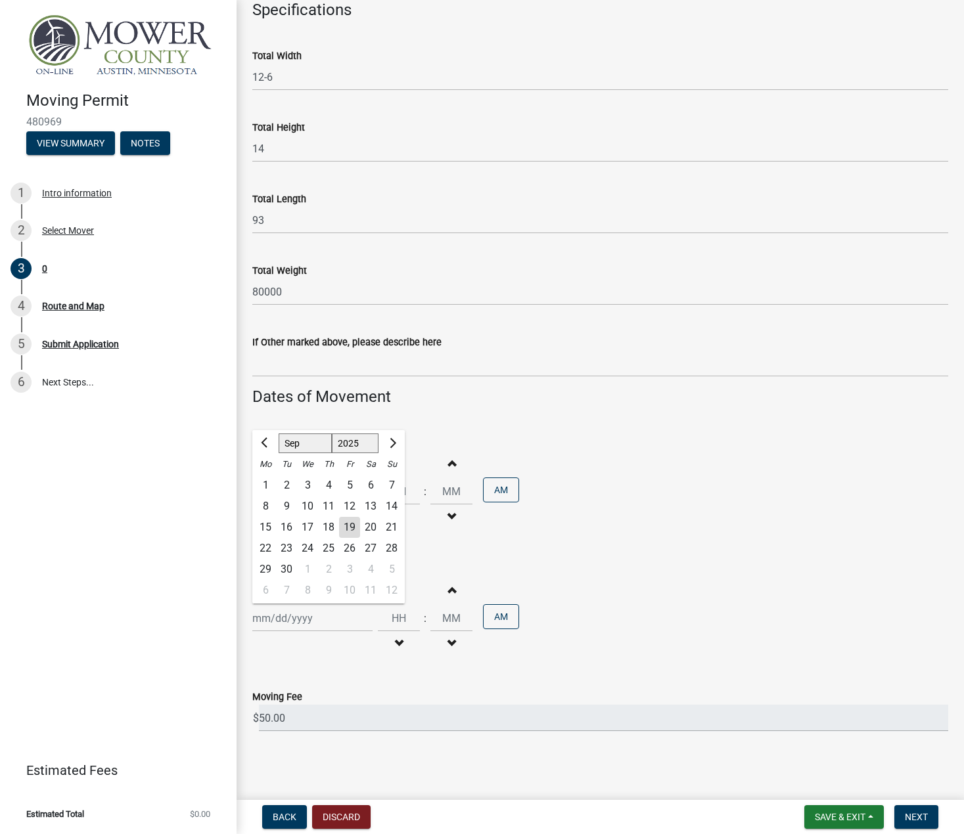
click at [353, 526] on div "19" at bounding box center [349, 527] width 21 height 21
type input "[DATE]"
click at [728, 545] on div "End Date * [DATE] Increment hours Decrement hours : Increment minutes Decrement…" at bounding box center [600, 601] width 696 height 115
click at [394, 493] on input "Hours" at bounding box center [399, 491] width 42 height 27
click at [400, 494] on input "Hours" at bounding box center [399, 491] width 42 height 27
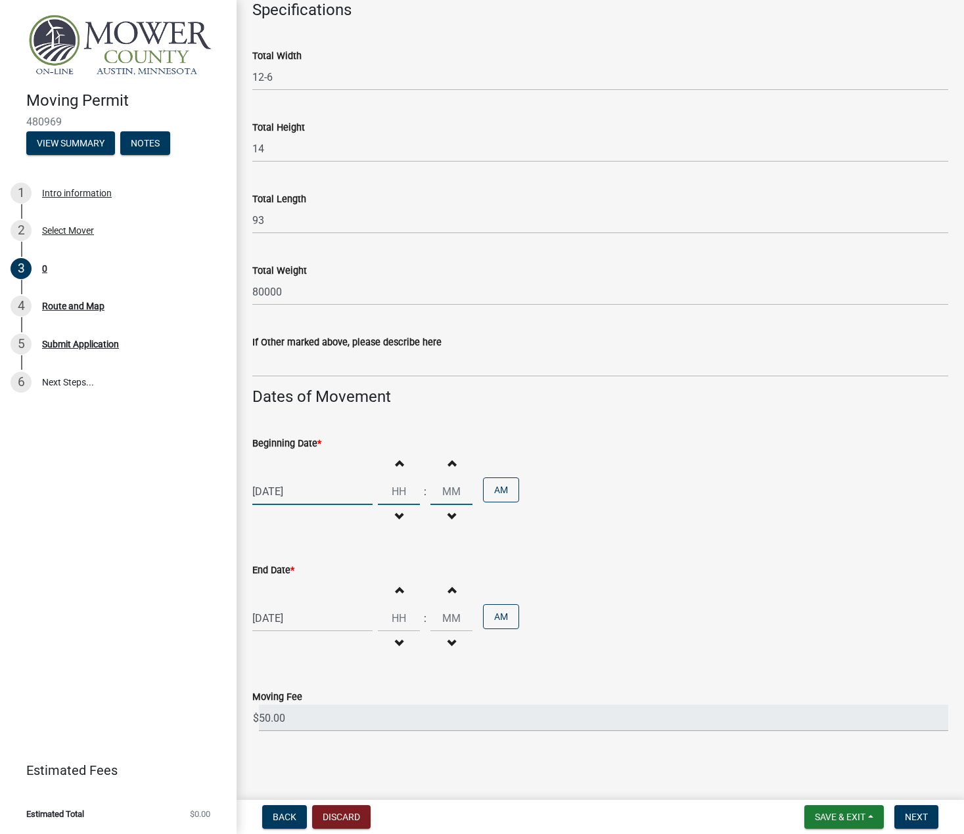
click at [400, 494] on input "Hours" at bounding box center [399, 491] width 42 height 27
type input "09"
type input "00"
click at [449, 489] on input "00" at bounding box center [451, 491] width 42 height 27
click at [394, 619] on input "Hours" at bounding box center [399, 618] width 42 height 27
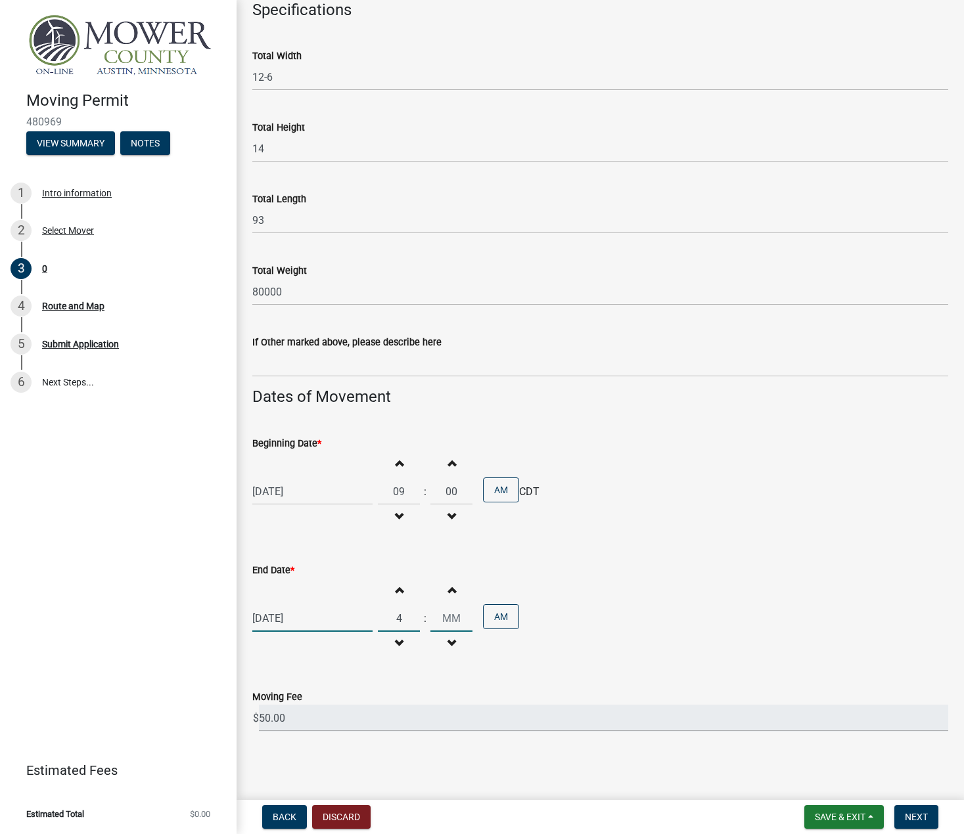
type input "04"
type input "00"
click at [451, 615] on input "00" at bounding box center [451, 618] width 42 height 27
click at [495, 609] on button "AM" at bounding box center [501, 616] width 36 height 25
click at [497, 620] on button "PM" at bounding box center [501, 616] width 36 height 25
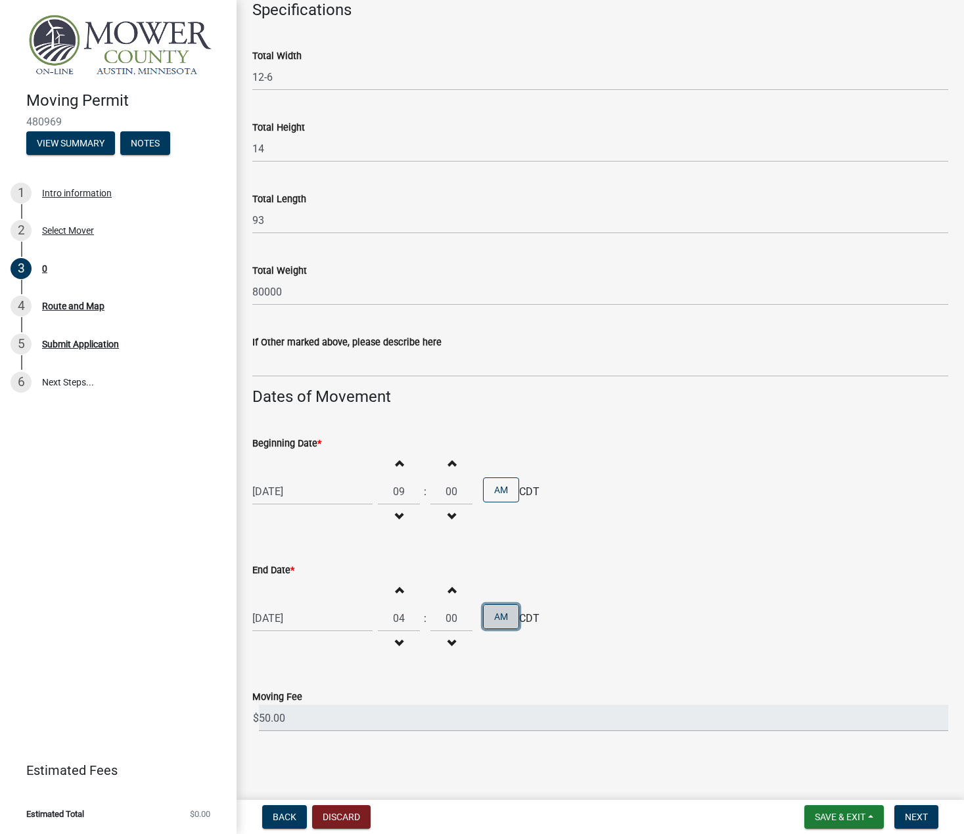
click at [494, 617] on button "AM" at bounding box center [501, 616] width 36 height 25
click at [910, 824] on button "Next" at bounding box center [916, 817] width 44 height 24
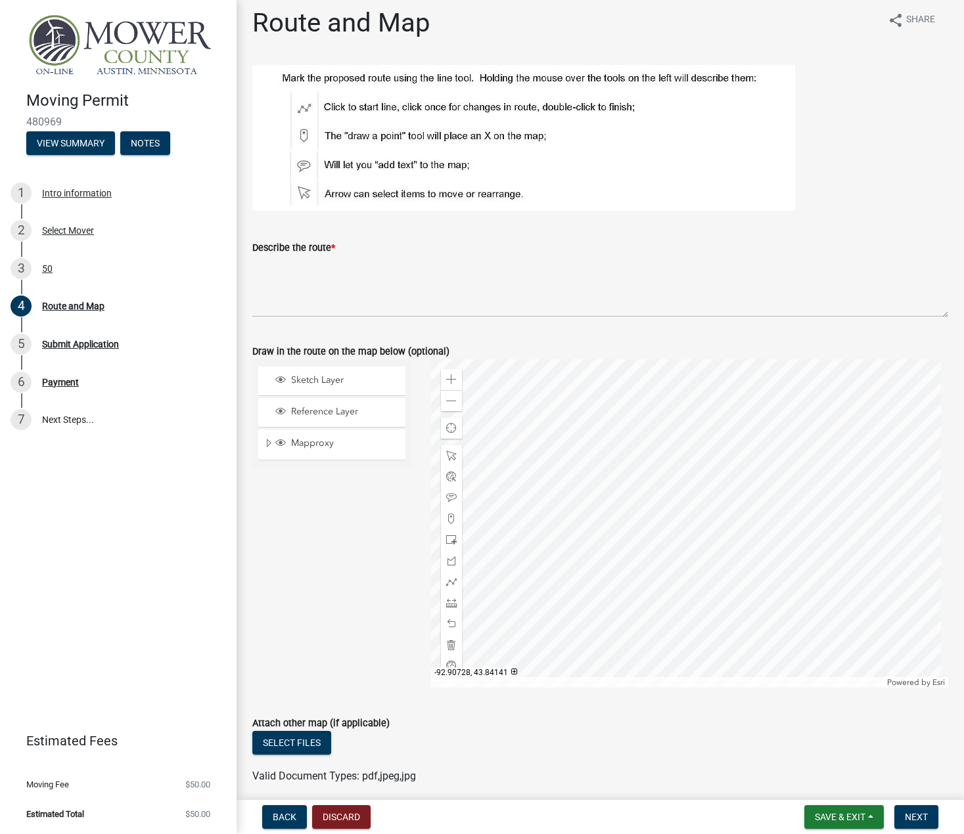
scroll to position [158, 0]
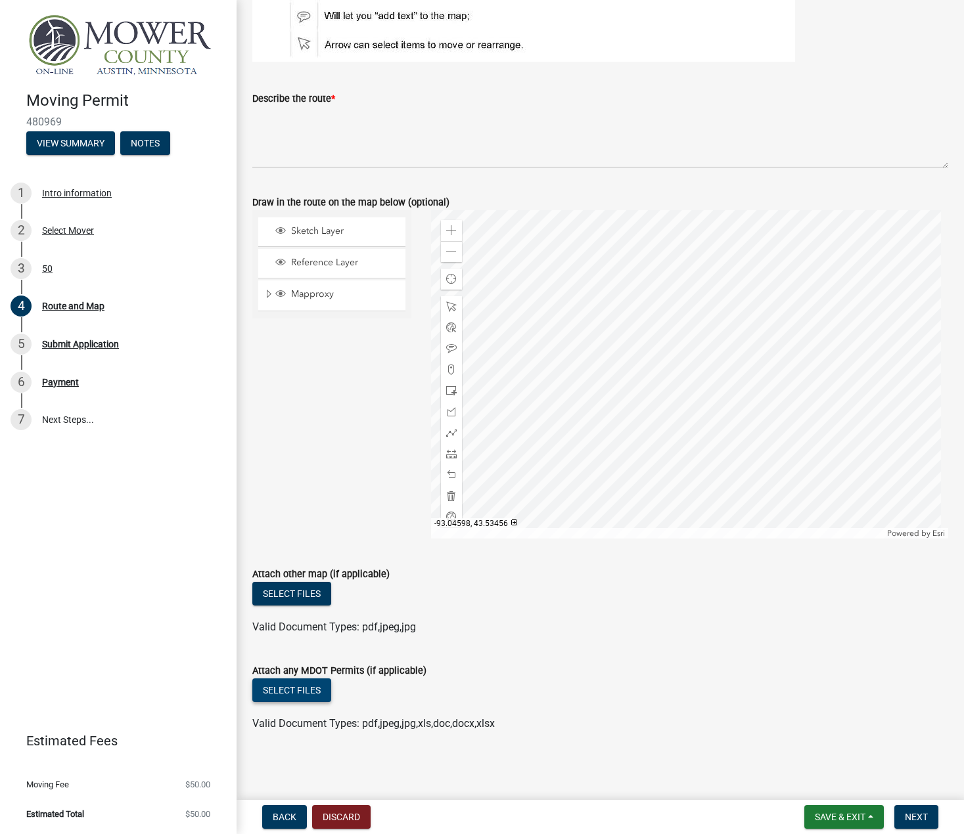
click at [309, 690] on button "Select files" at bounding box center [291, 691] width 79 height 24
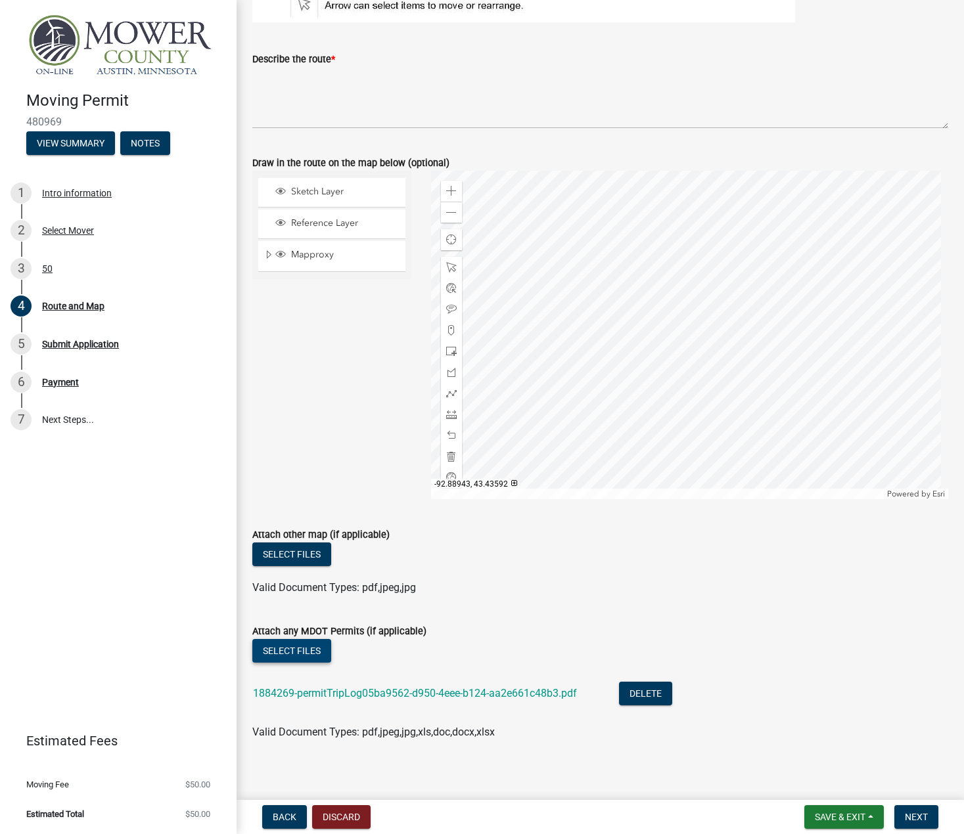
scroll to position [206, 0]
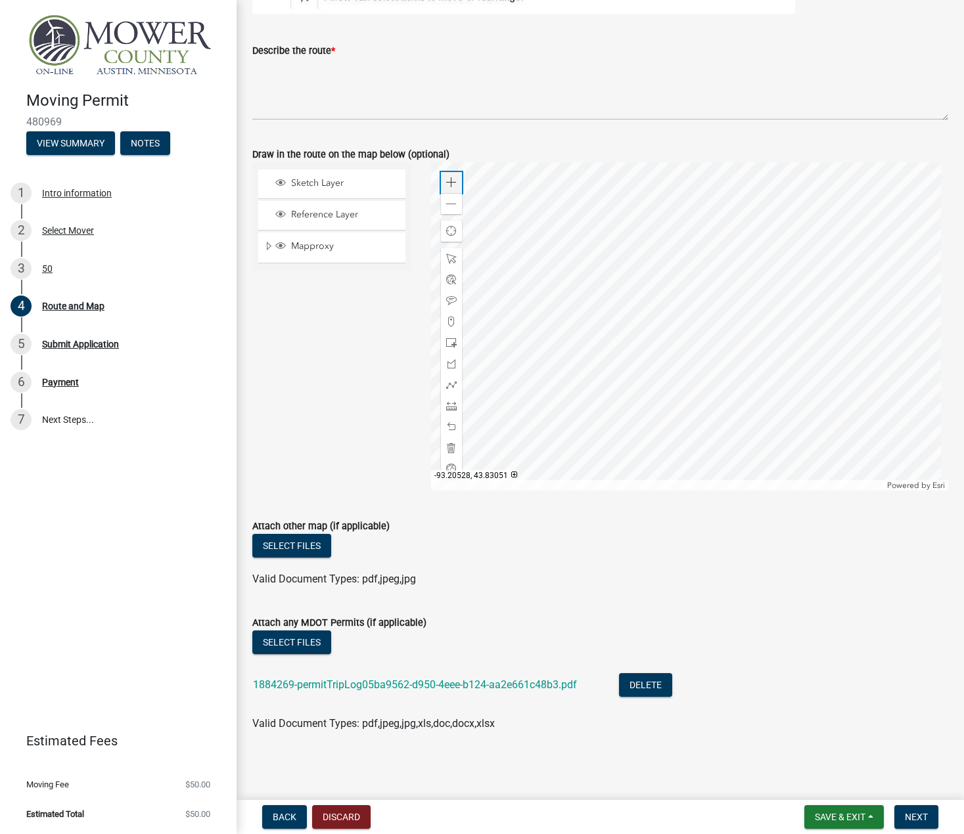
click at [449, 181] on span at bounding box center [451, 182] width 11 height 11
click at [523, 337] on div at bounding box center [689, 326] width 517 height 328
click at [442, 209] on div "Zoom out" at bounding box center [451, 203] width 21 height 21
click at [448, 385] on span at bounding box center [451, 385] width 11 height 11
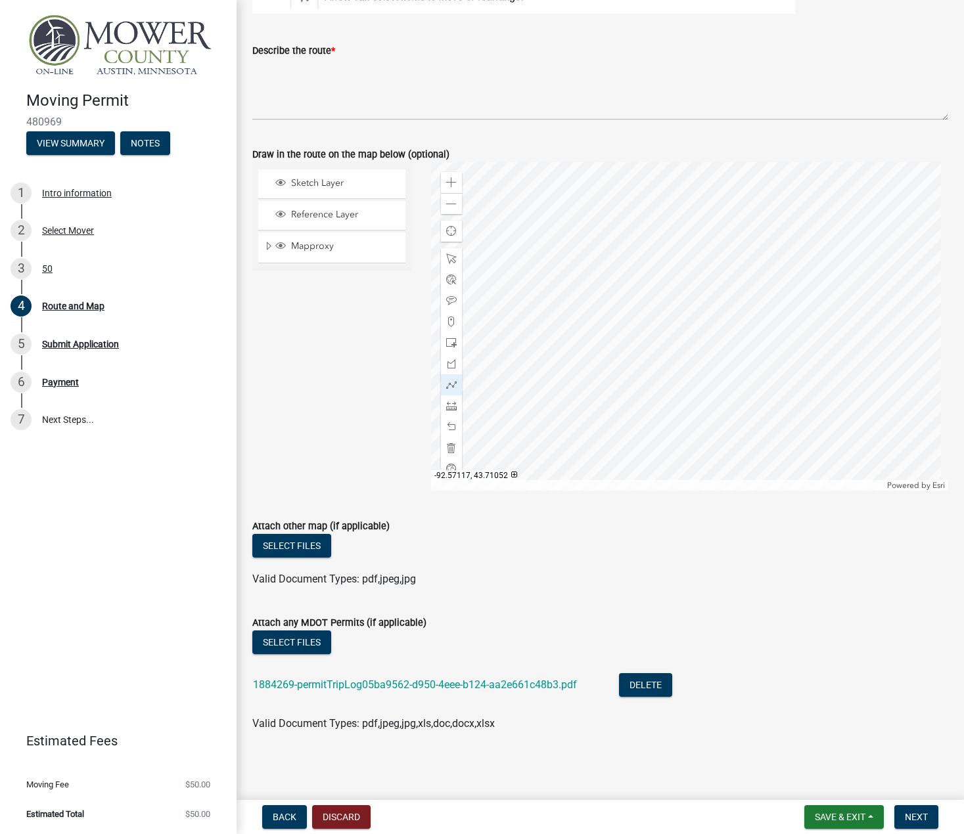
click at [670, 246] on div at bounding box center [689, 326] width 517 height 328
click at [675, 476] on div at bounding box center [689, 326] width 517 height 328
click at [675, 475] on div at bounding box center [689, 326] width 517 height 328
click at [638, 241] on div at bounding box center [689, 326] width 517 height 328
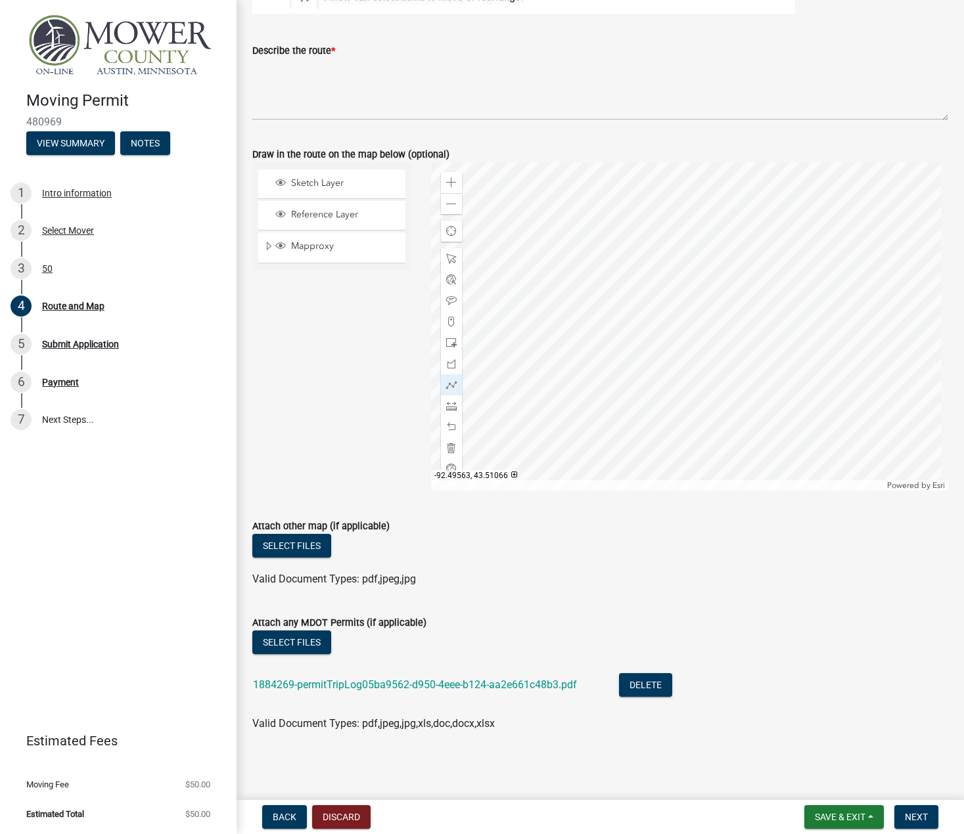
scroll to position [140, 0]
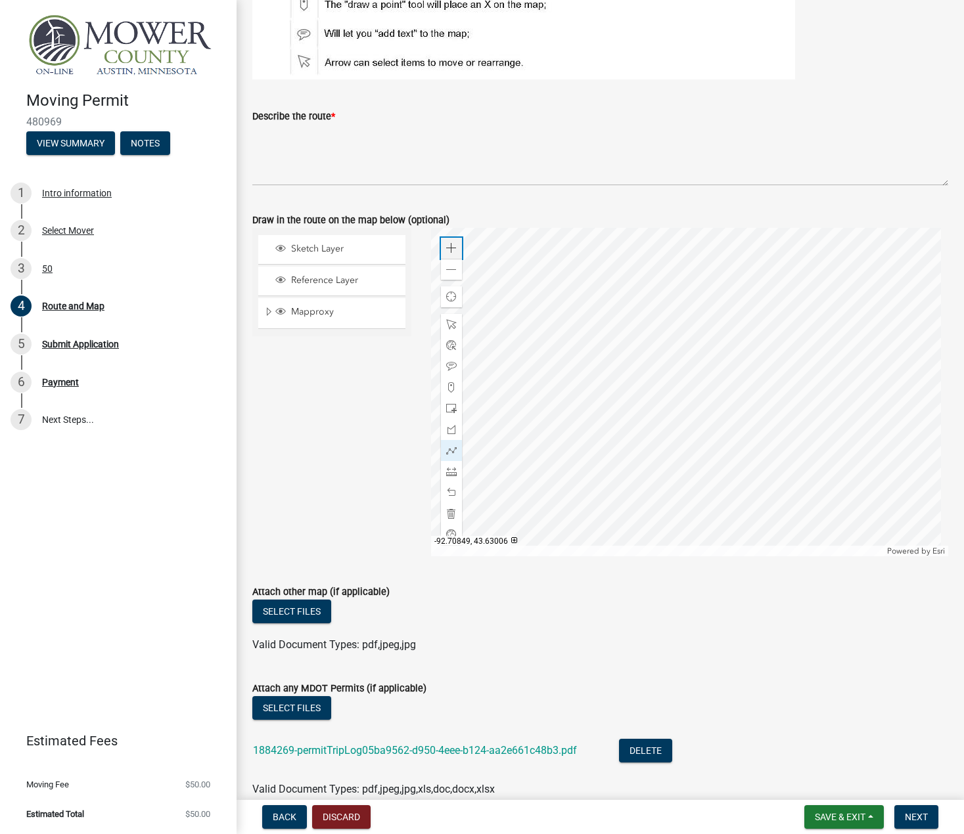
click at [455, 244] on div "Zoom in" at bounding box center [451, 248] width 21 height 21
click at [449, 245] on span at bounding box center [451, 248] width 11 height 11
click at [566, 417] on div at bounding box center [689, 392] width 517 height 328
click at [571, 456] on div at bounding box center [689, 392] width 517 height 328
click at [675, 455] on div at bounding box center [689, 392] width 517 height 328
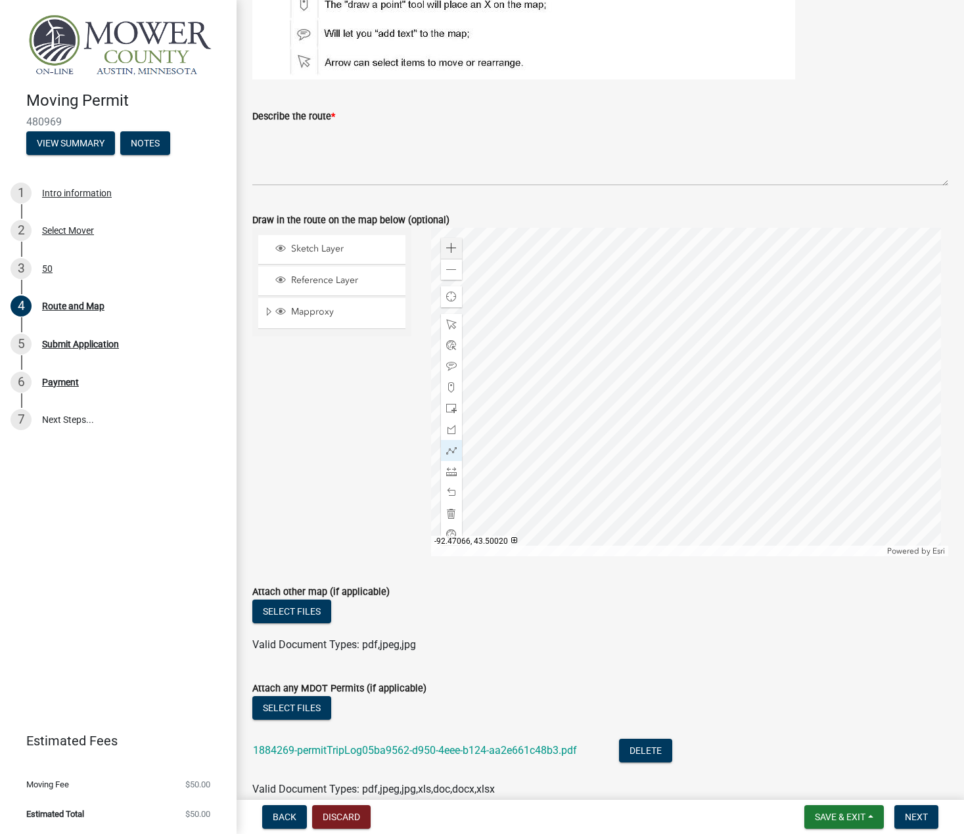
click at [675, 455] on div at bounding box center [689, 392] width 517 height 328
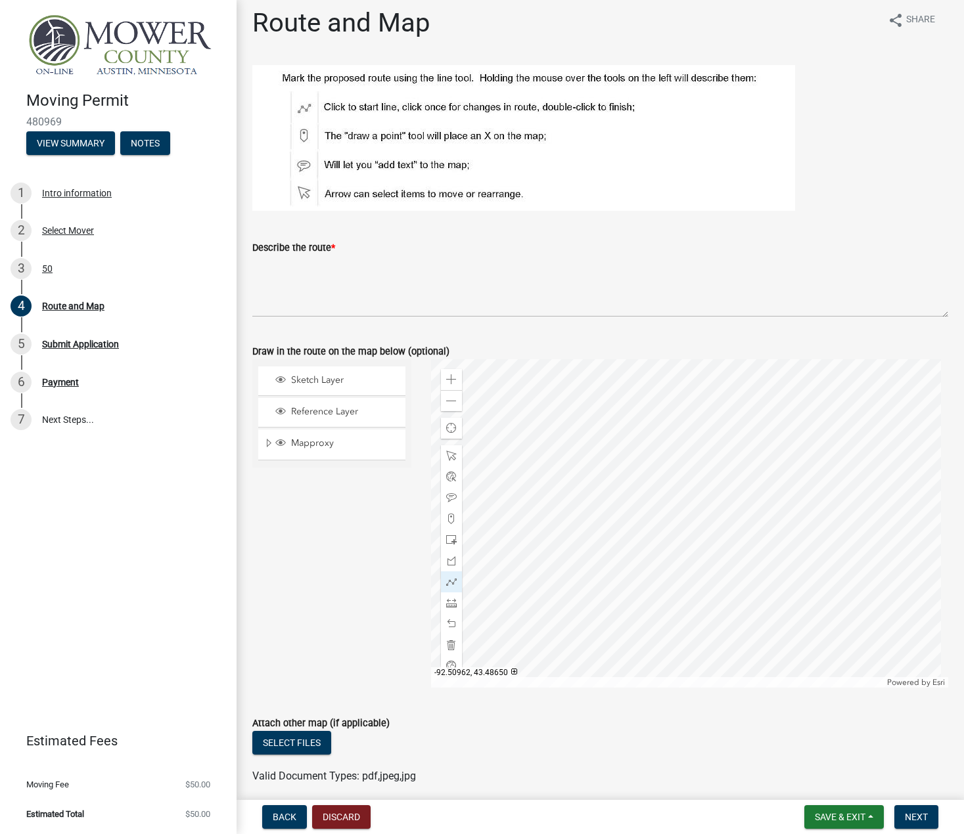
scroll to position [0, 0]
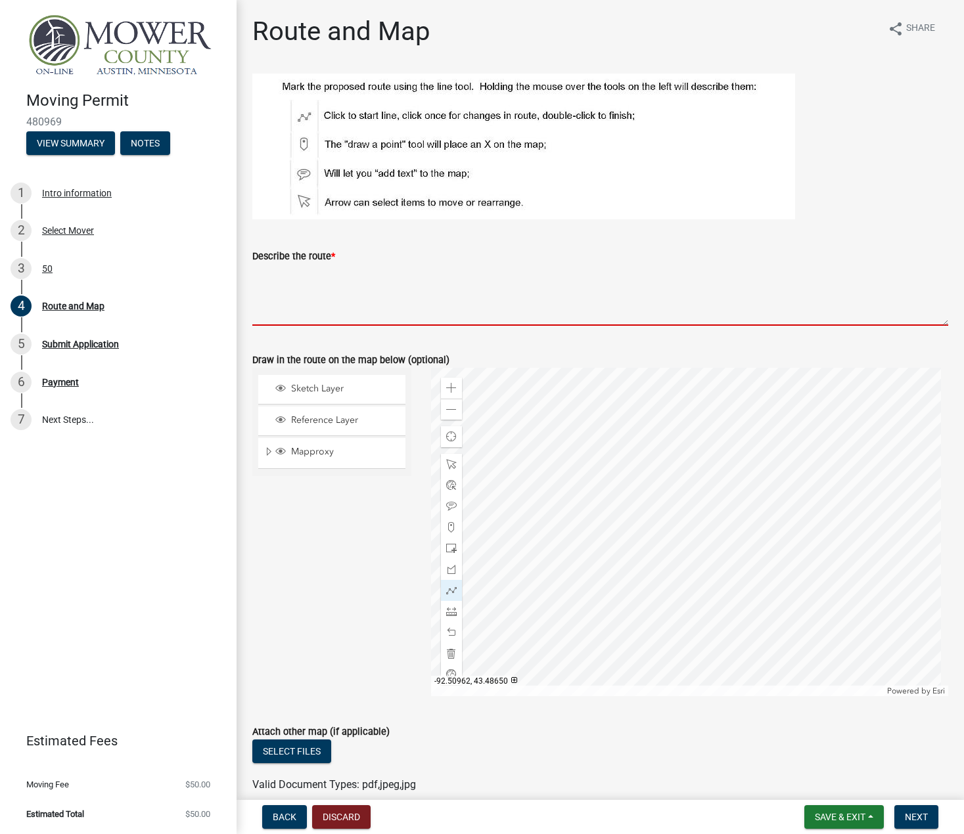
click at [348, 272] on textarea "Describe the route *" at bounding box center [600, 295] width 696 height 62
type textarea "H"
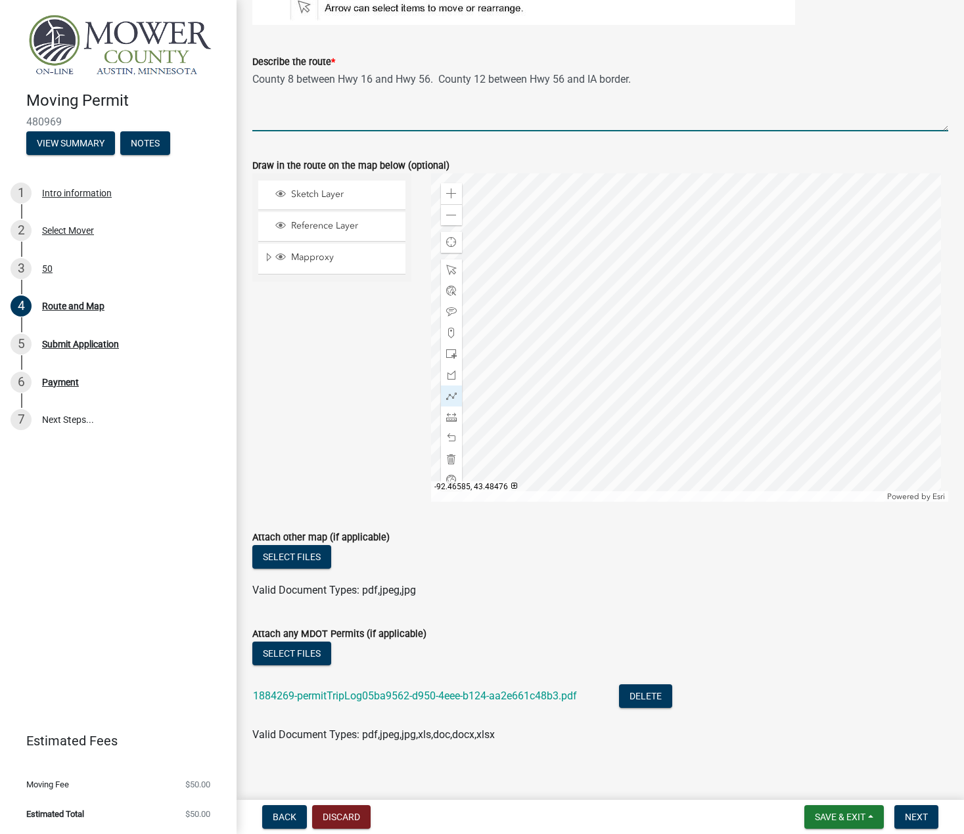
scroll to position [197, 0]
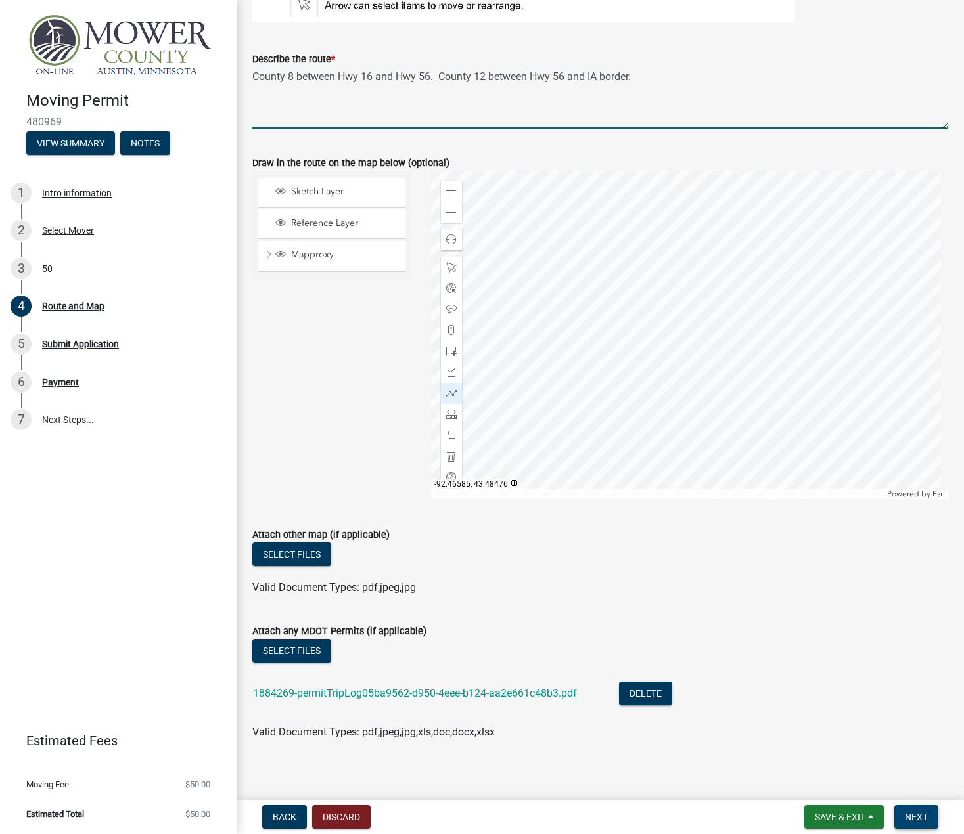
type textarea "County 8 between Hwy 16 and Hwy 56. County 12 between Hwy 56 and IA border."
click at [913, 813] on span "Next" at bounding box center [916, 817] width 23 height 11
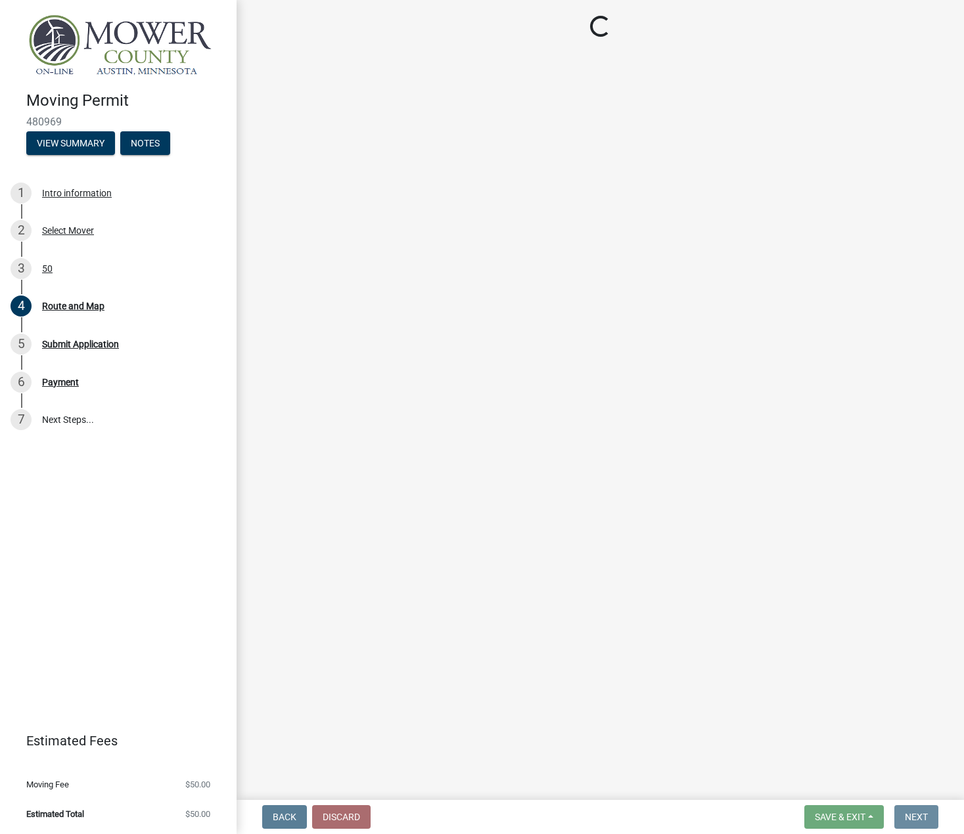
scroll to position [0, 0]
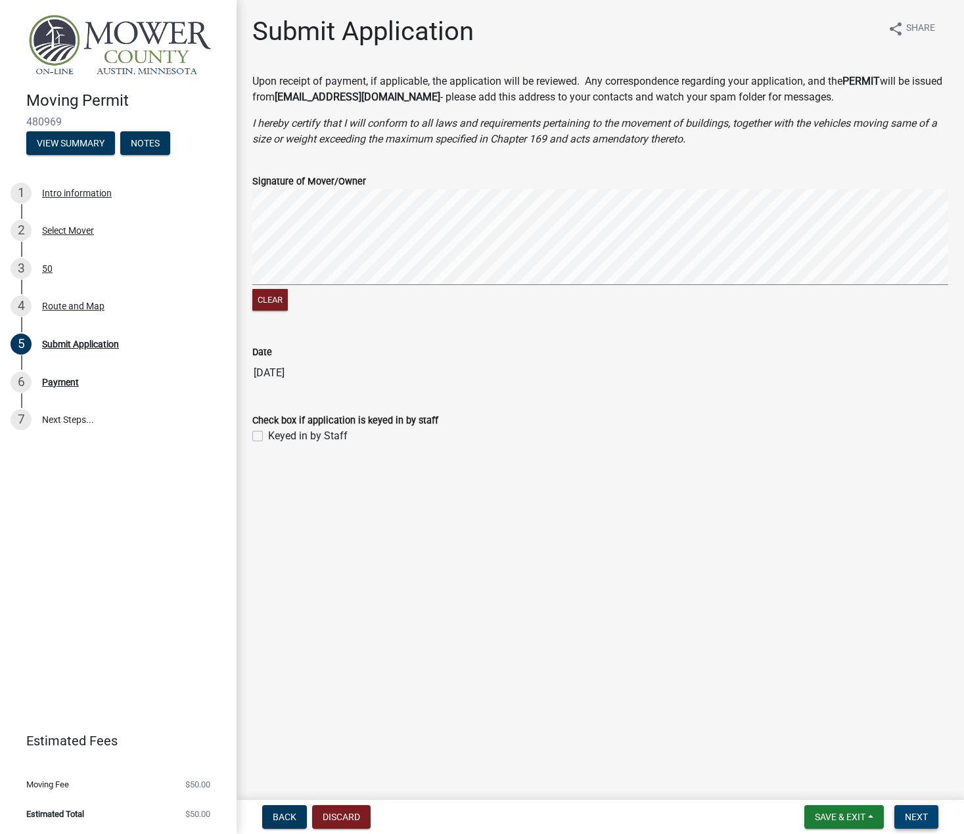
click at [912, 820] on span "Next" at bounding box center [916, 817] width 23 height 11
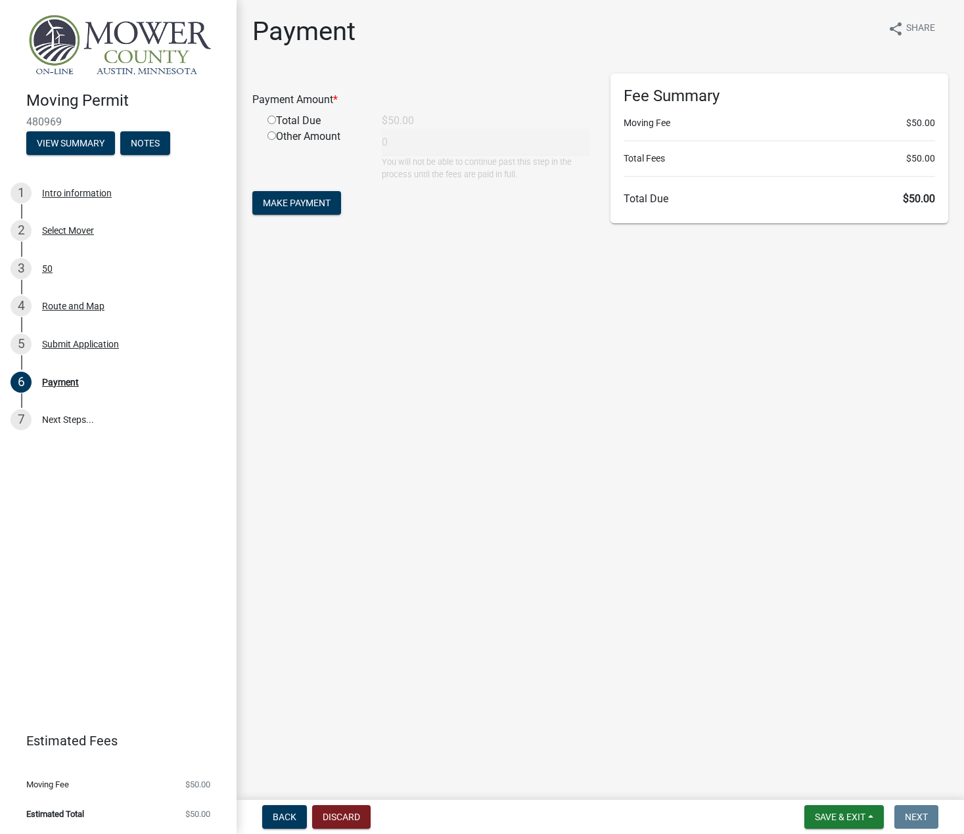
click at [271, 119] on input "radio" at bounding box center [271, 120] width 9 height 9
radio input "true"
type input "50"
click at [299, 210] on button "Make Payment" at bounding box center [296, 203] width 89 height 24
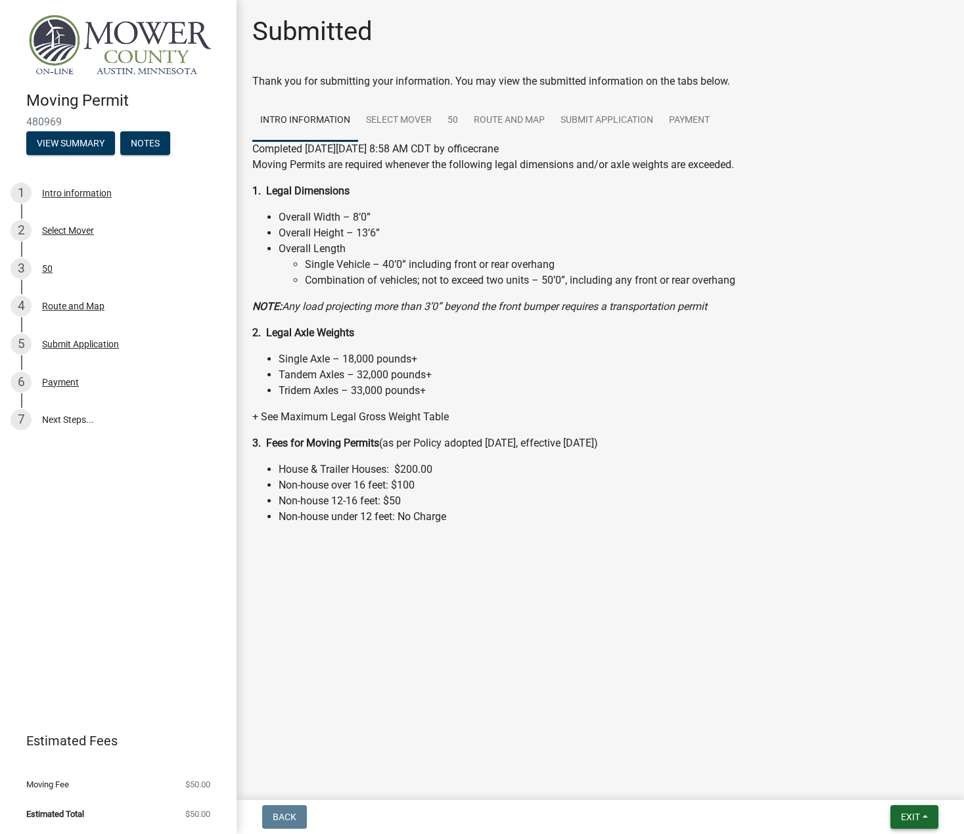
click at [921, 817] on button "Exit" at bounding box center [914, 817] width 48 height 24
click at [877, 781] on button "Save & Exit" at bounding box center [885, 783] width 105 height 32
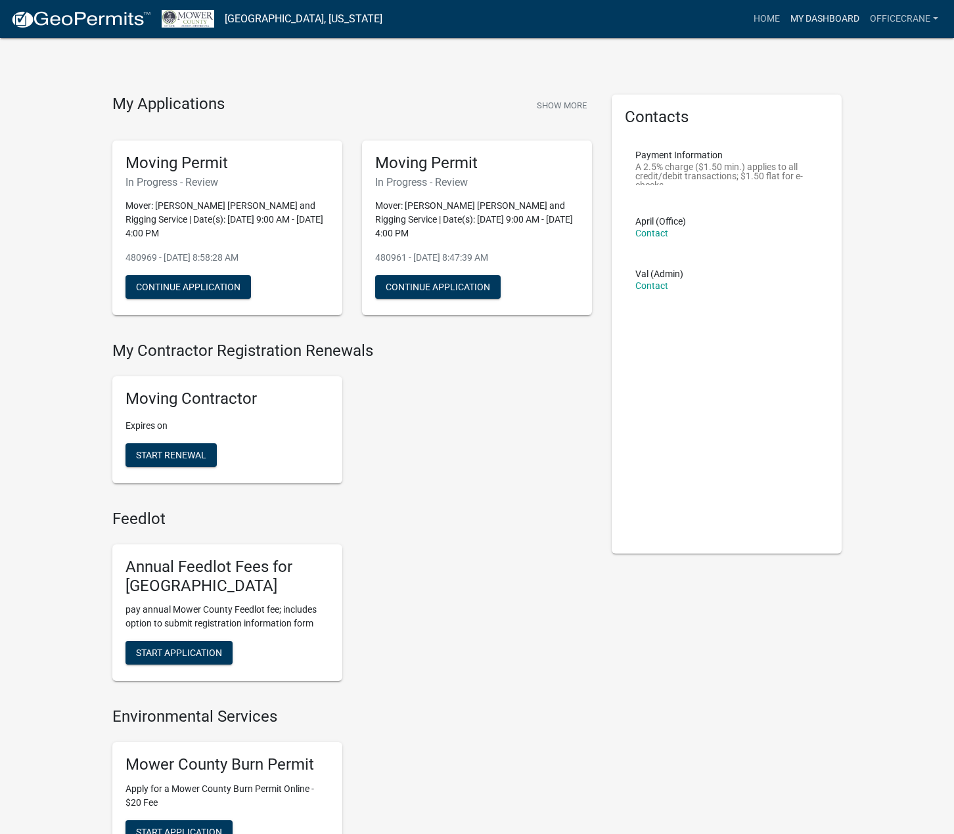
click at [798, 20] on link "My Dashboard" at bounding box center [824, 19] width 79 height 25
